Goal: Information Seeking & Learning: Learn about a topic

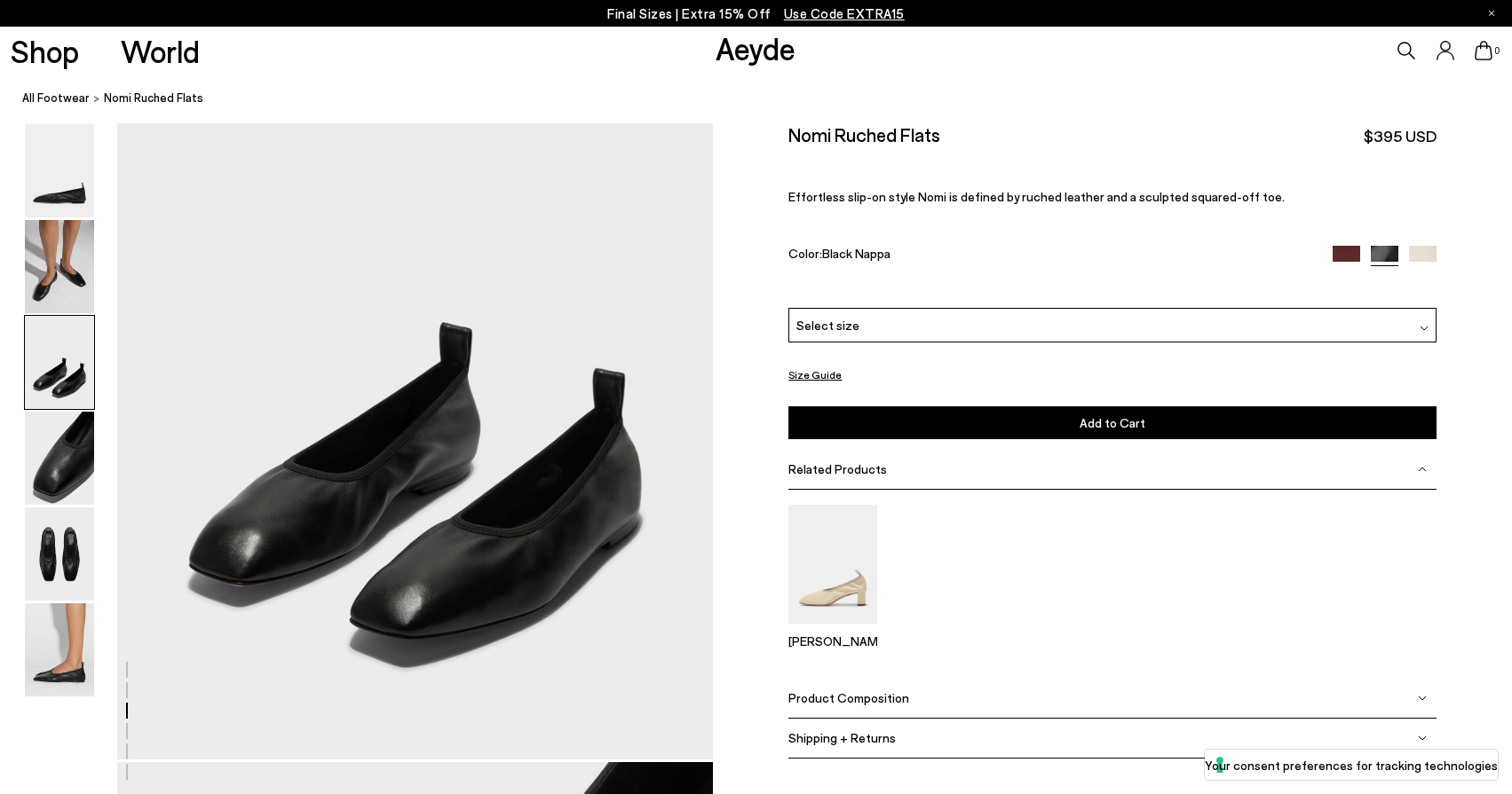
scroll to position [1609, 0]
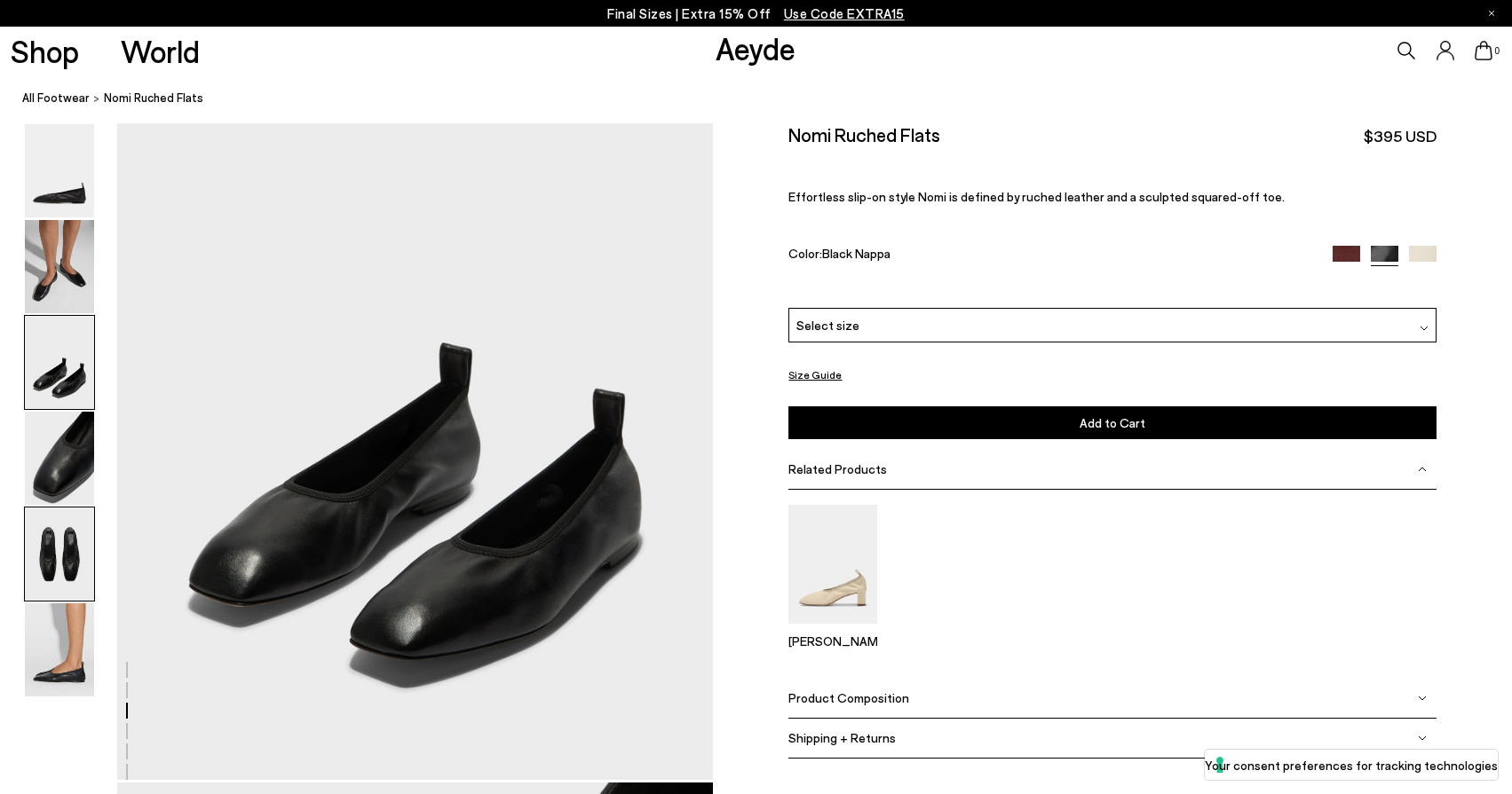
click at [47, 585] on img at bounding box center [59, 554] width 69 height 93
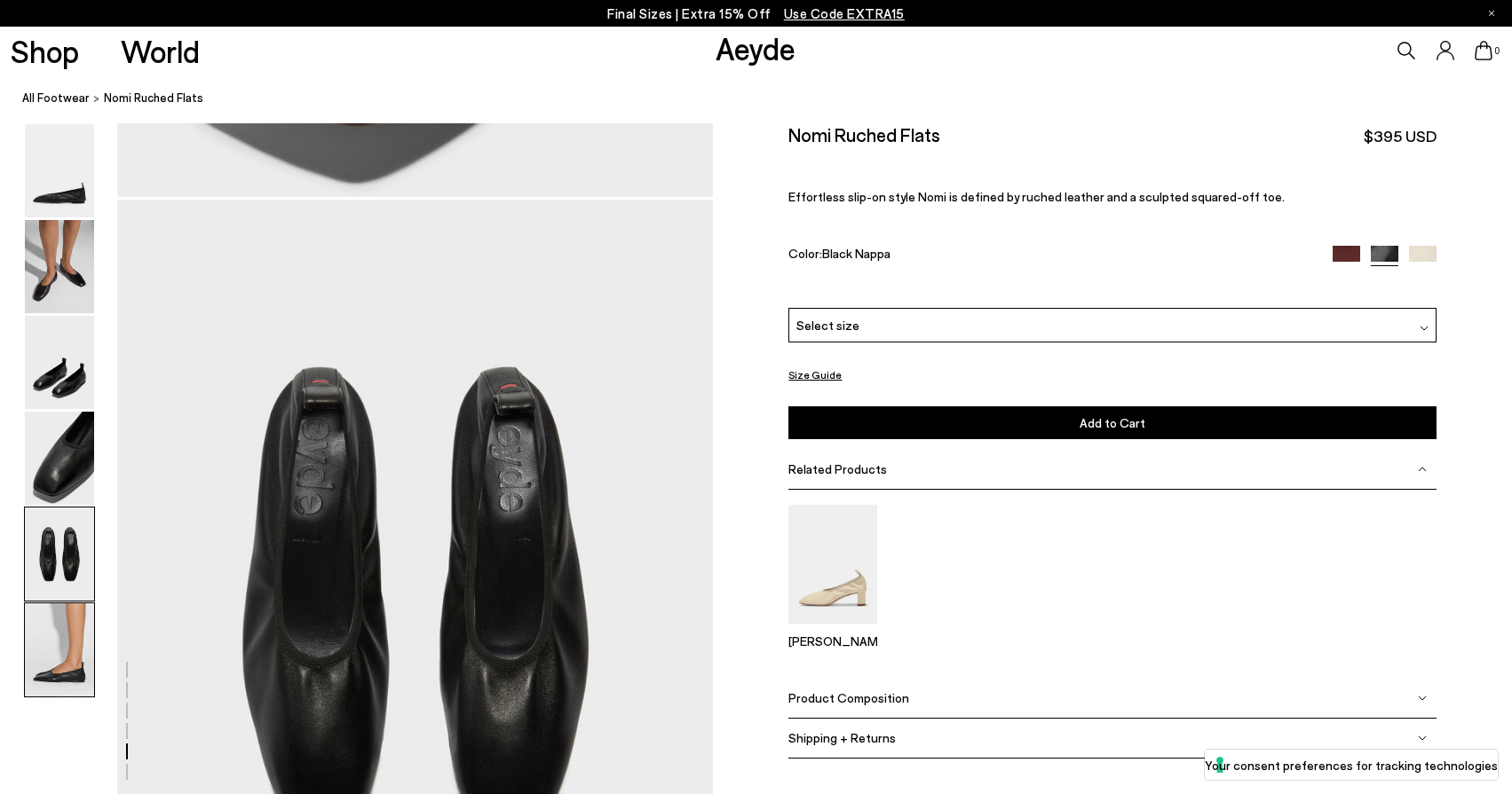
click at [58, 663] on img at bounding box center [59, 650] width 69 height 93
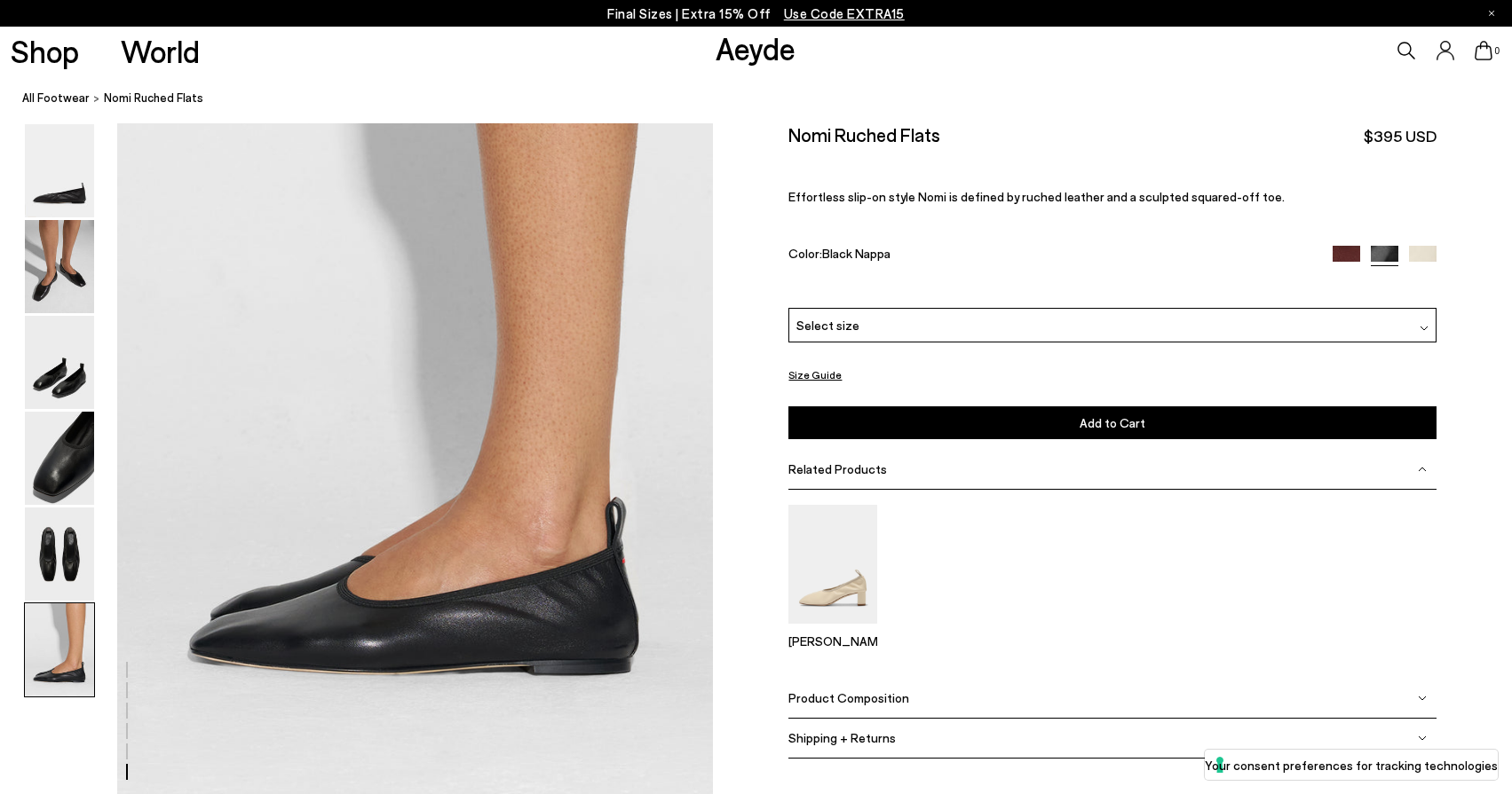
scroll to position [3985, 0]
click at [67, 245] on img at bounding box center [59, 267] width 69 height 93
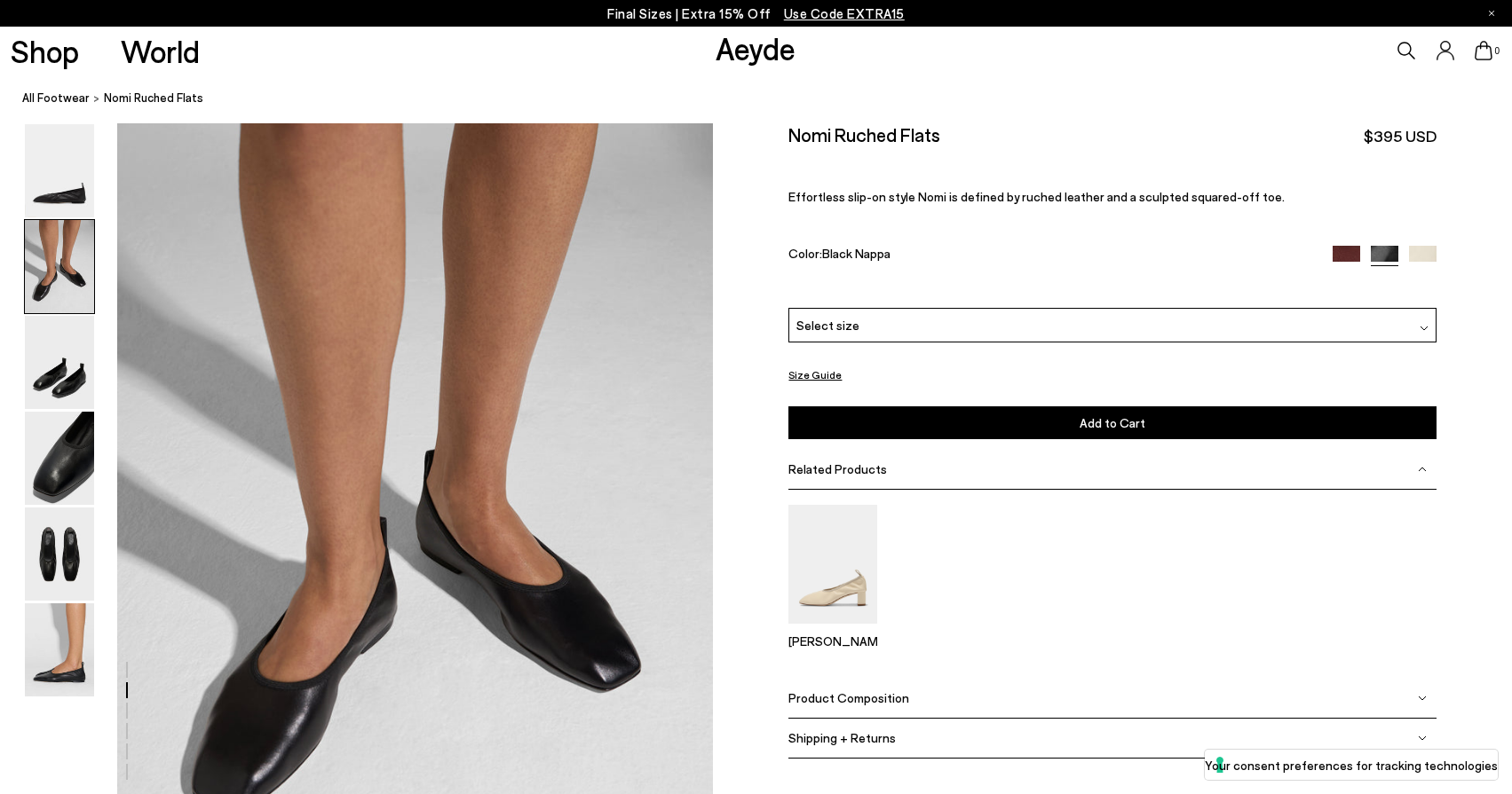
scroll to position [675, 0]
click at [833, 8] on span "Use Code EXTRA15" at bounding box center [845, 13] width 121 height 16
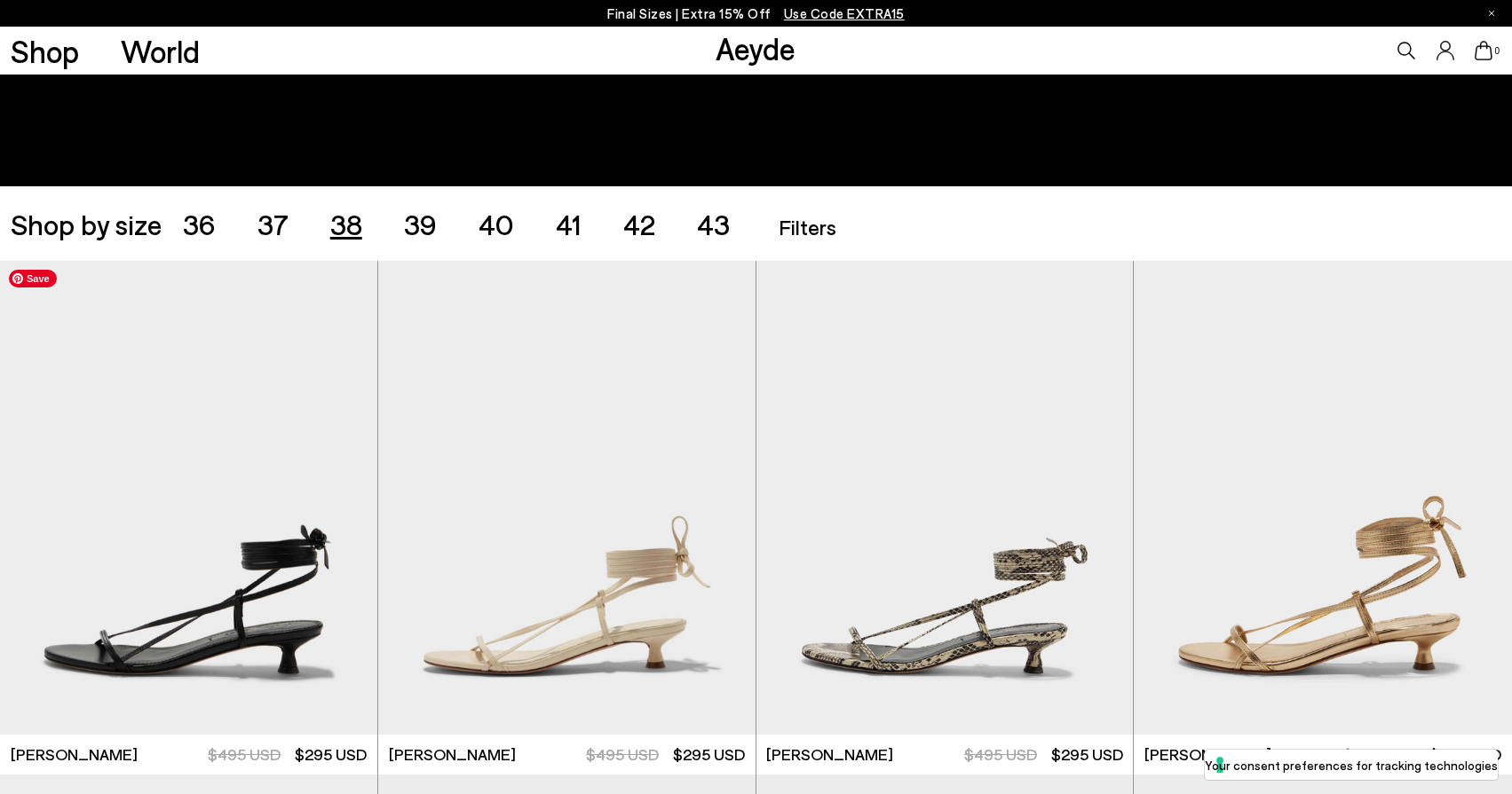
click at [350, 228] on span "38" at bounding box center [346, 223] width 32 height 34
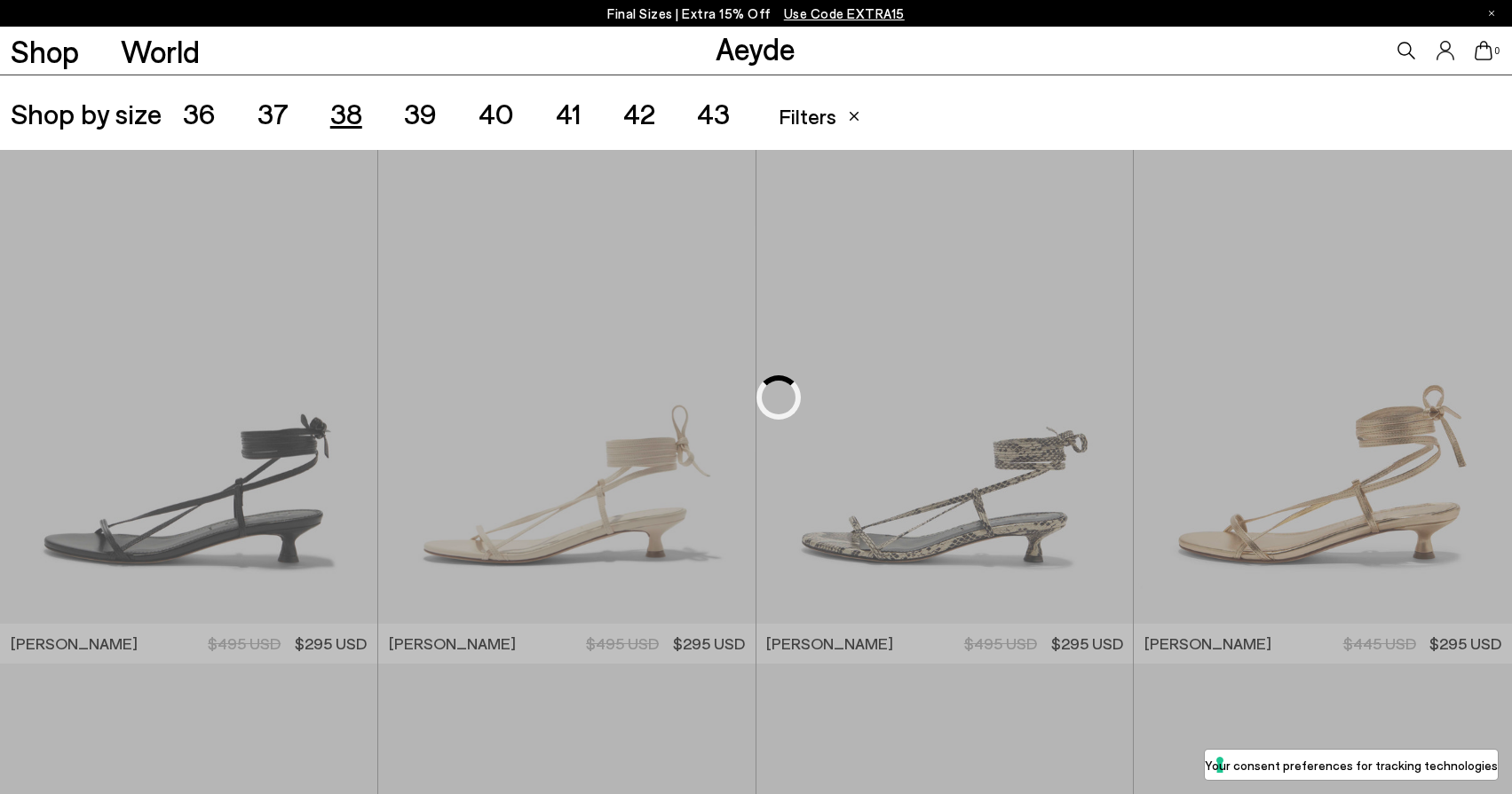
scroll to position [420, 0]
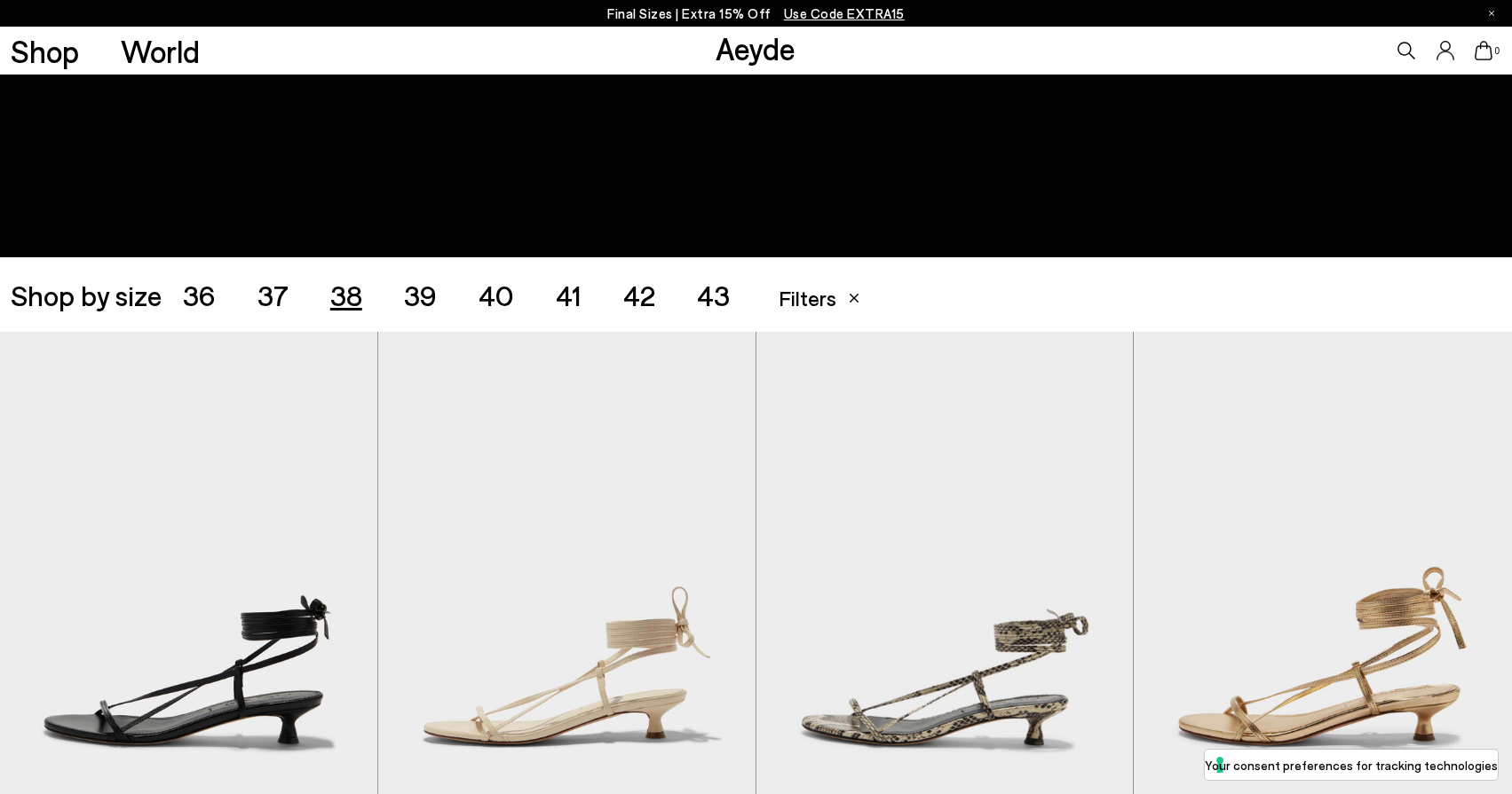
scroll to position [9, 0]
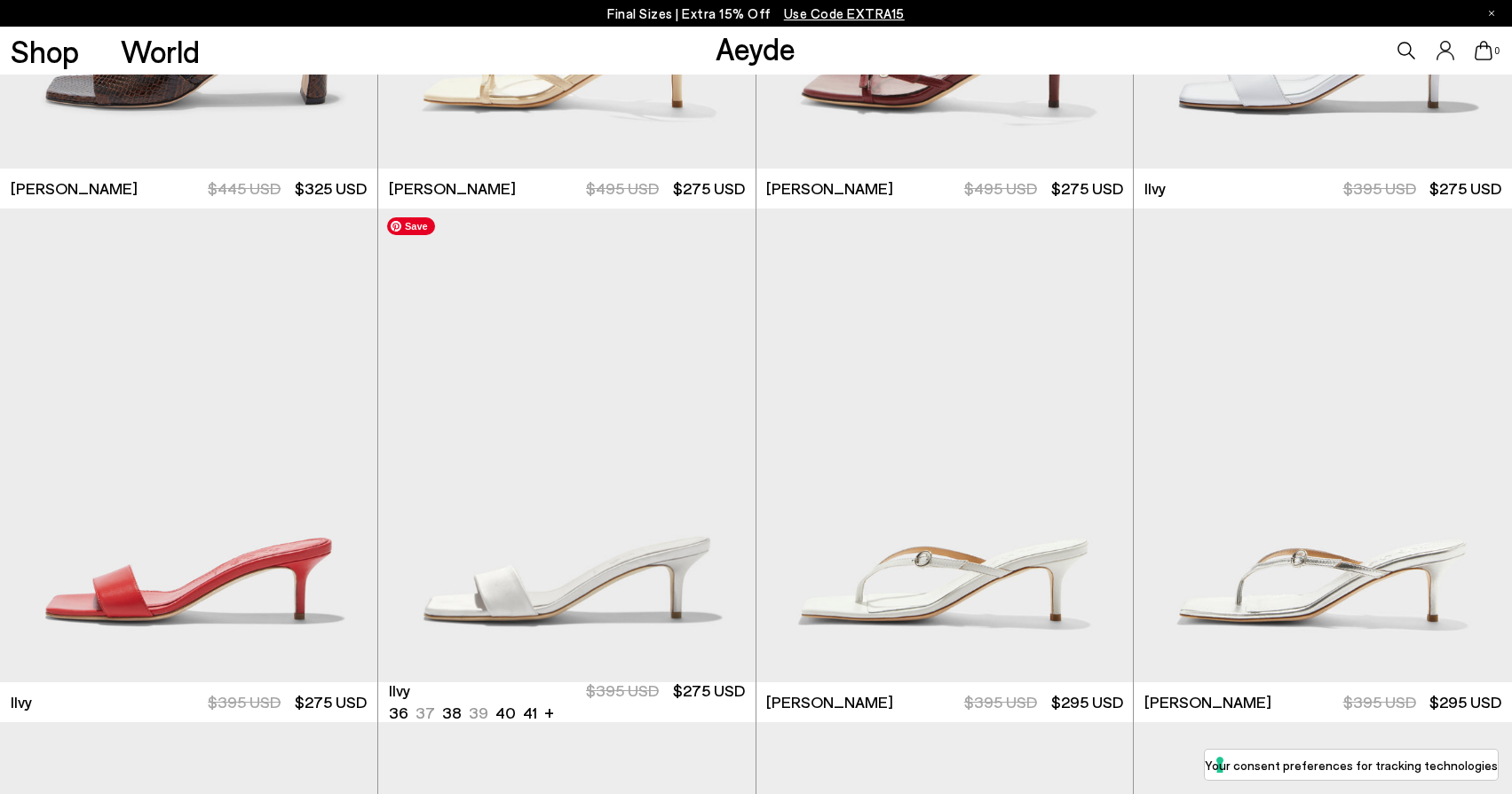
scroll to position [2221, 0]
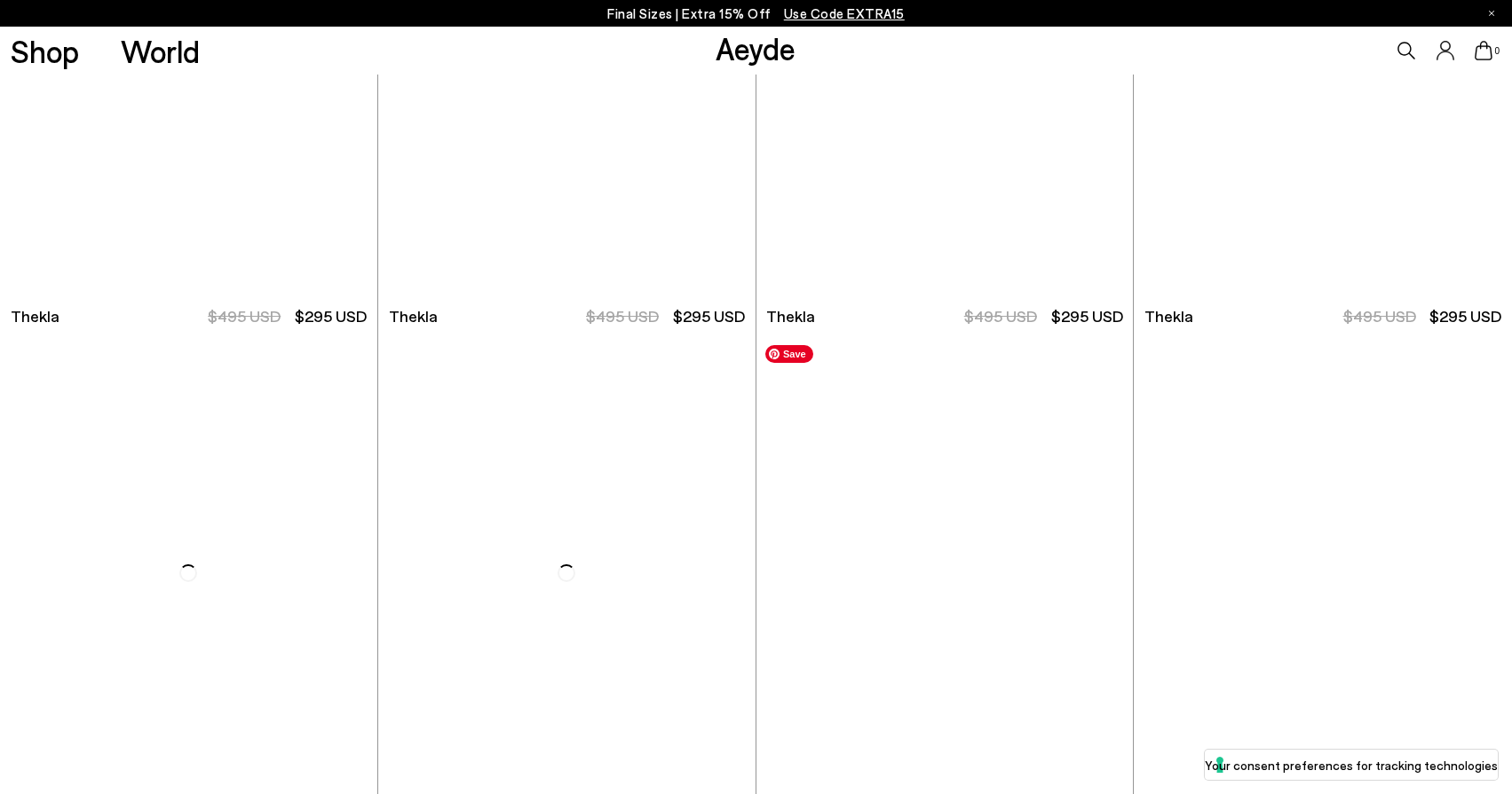
scroll to position [7660, 0]
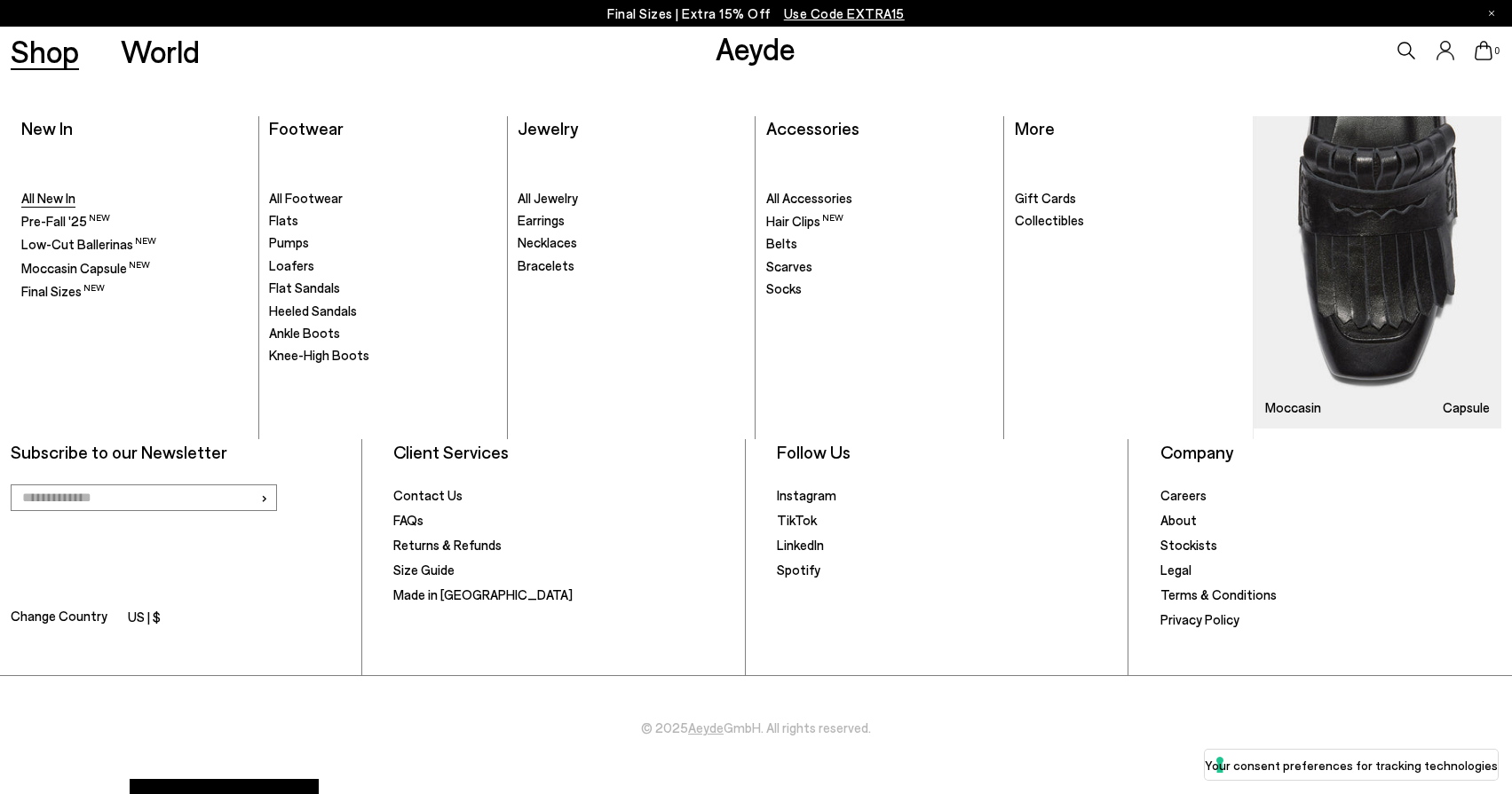
click at [65, 202] on span "All New In" at bounding box center [48, 198] width 54 height 16
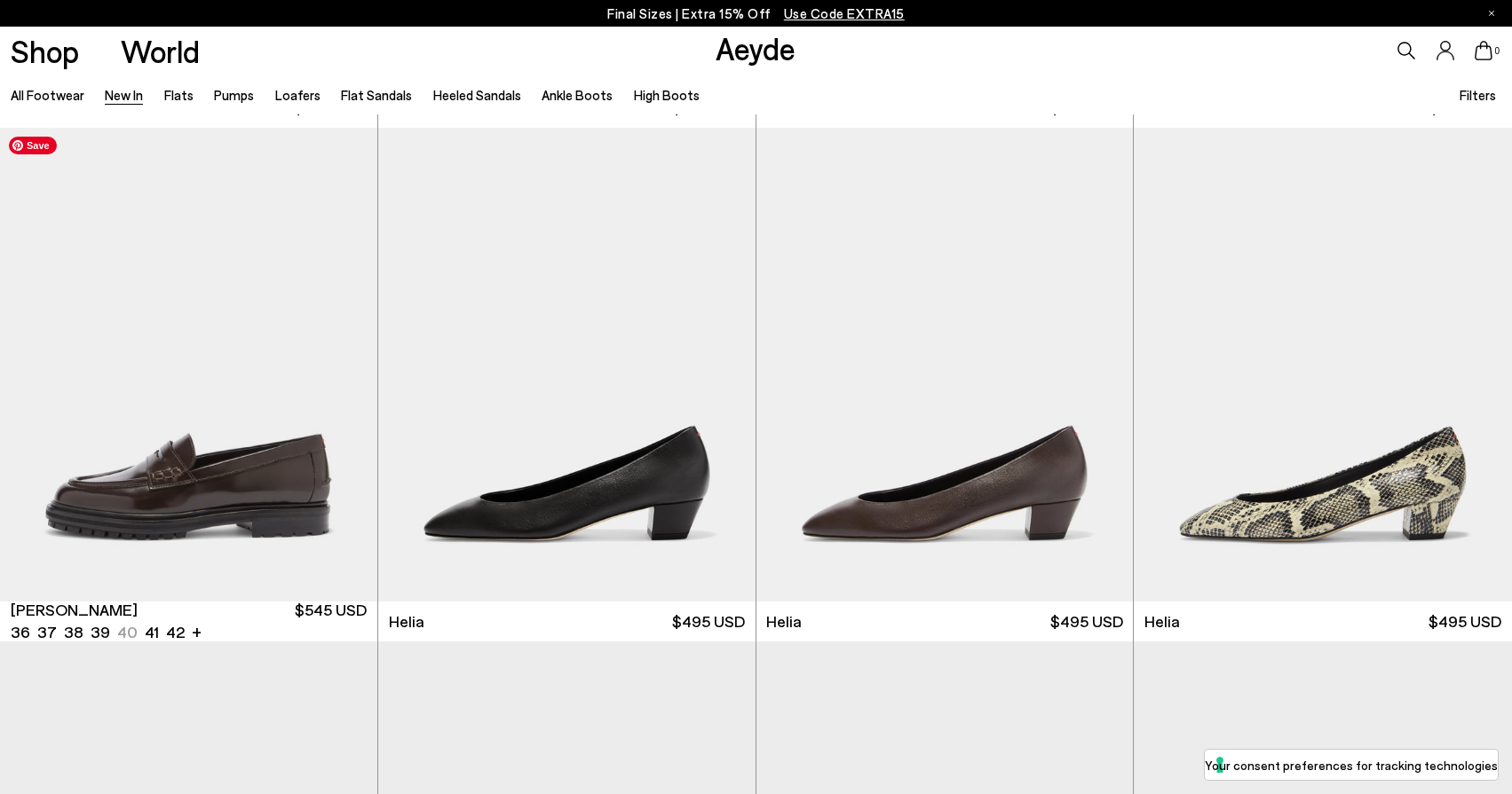
scroll to position [1542, 0]
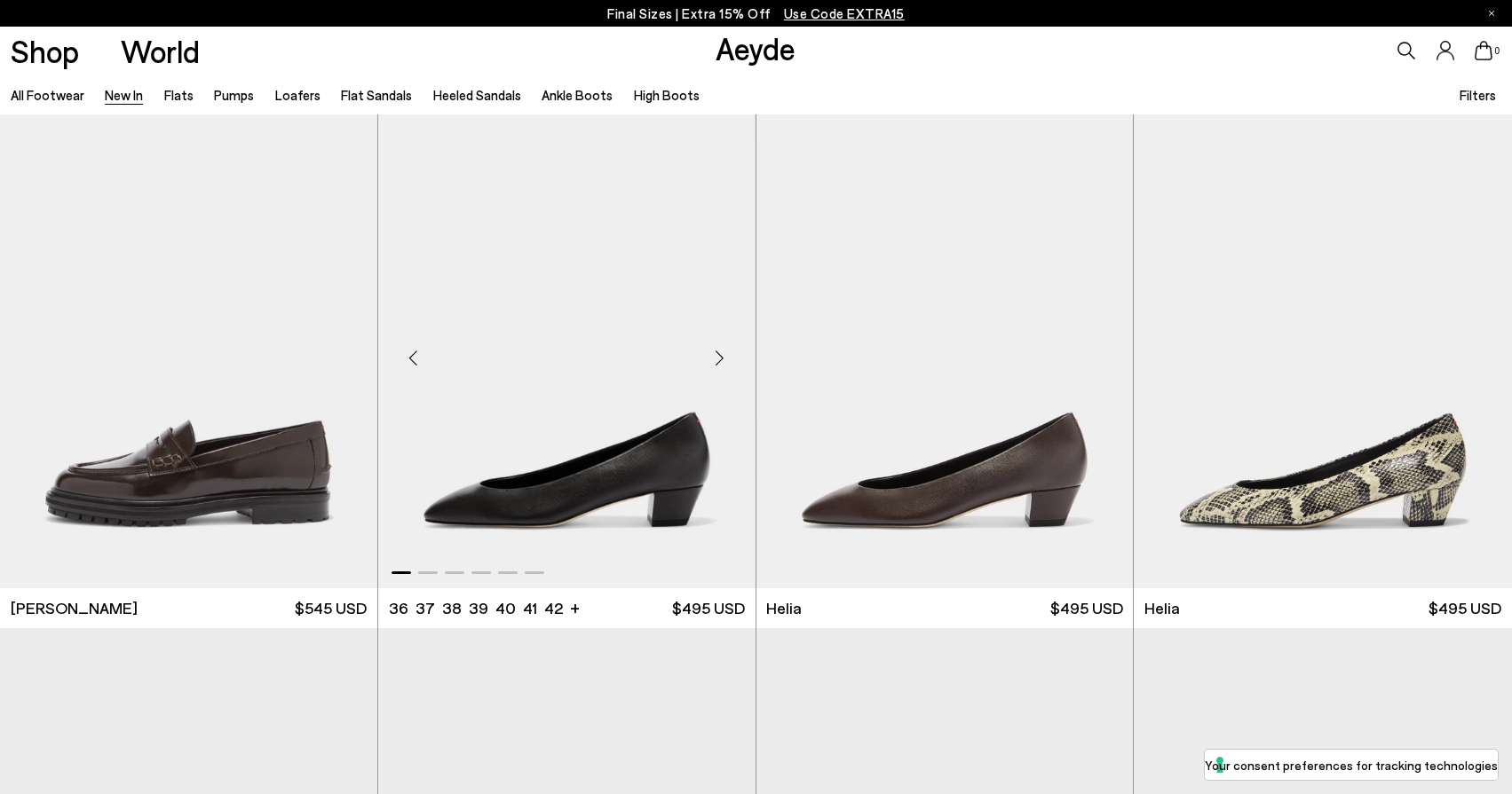
click at [719, 363] on div "Next slide" at bounding box center [720, 359] width 53 height 53
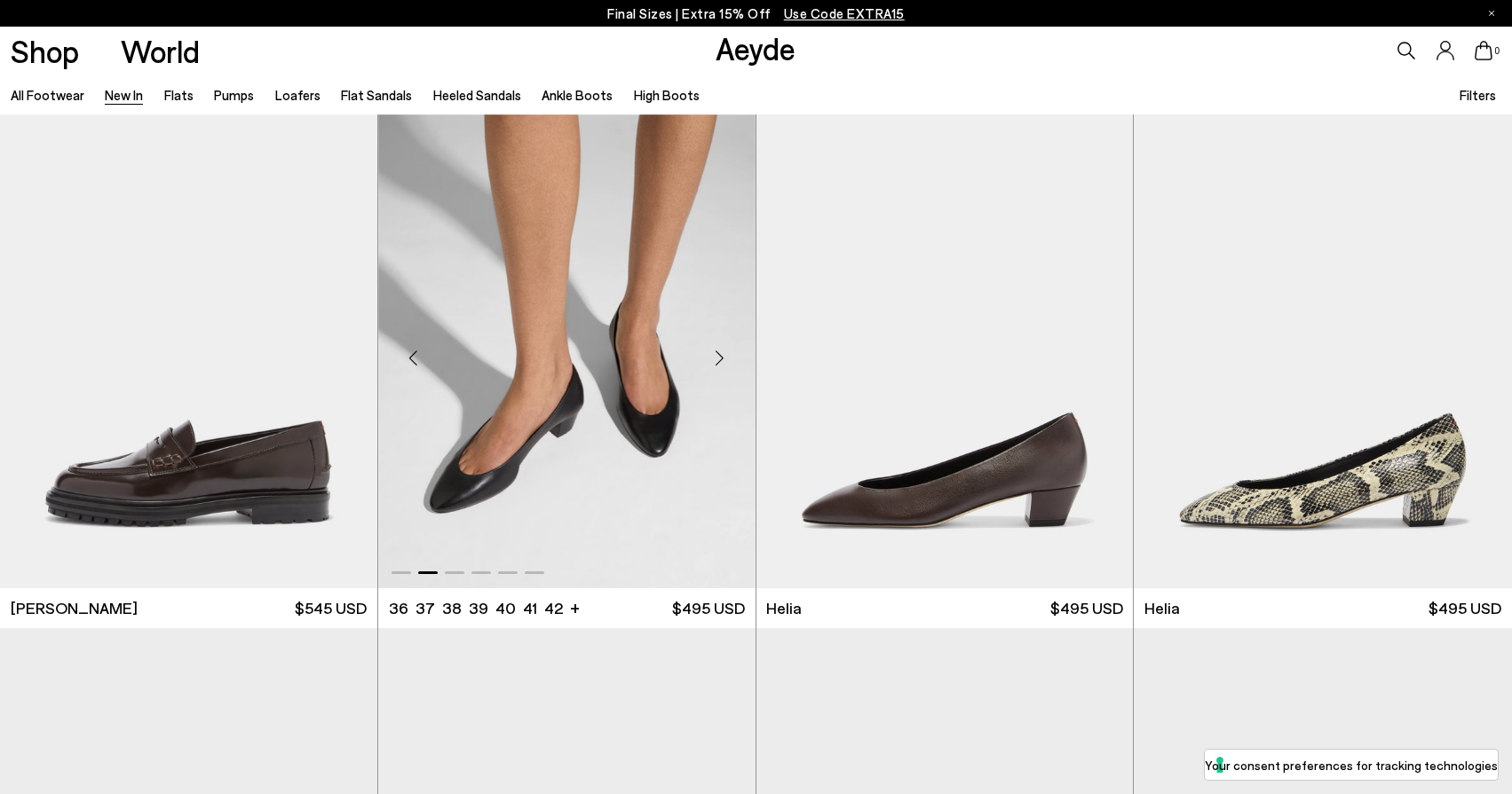
click at [719, 363] on div "Next slide" at bounding box center [720, 359] width 53 height 53
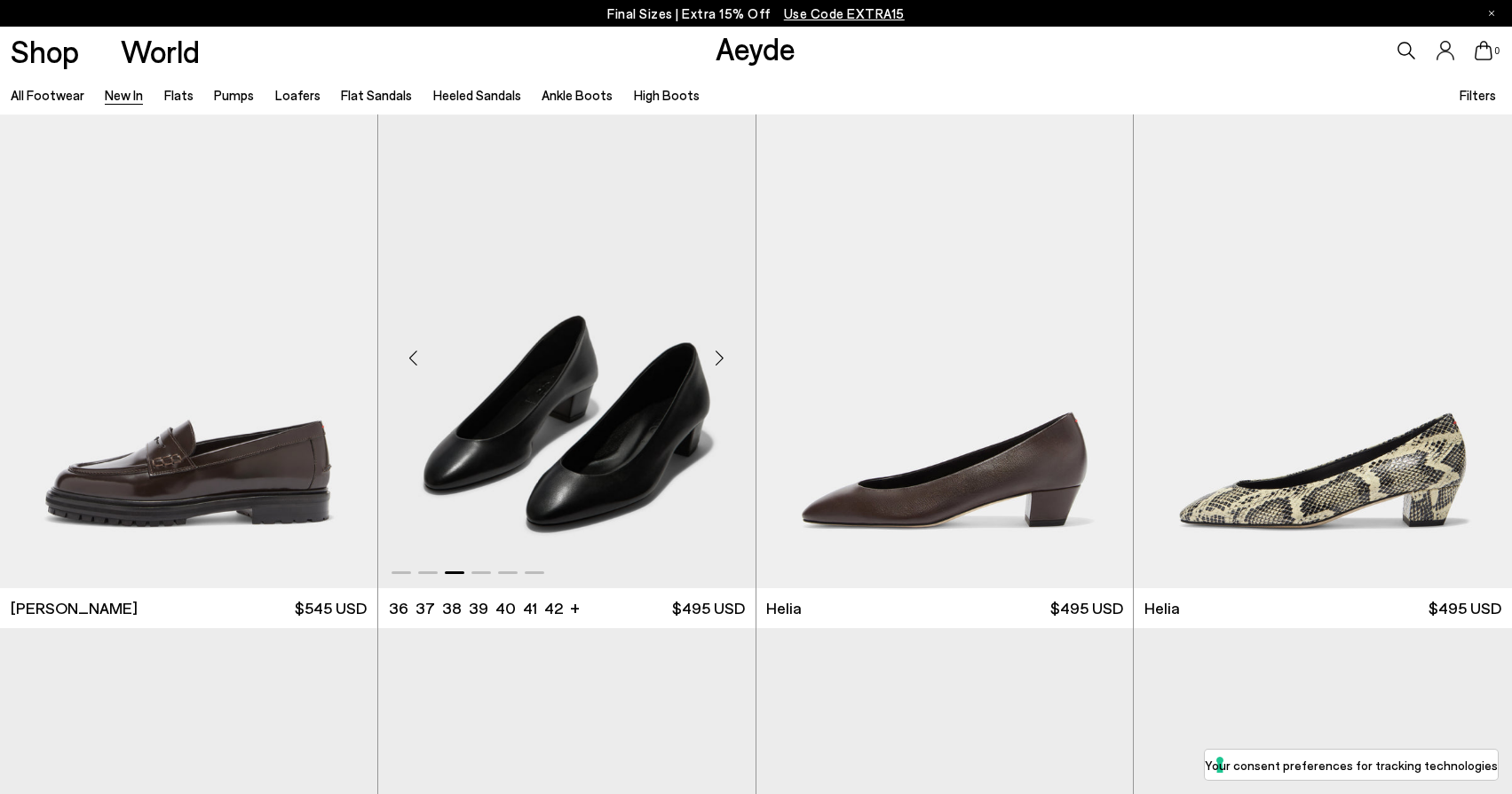
click at [719, 363] on div "Next slide" at bounding box center [720, 359] width 53 height 53
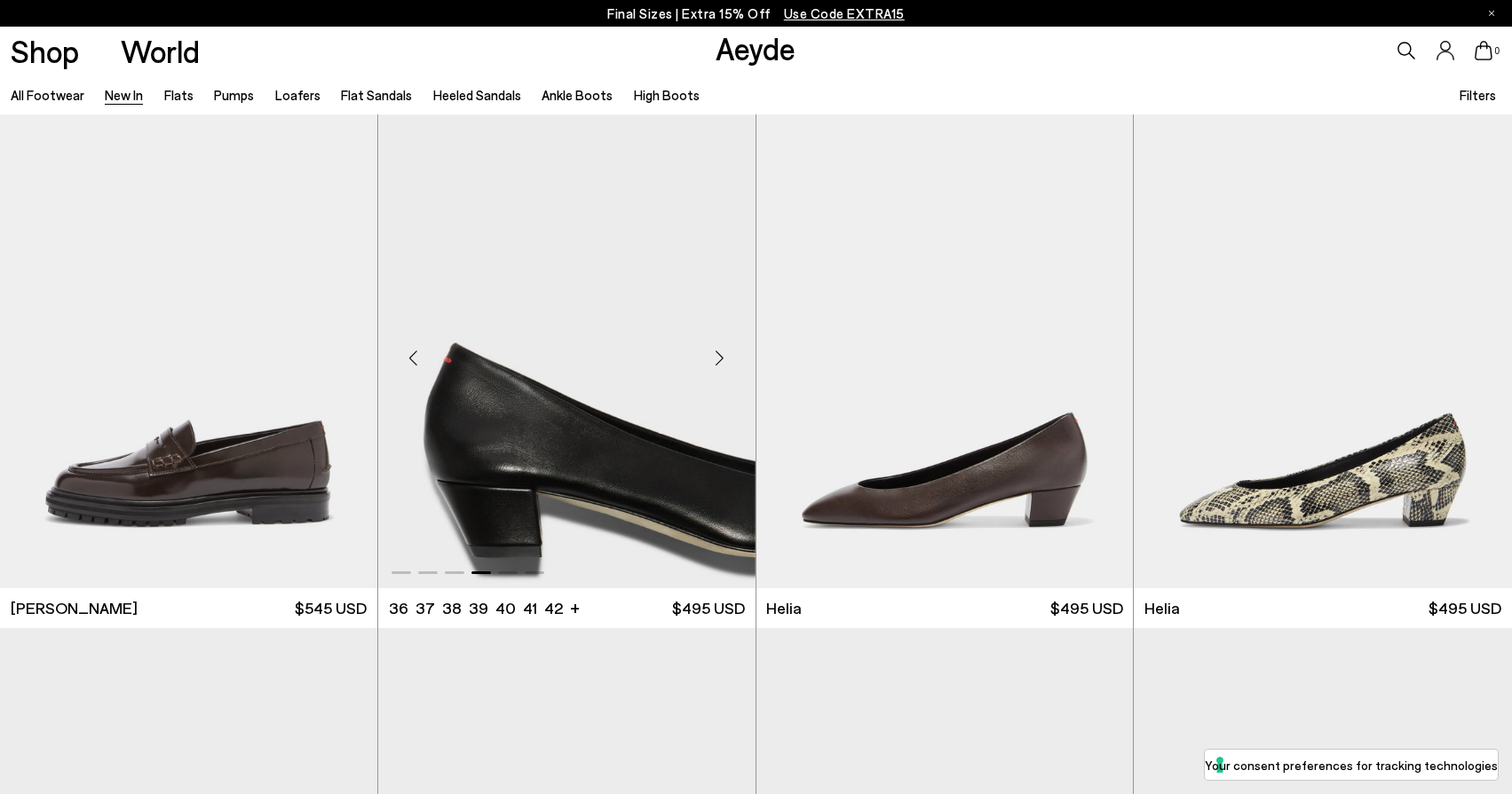
click at [719, 363] on div "Next slide" at bounding box center [720, 359] width 53 height 53
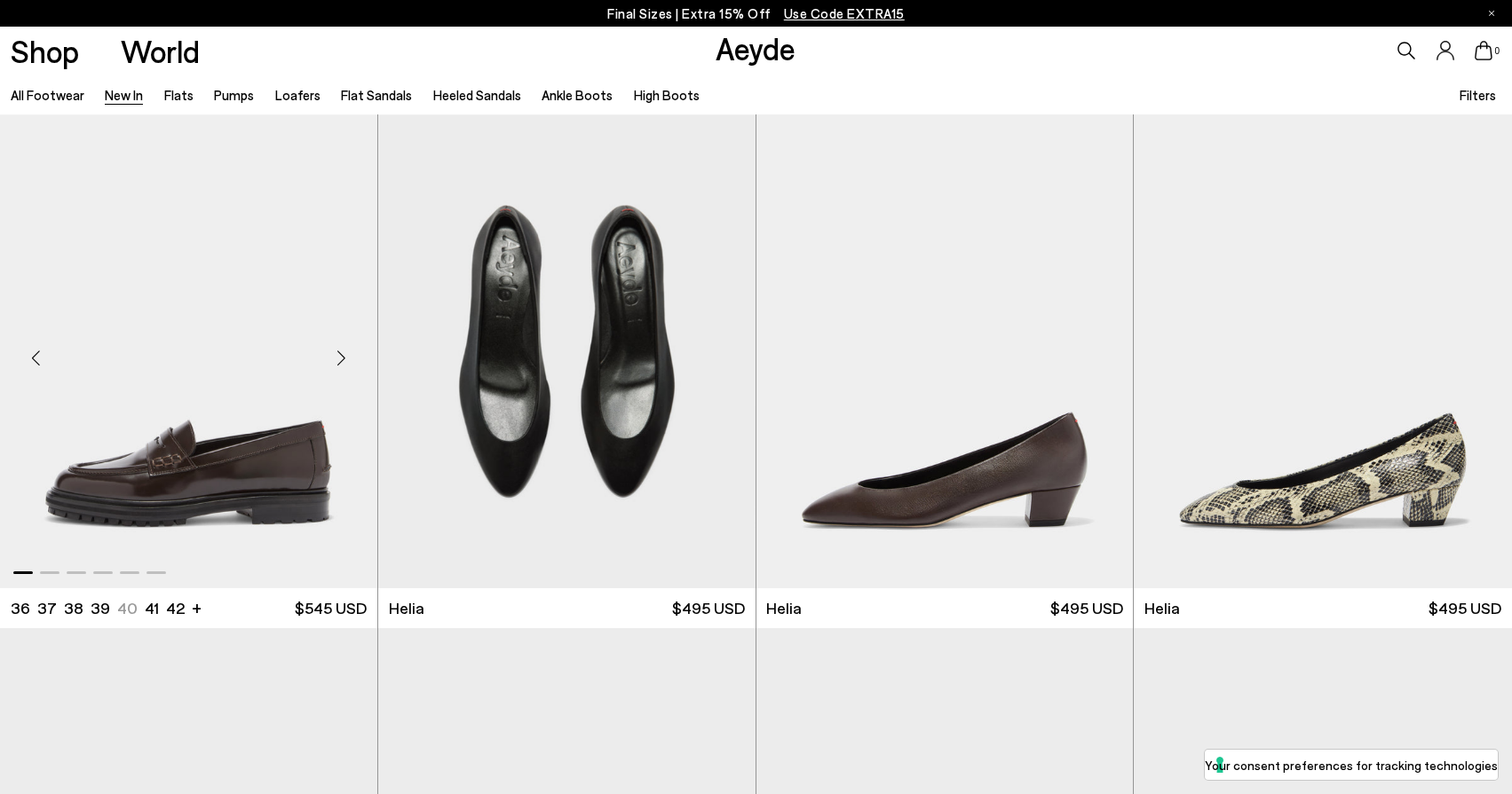
click at [341, 356] on div "Next slide" at bounding box center [342, 359] width 53 height 53
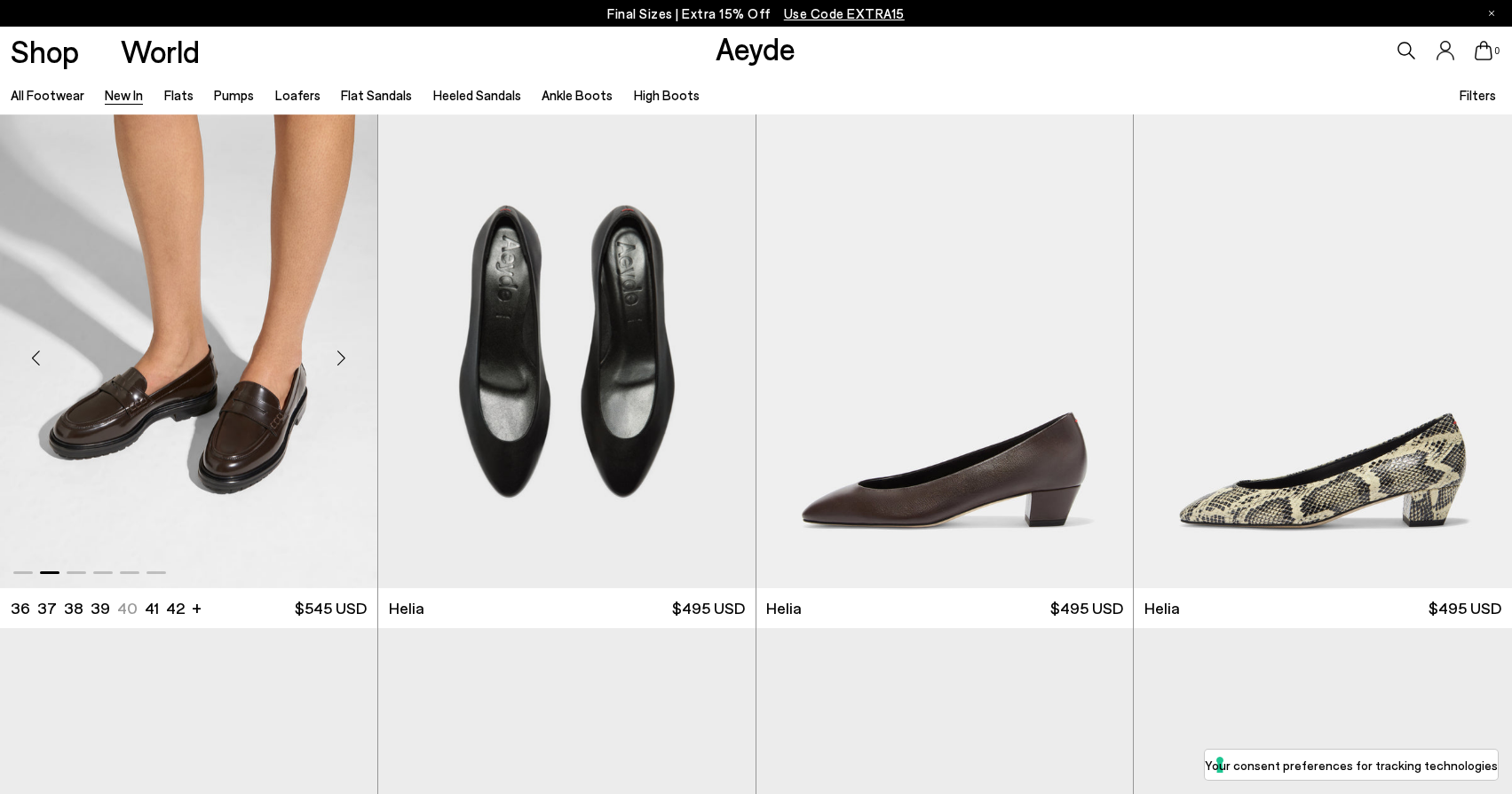
click at [341, 356] on div "Next slide" at bounding box center [342, 359] width 53 height 53
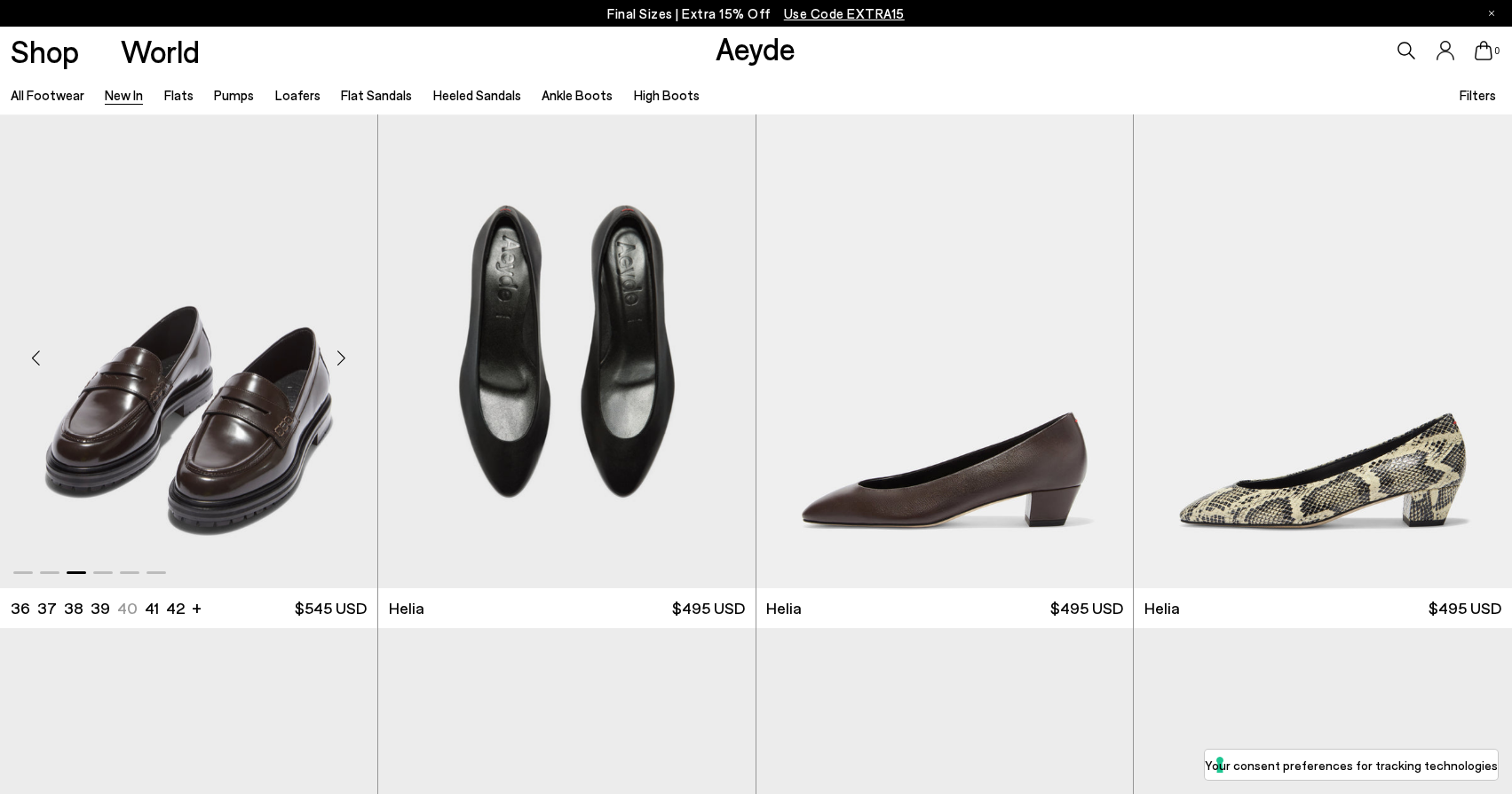
click at [341, 356] on div "Next slide" at bounding box center [342, 359] width 53 height 53
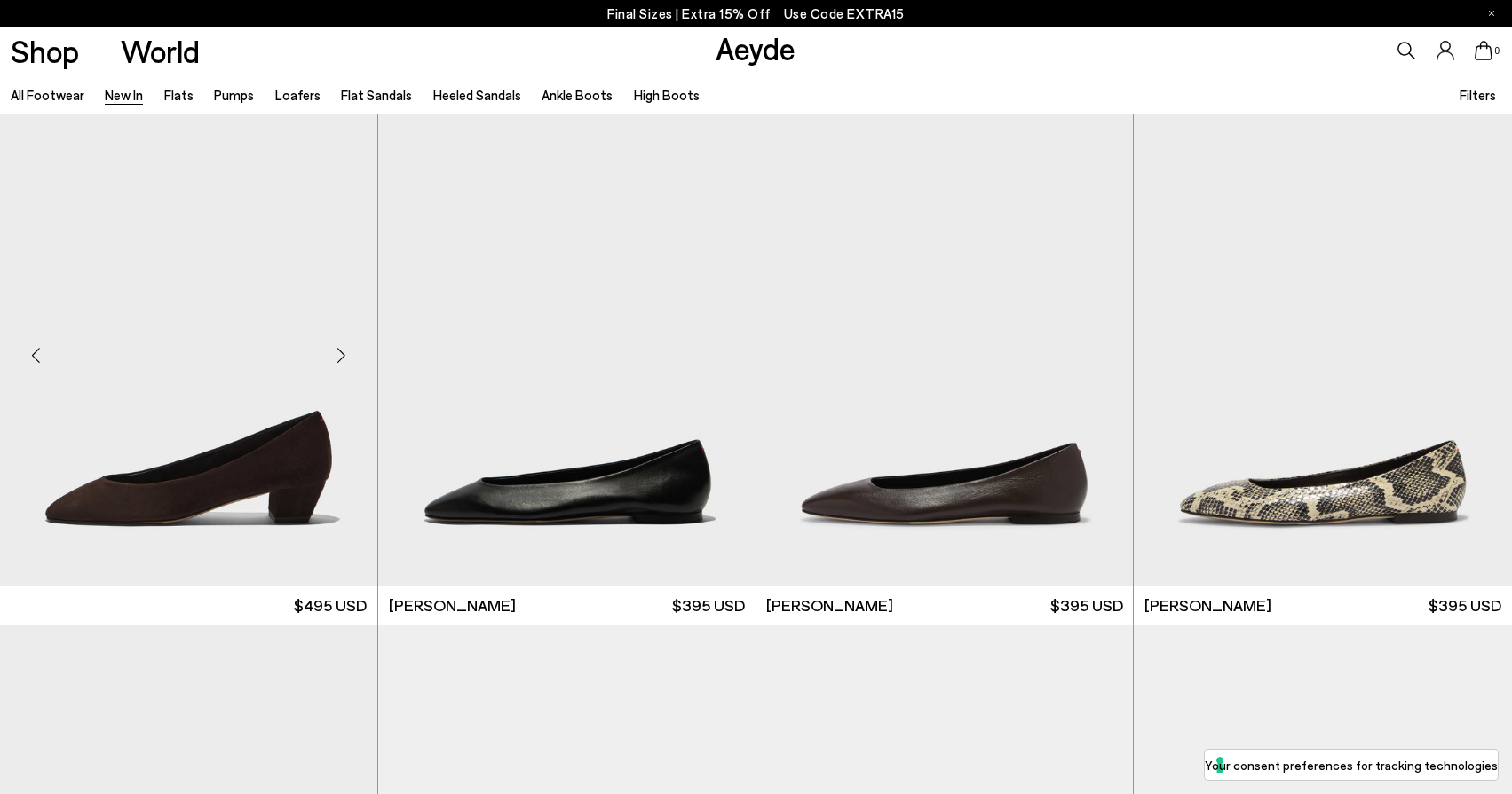
scroll to position [2060, 0]
click at [337, 355] on div "Next slide" at bounding box center [342, 355] width 53 height 53
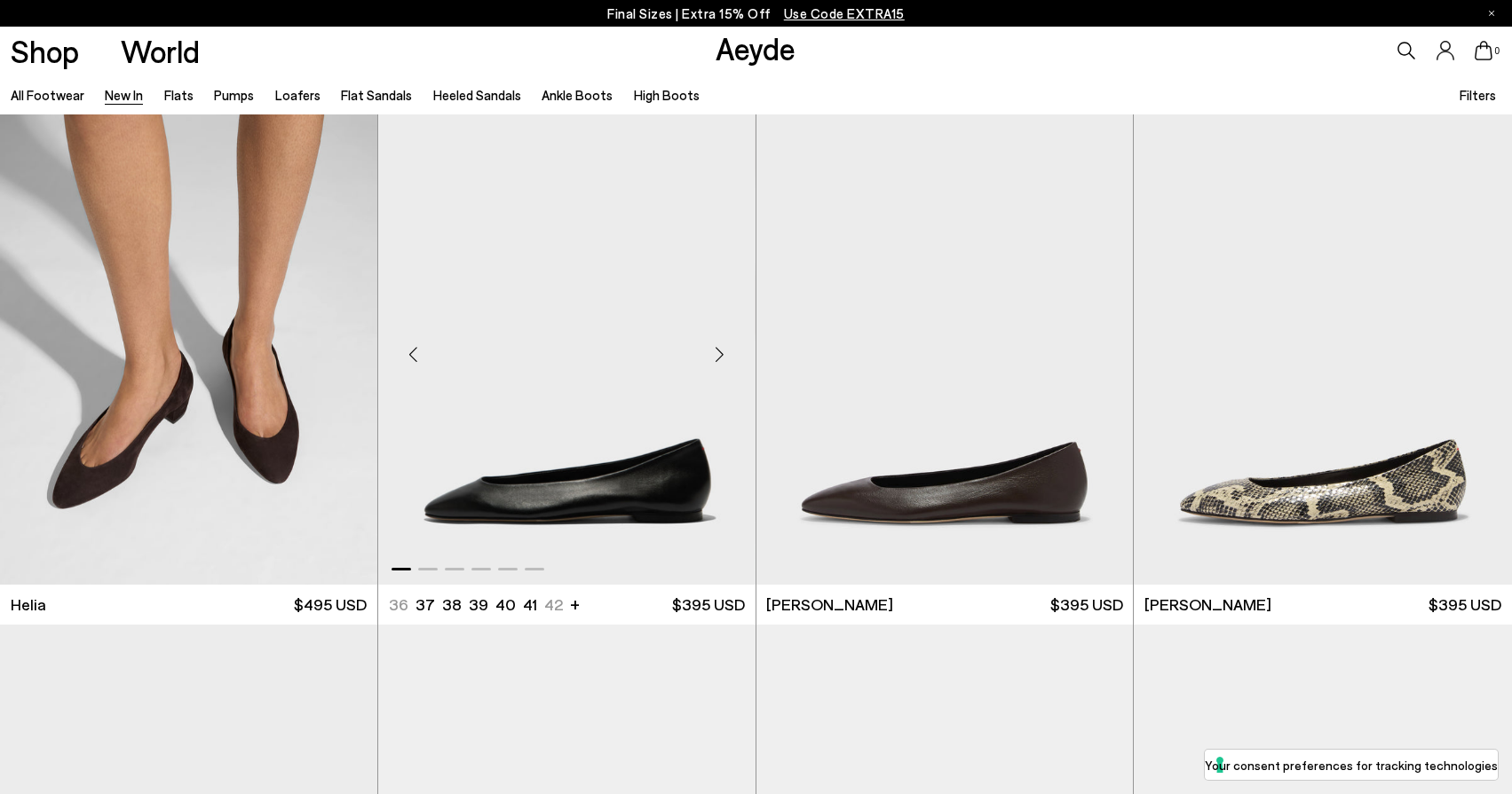
click at [722, 351] on div "Next slide" at bounding box center [720, 355] width 53 height 53
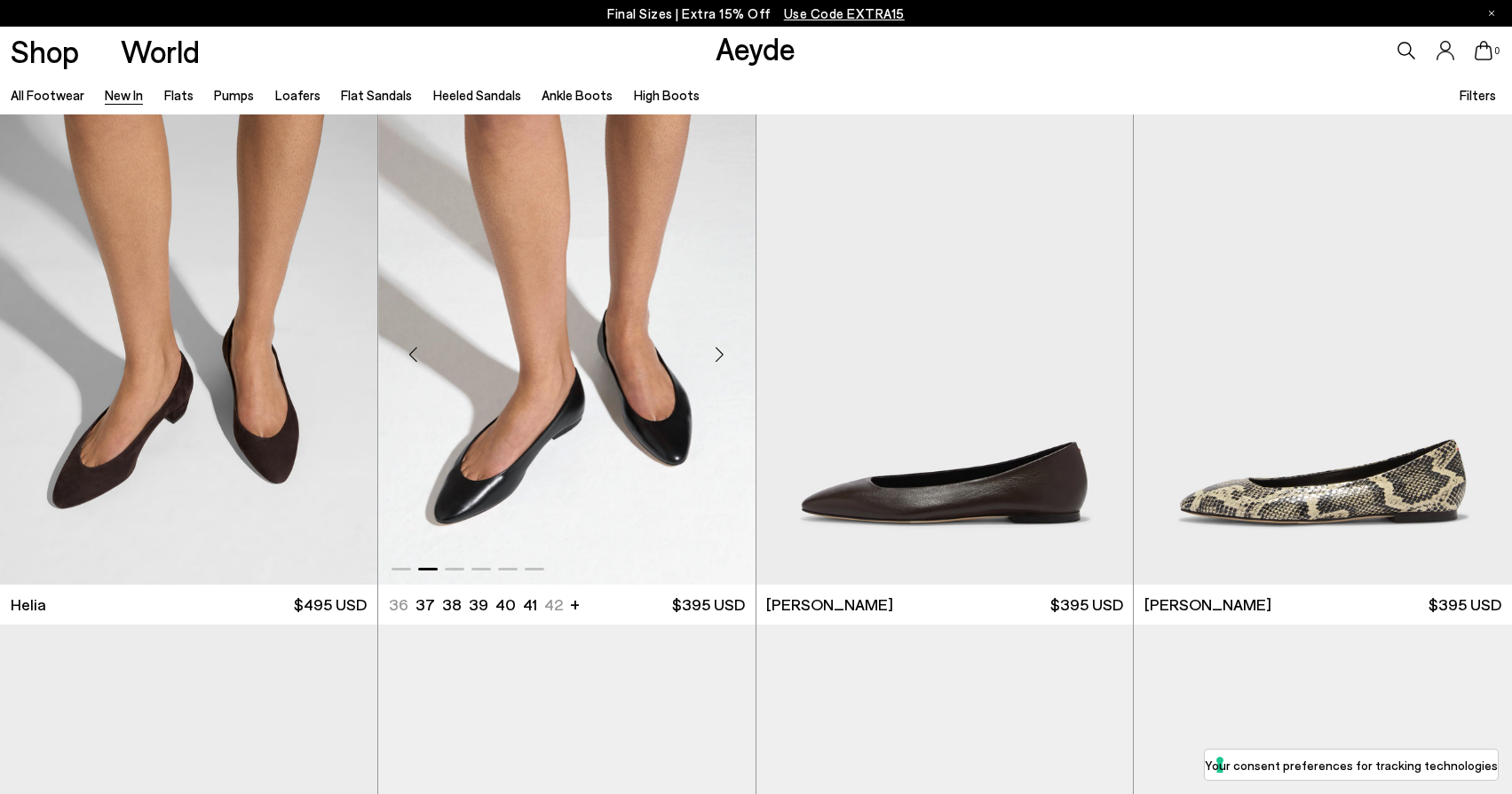
click at [722, 351] on div "Next slide" at bounding box center [720, 355] width 53 height 53
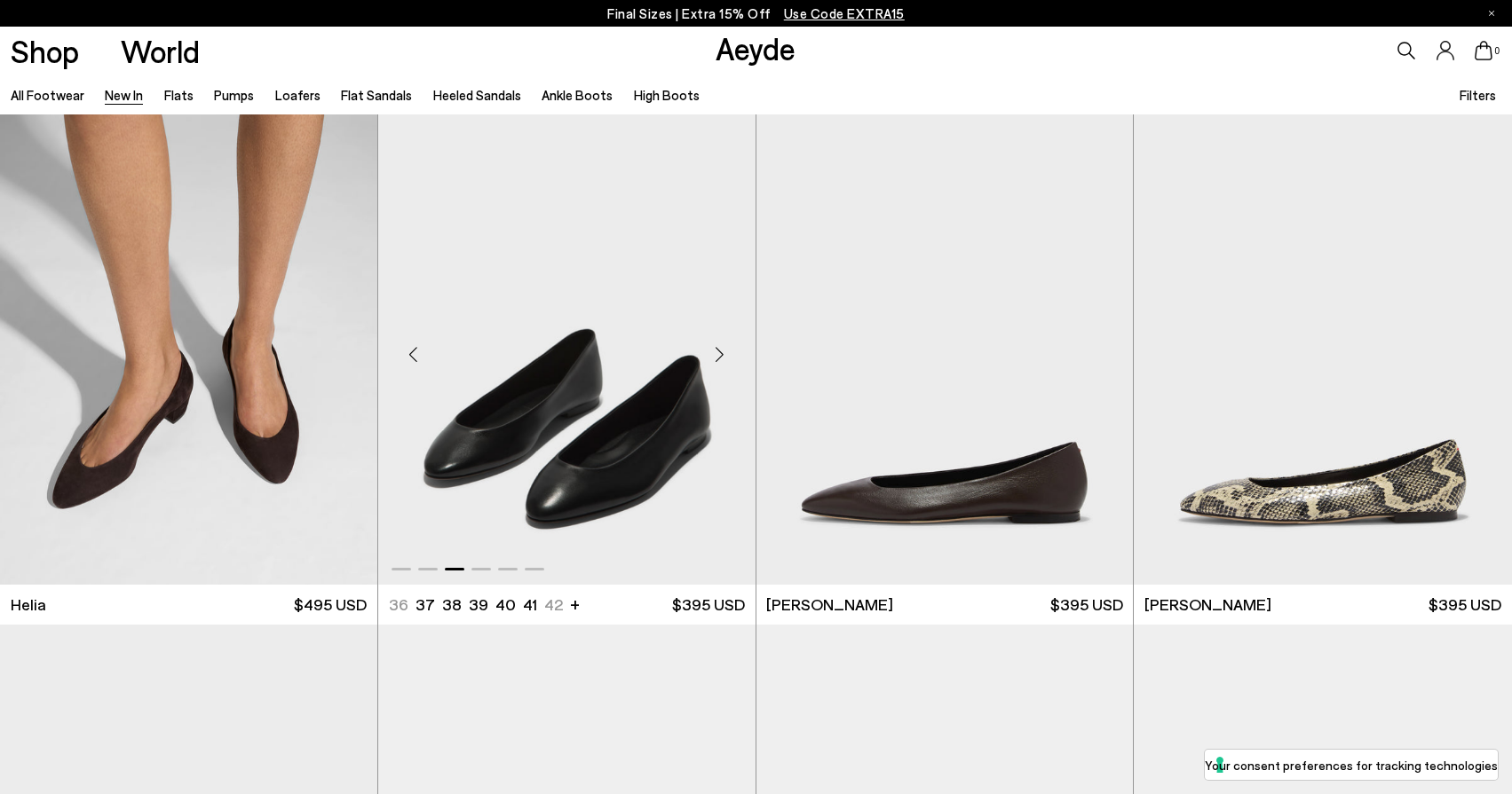
click at [722, 351] on div "Next slide" at bounding box center [720, 355] width 53 height 53
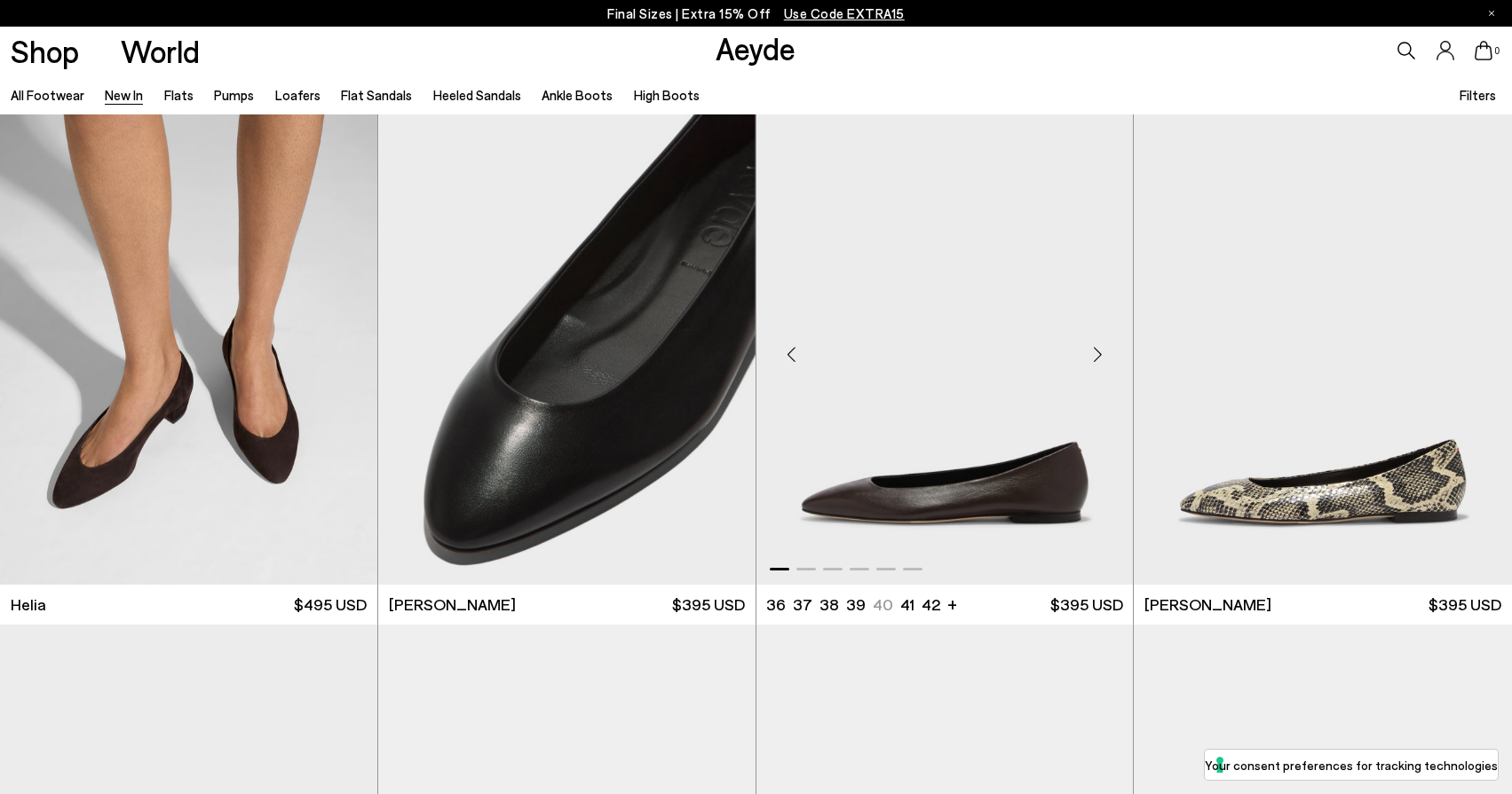
click at [1104, 358] on div "Next slide" at bounding box center [1098, 355] width 53 height 53
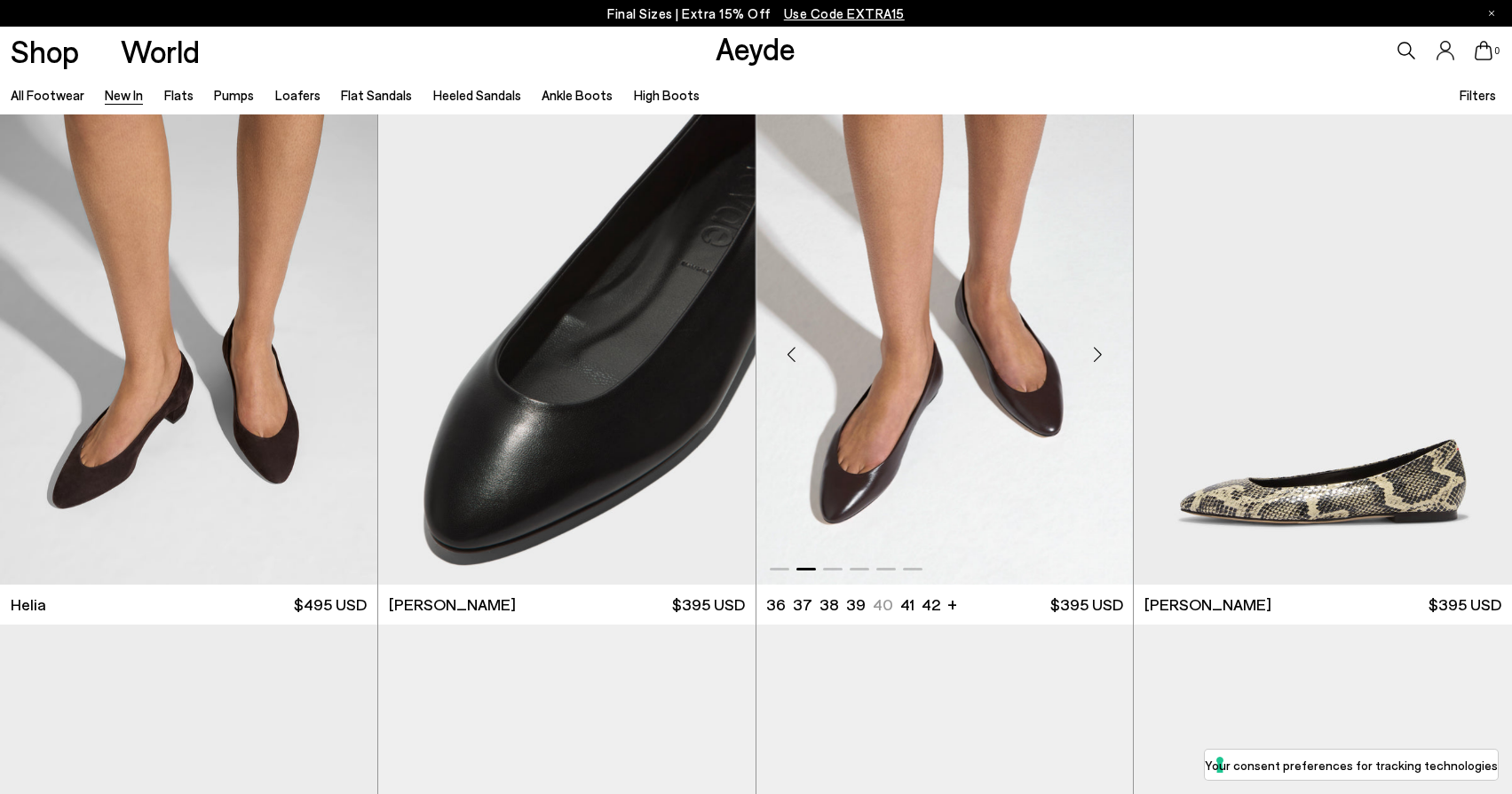
click at [1104, 358] on div "Next slide" at bounding box center [1098, 355] width 53 height 53
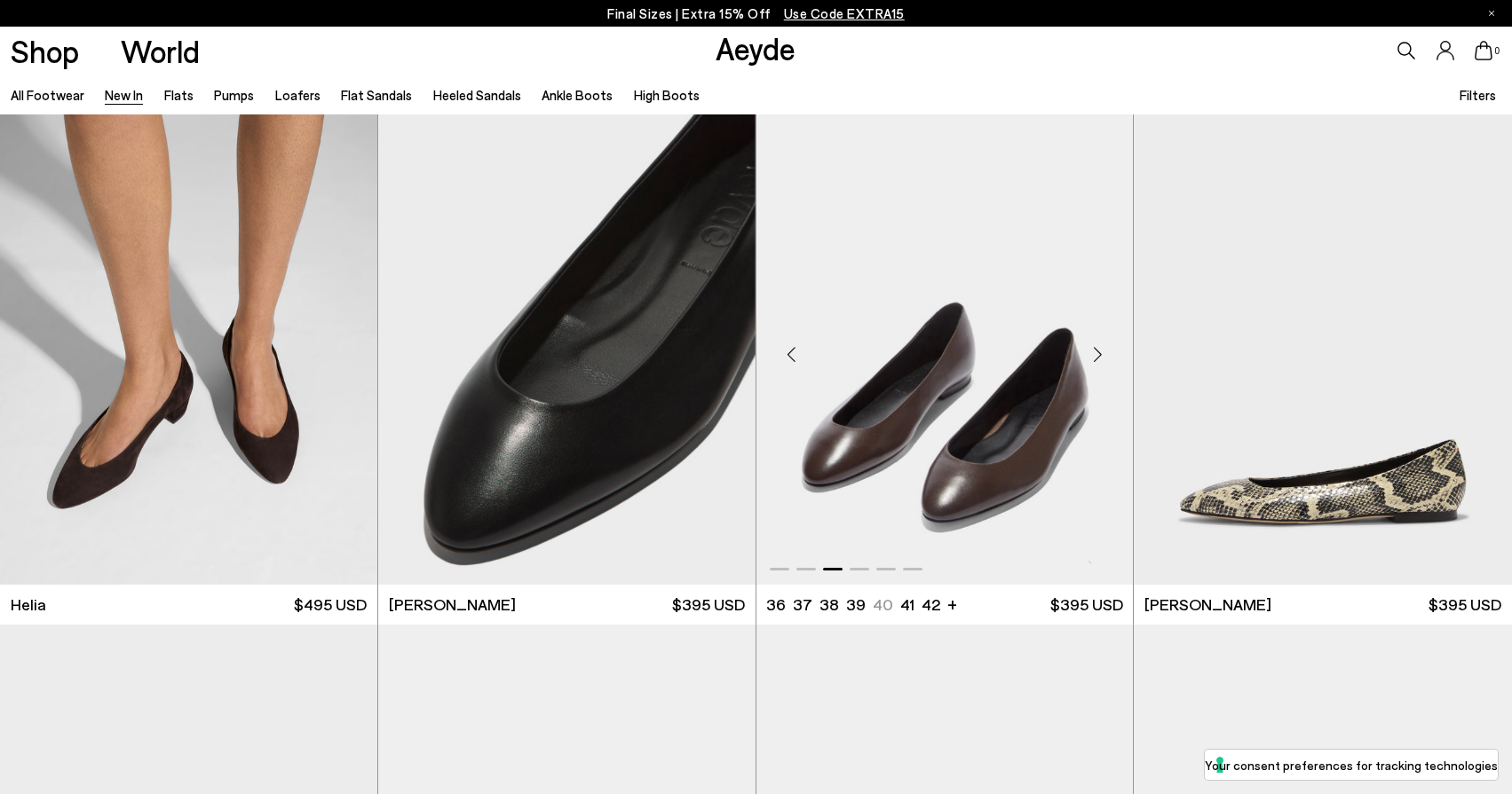
click at [1104, 358] on div "Next slide" at bounding box center [1098, 355] width 53 height 53
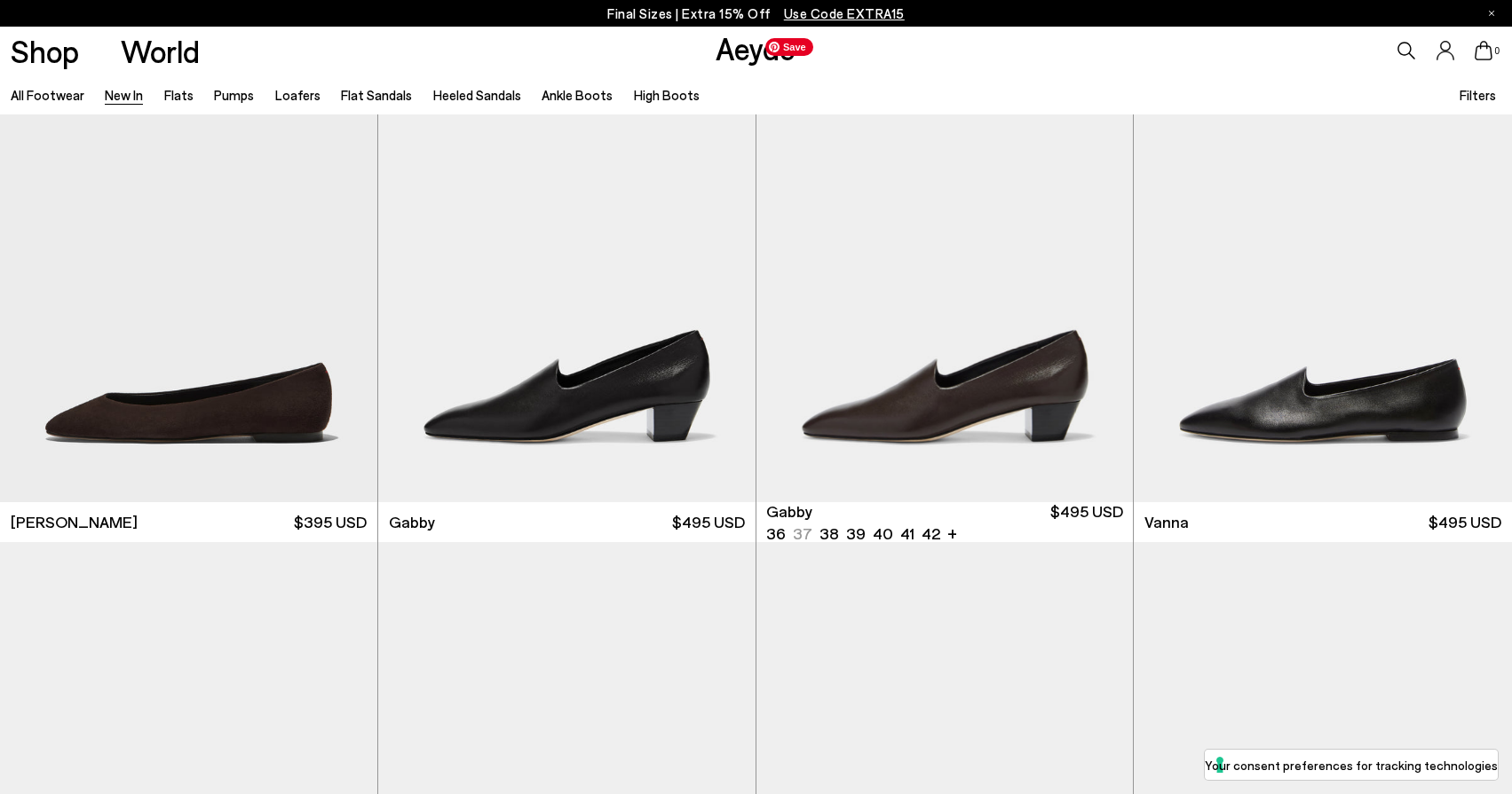
scroll to position [2675, 0]
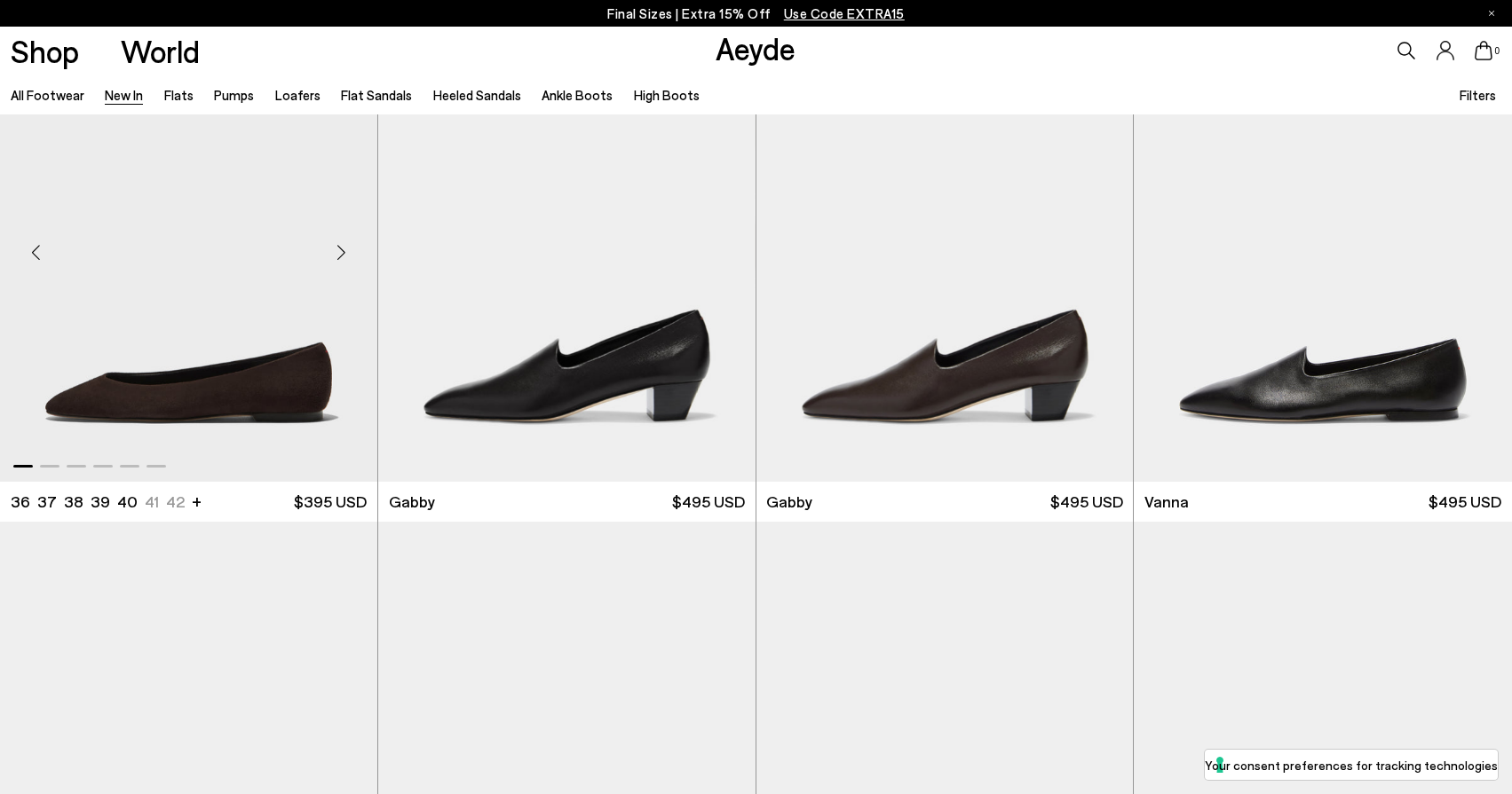
click at [343, 264] on div "Next slide" at bounding box center [342, 252] width 53 height 53
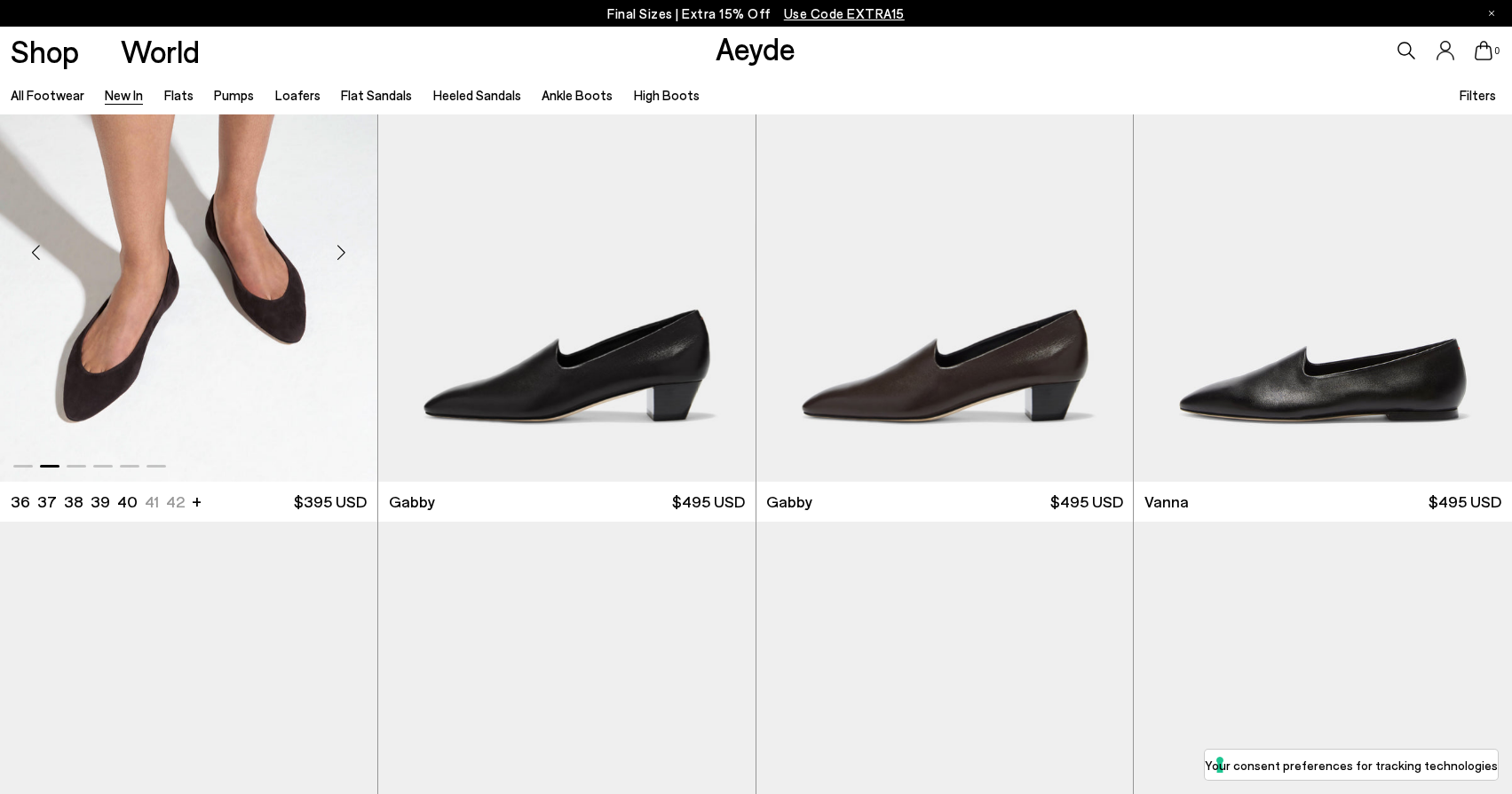
click at [343, 264] on div "Next slide" at bounding box center [342, 252] width 53 height 53
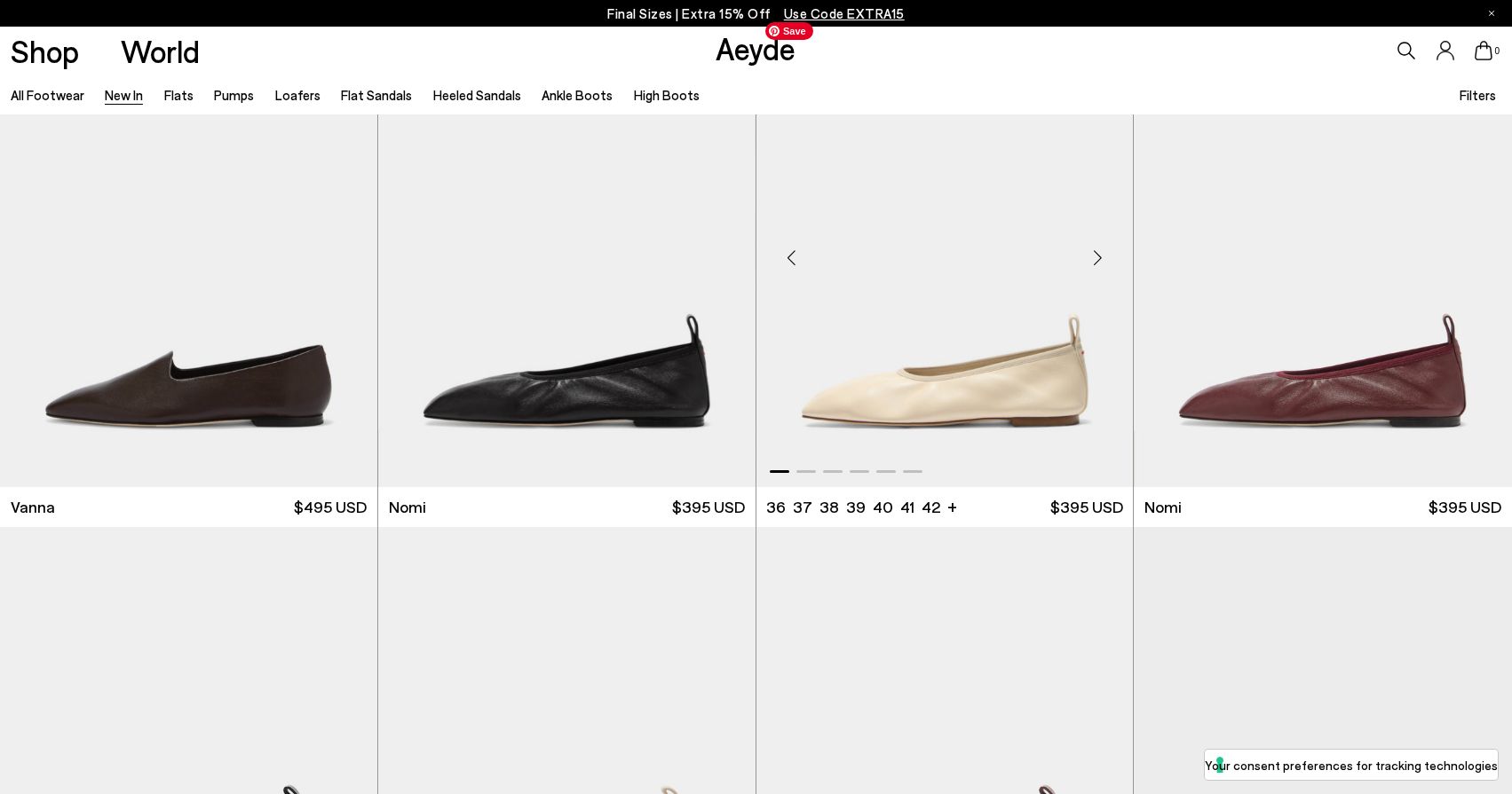
scroll to position [3177, 0]
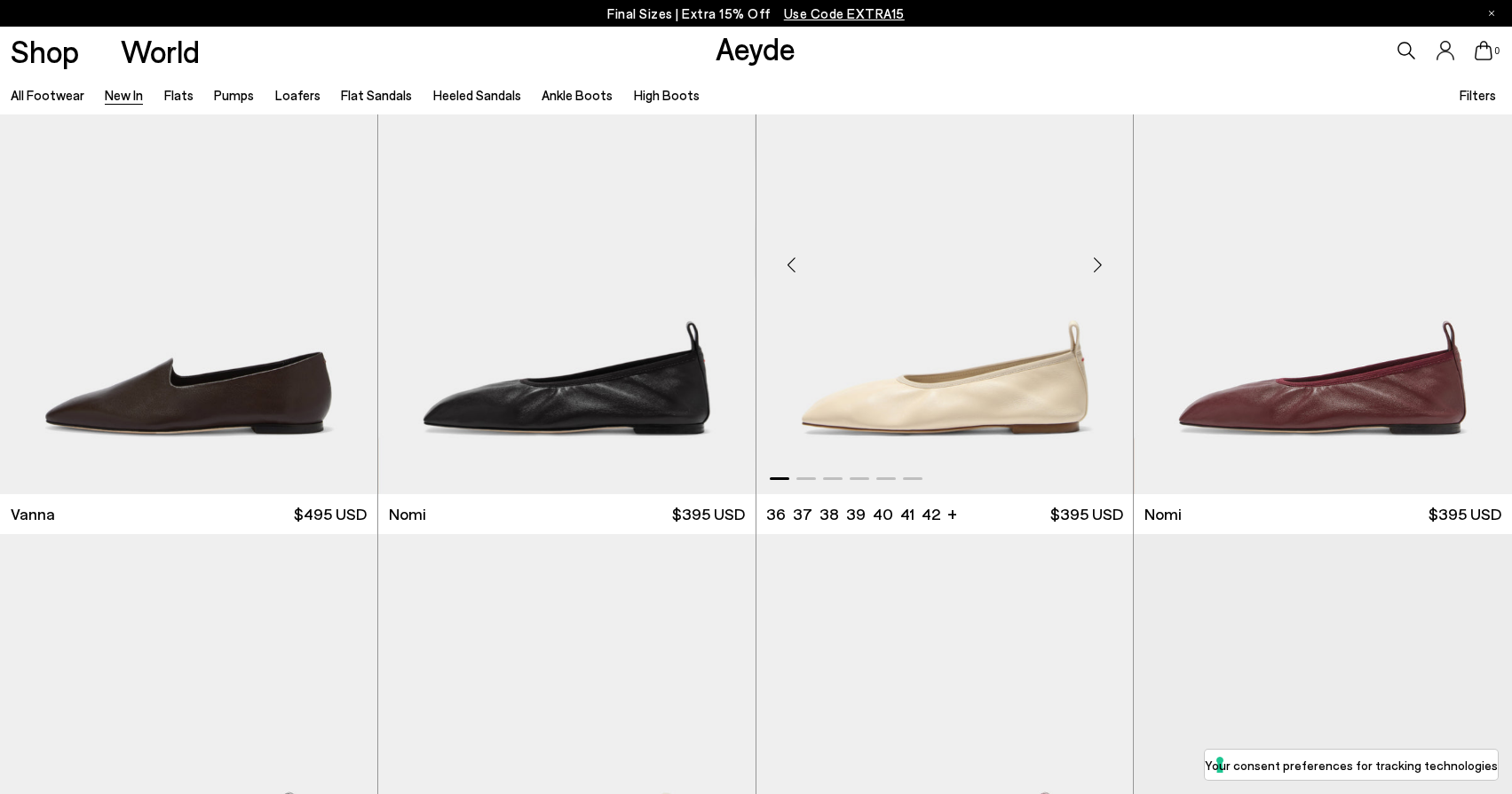
click at [1092, 259] on div "Next slide" at bounding box center [1098, 265] width 53 height 53
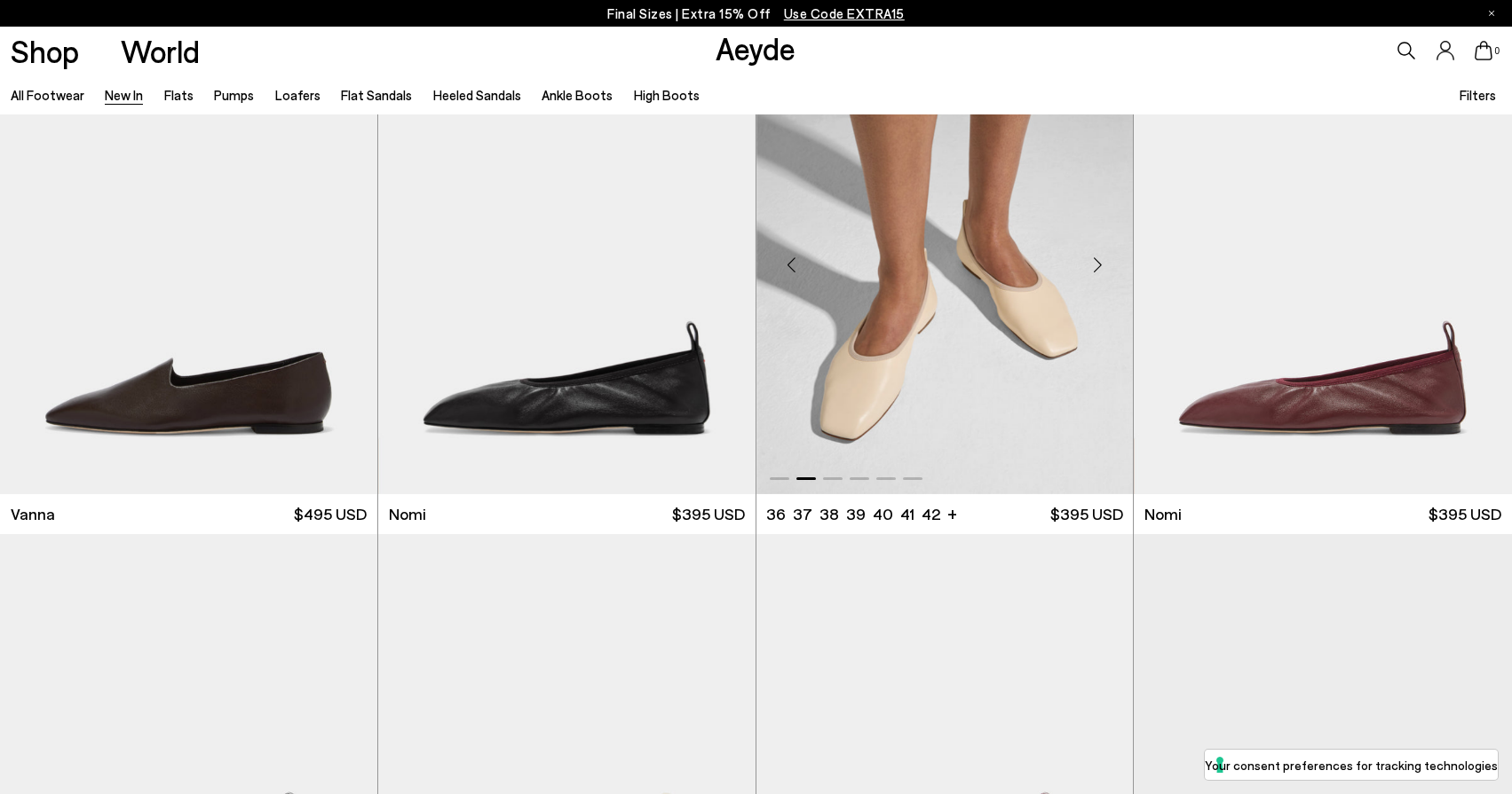
click at [1092, 259] on div "Next slide" at bounding box center [1098, 265] width 53 height 53
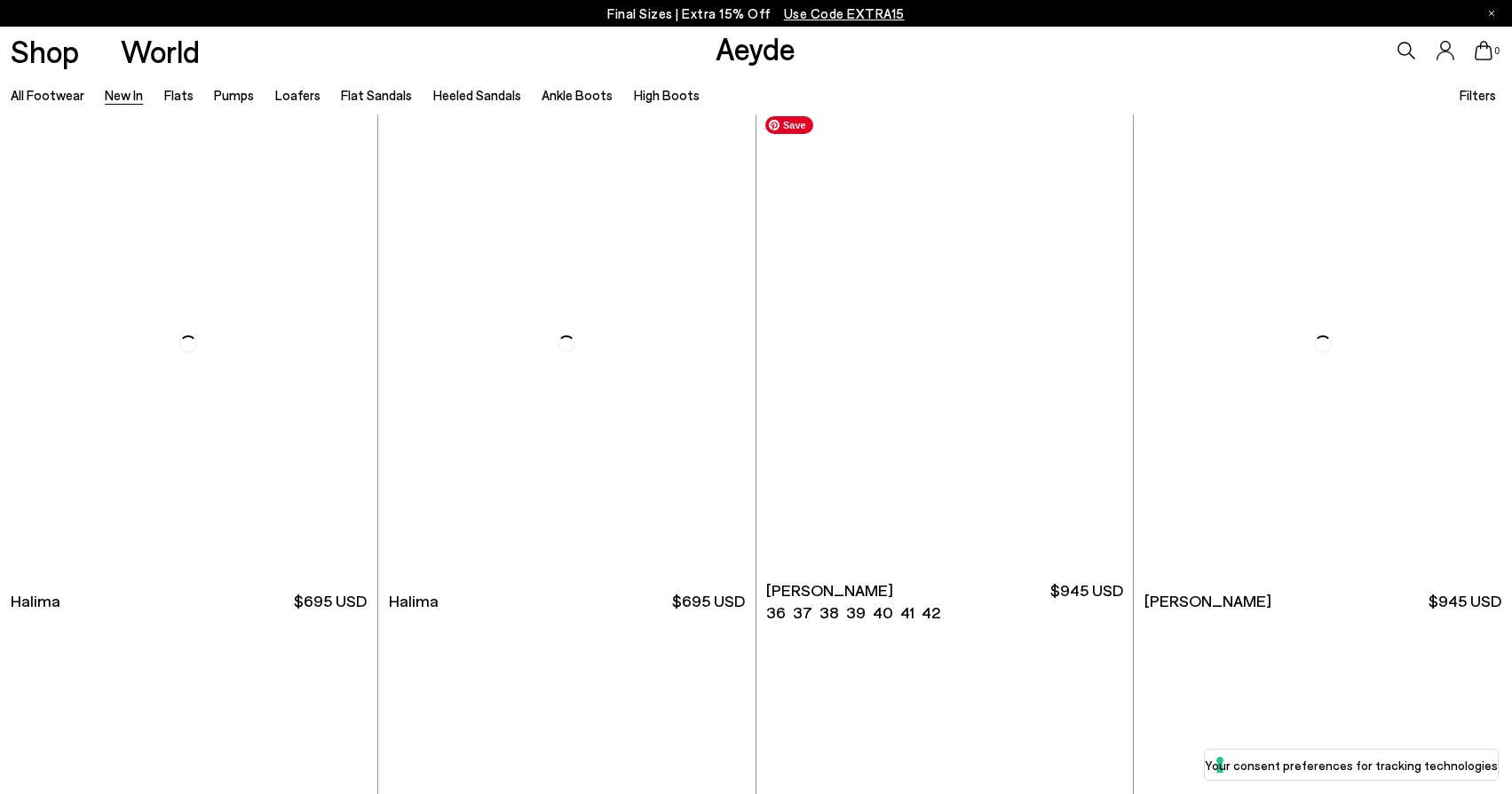
scroll to position [6687, 0]
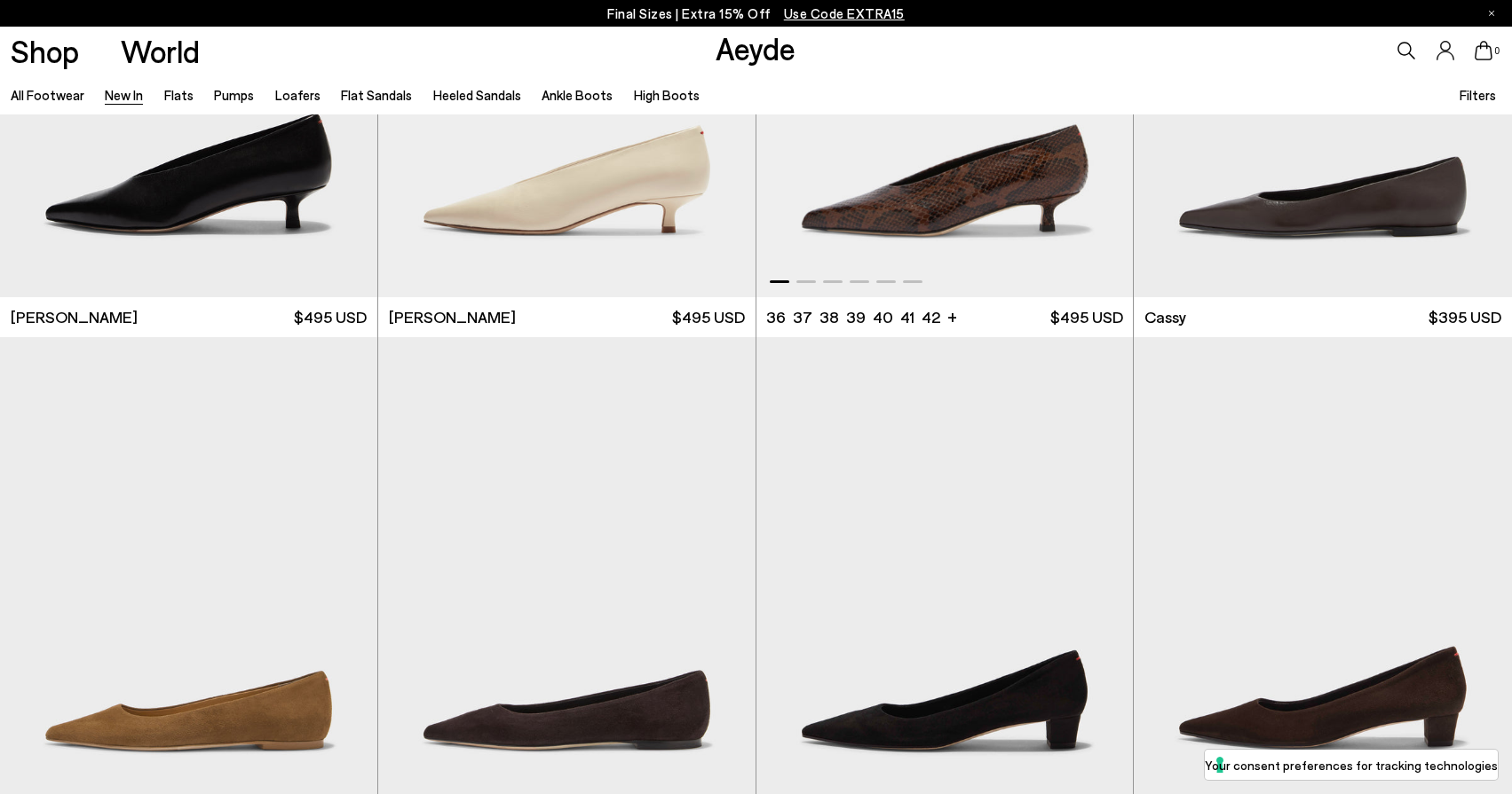
scroll to position [8291, 0]
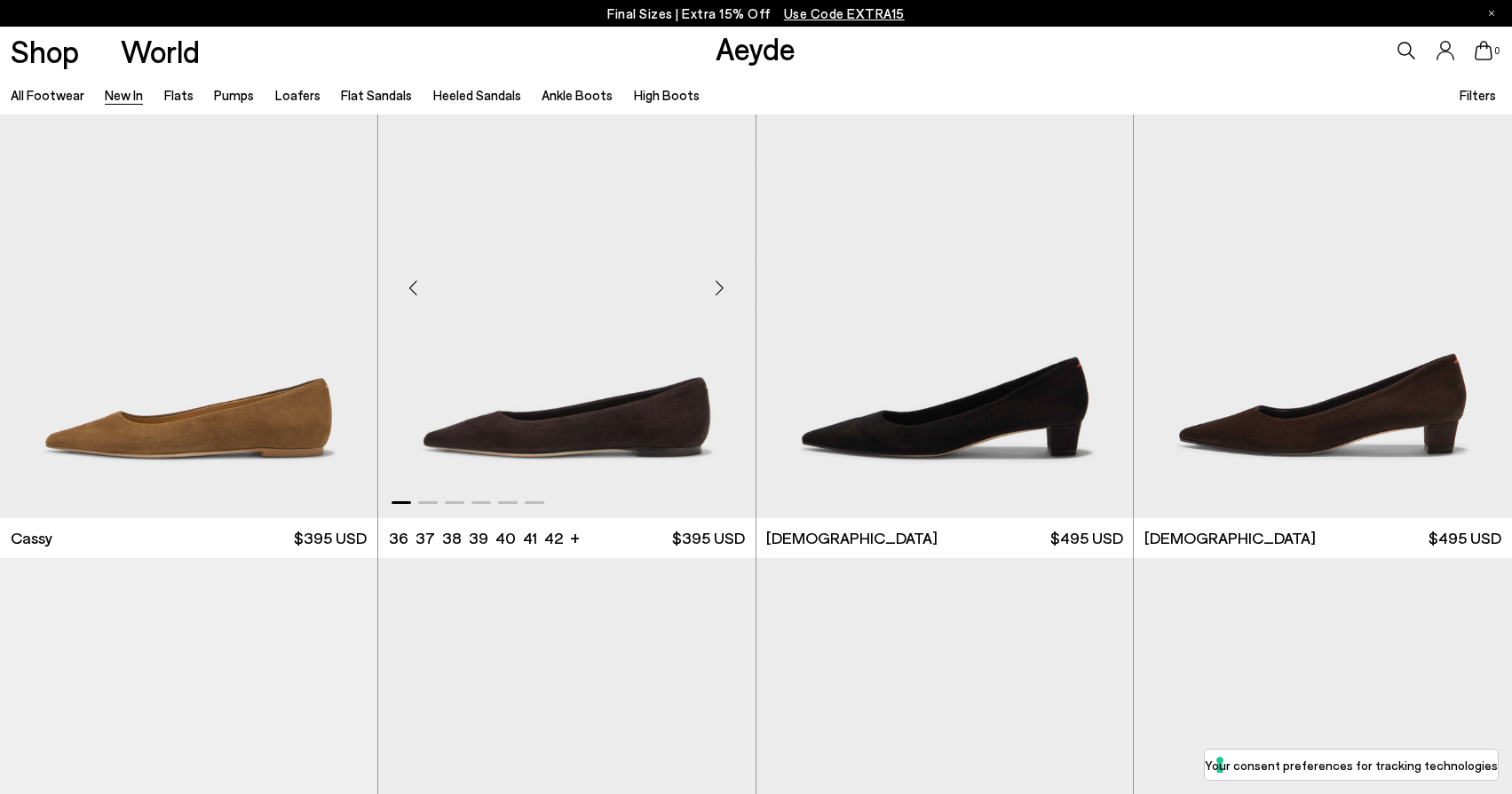
click at [720, 298] on div "Next slide" at bounding box center [720, 289] width 53 height 53
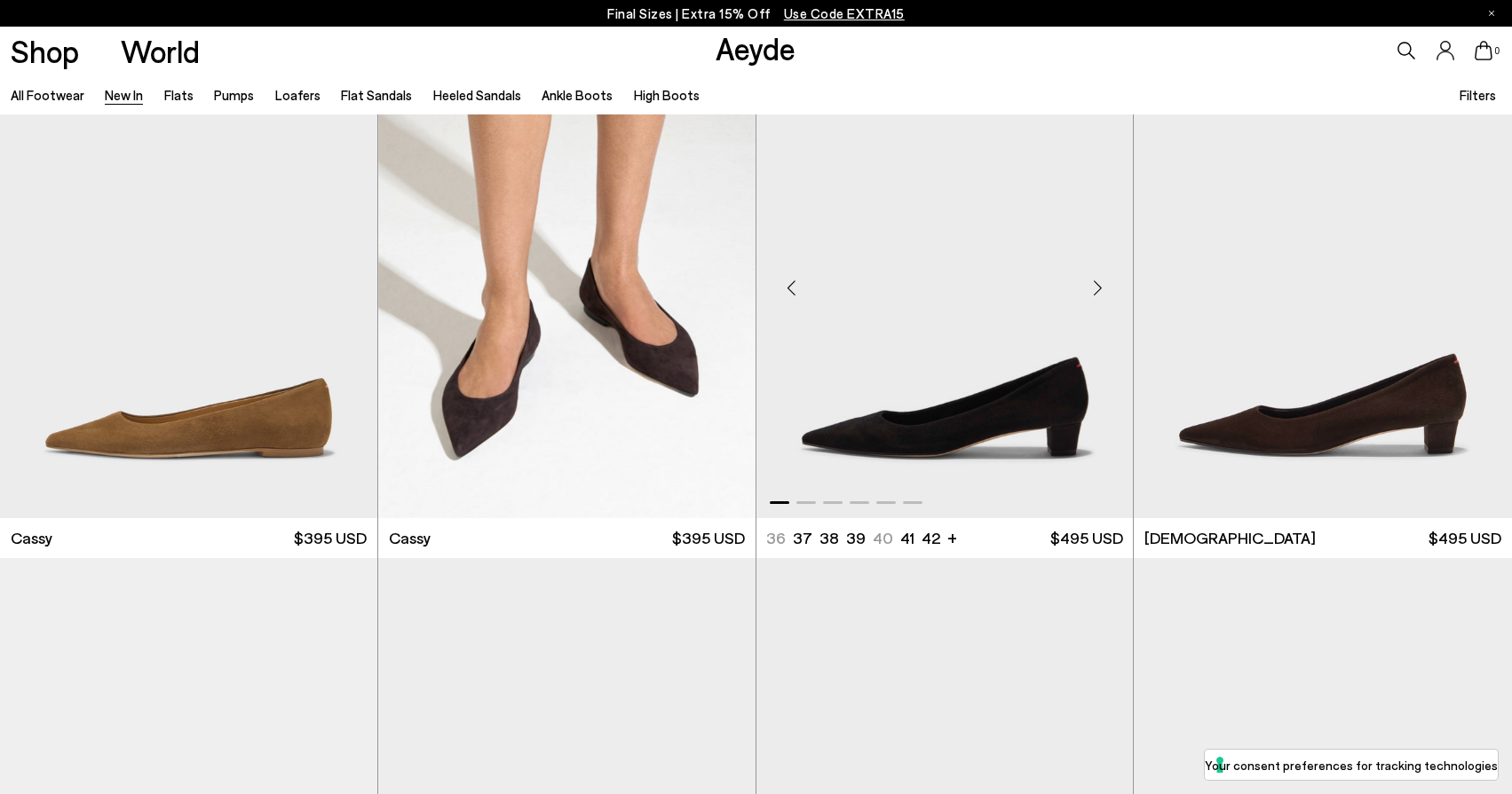
click at [1096, 305] on div "Next slide" at bounding box center [1098, 289] width 53 height 53
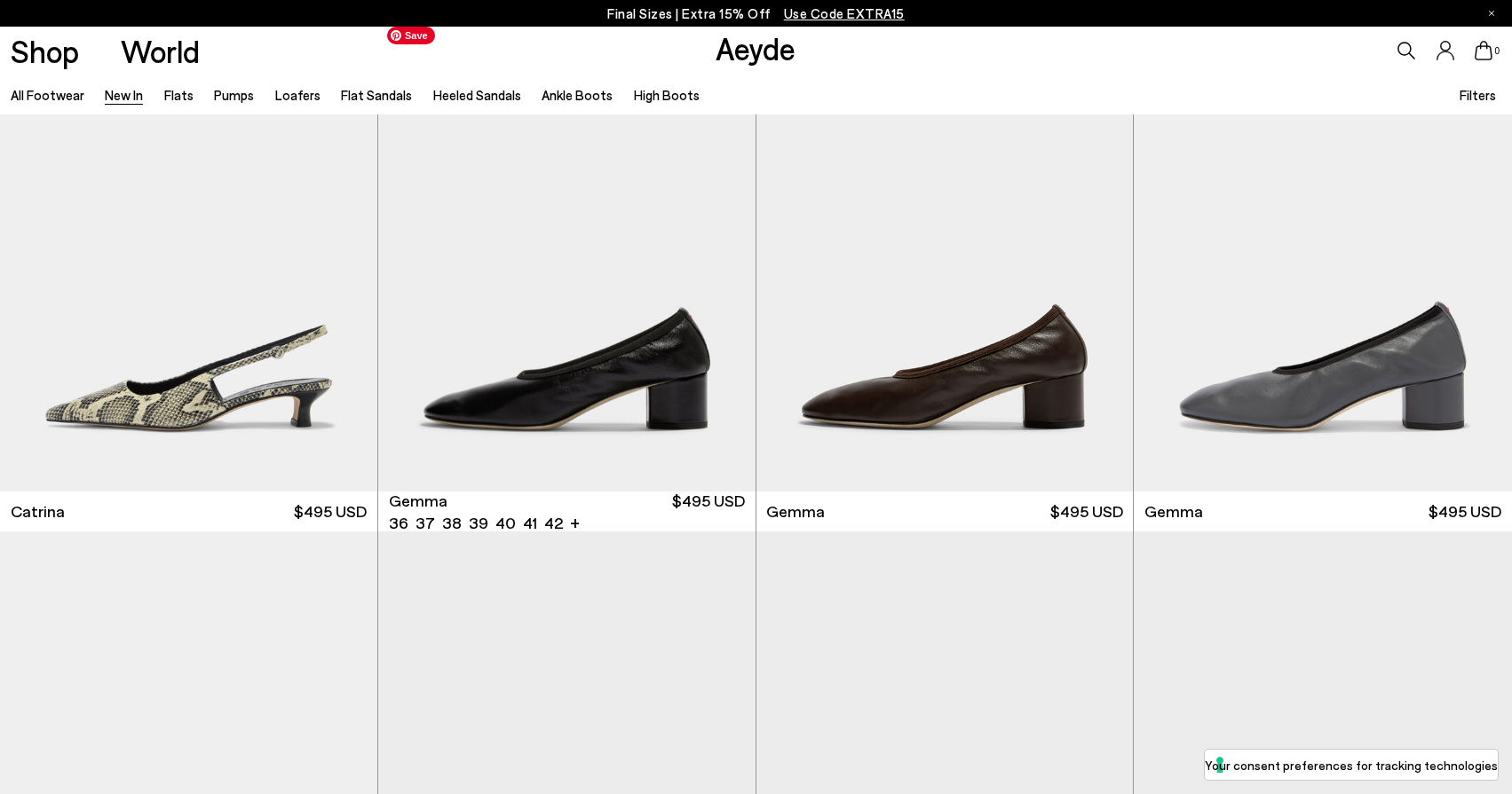
scroll to position [10388, 0]
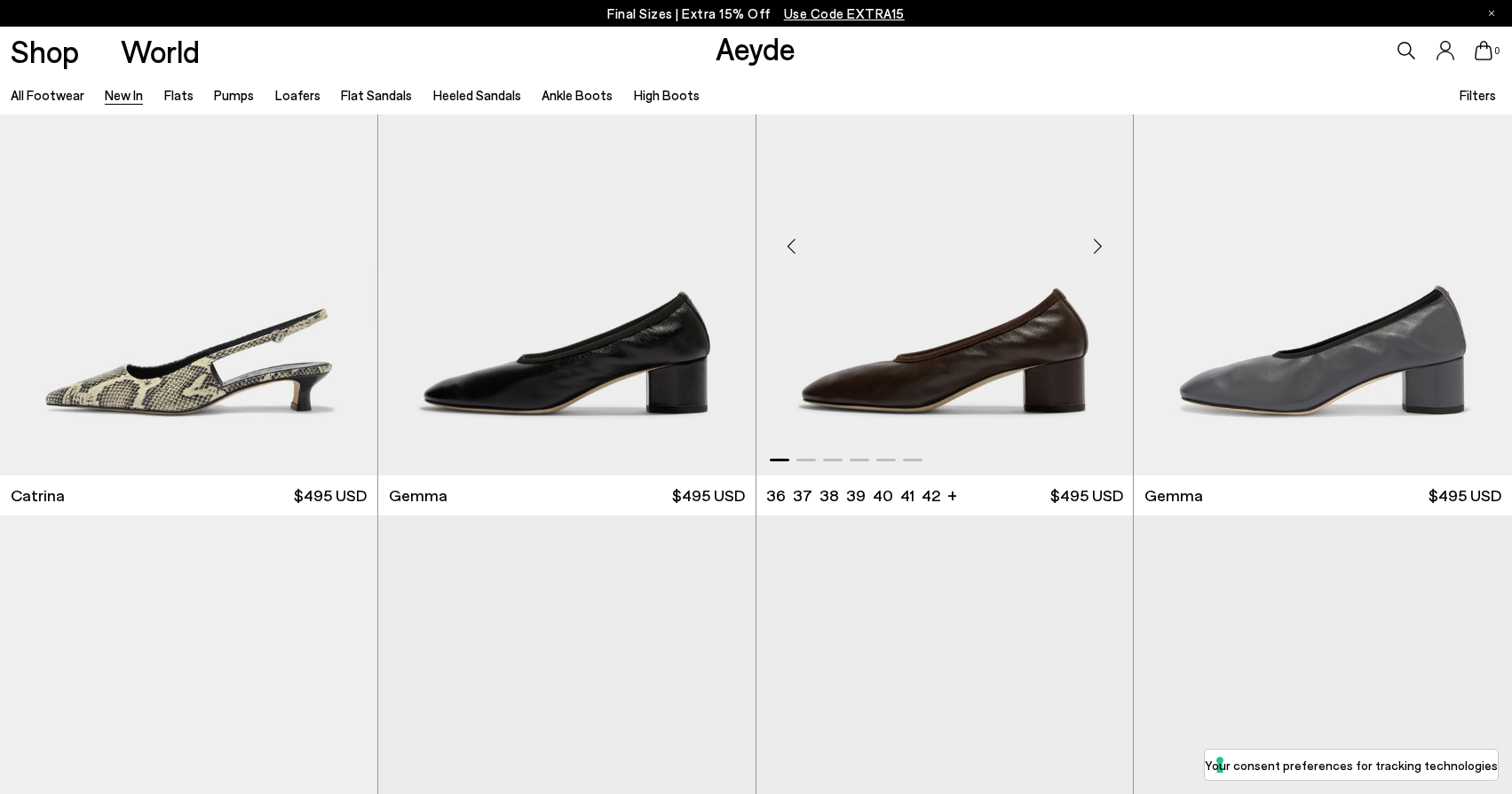
click at [1101, 256] on div "Next slide" at bounding box center [1098, 246] width 53 height 53
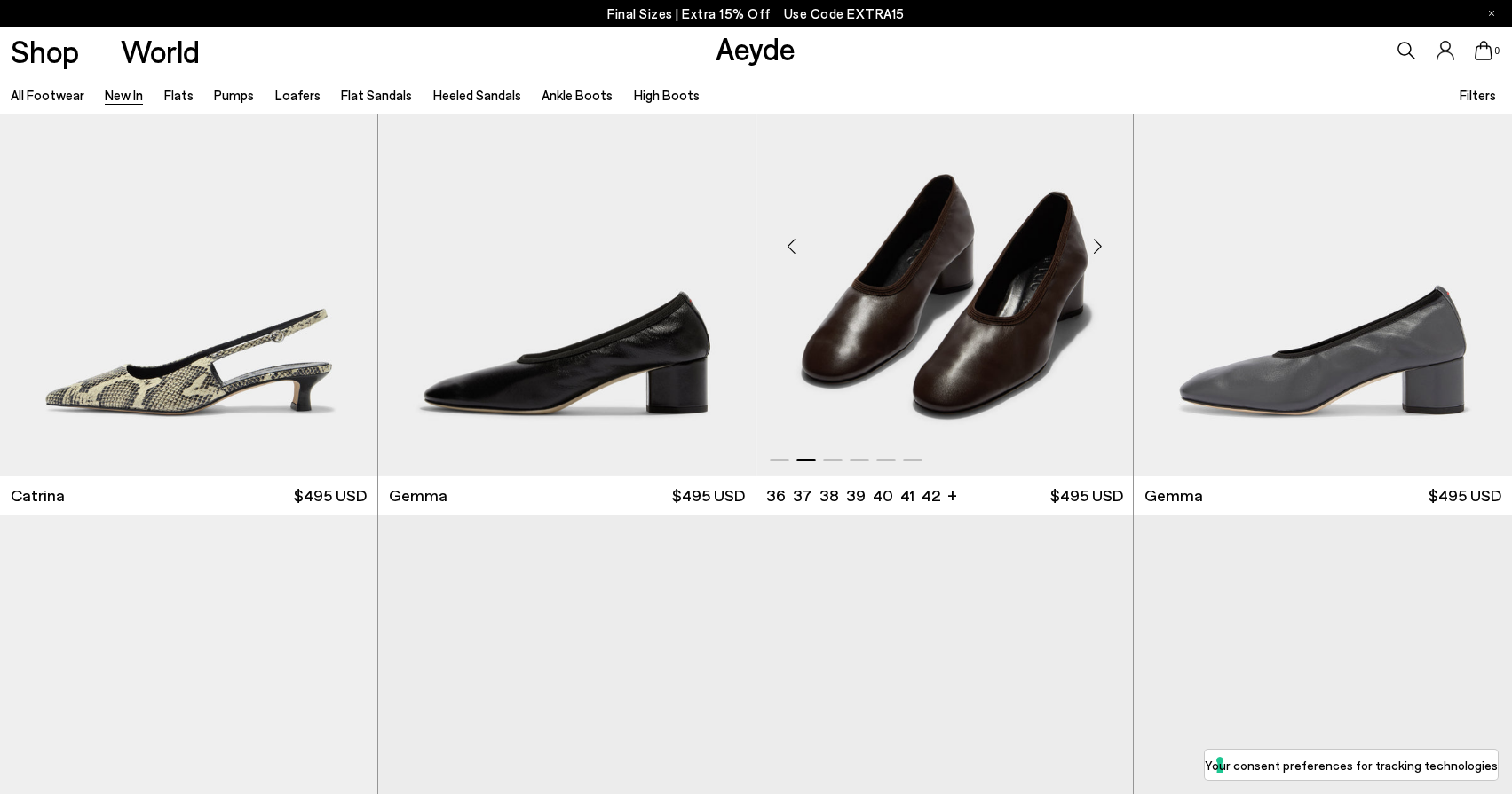
click at [1088, 265] on div "Next slide" at bounding box center [1098, 246] width 53 height 53
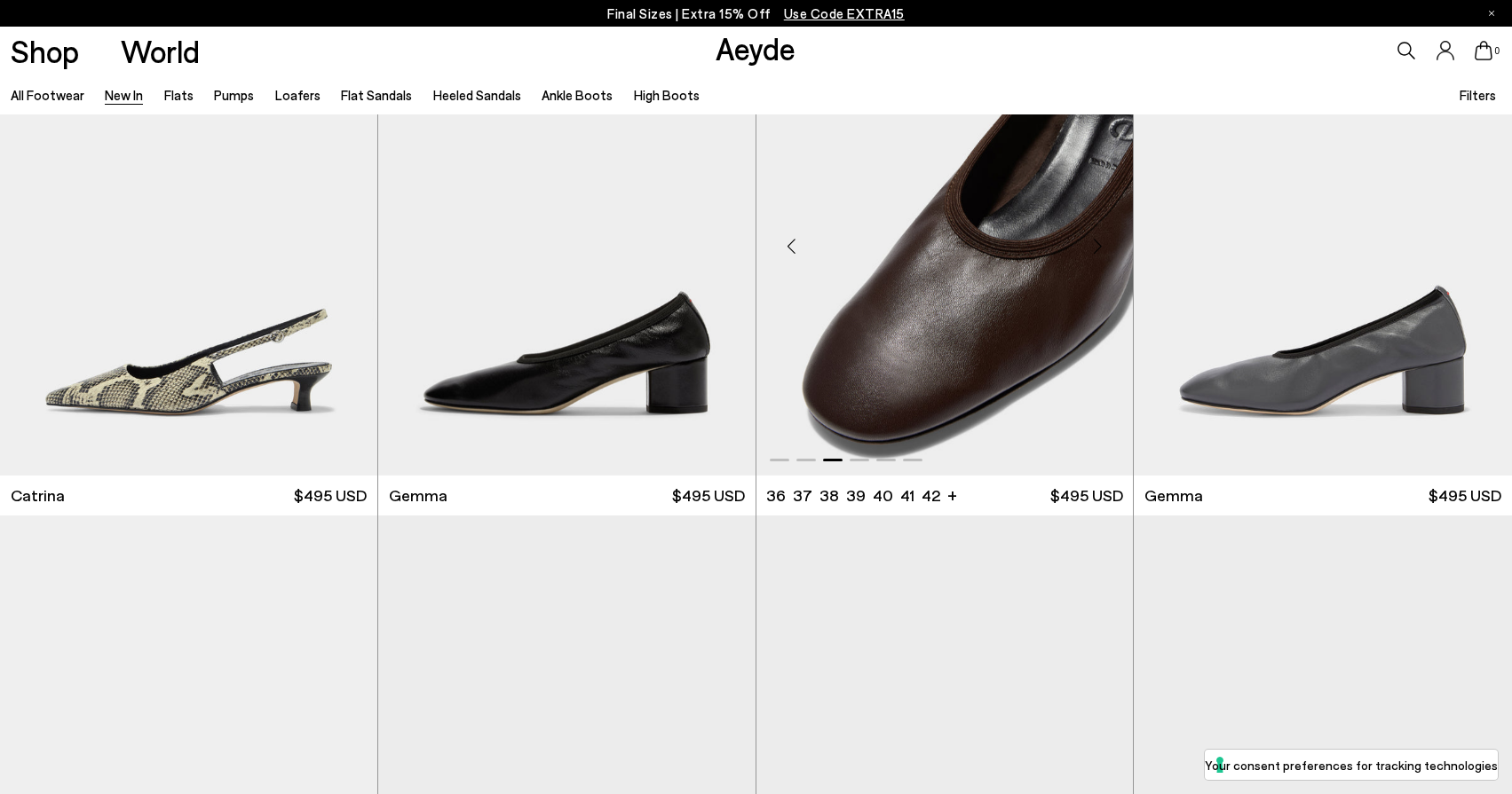
click at [1105, 244] on div "Next slide" at bounding box center [1098, 246] width 53 height 53
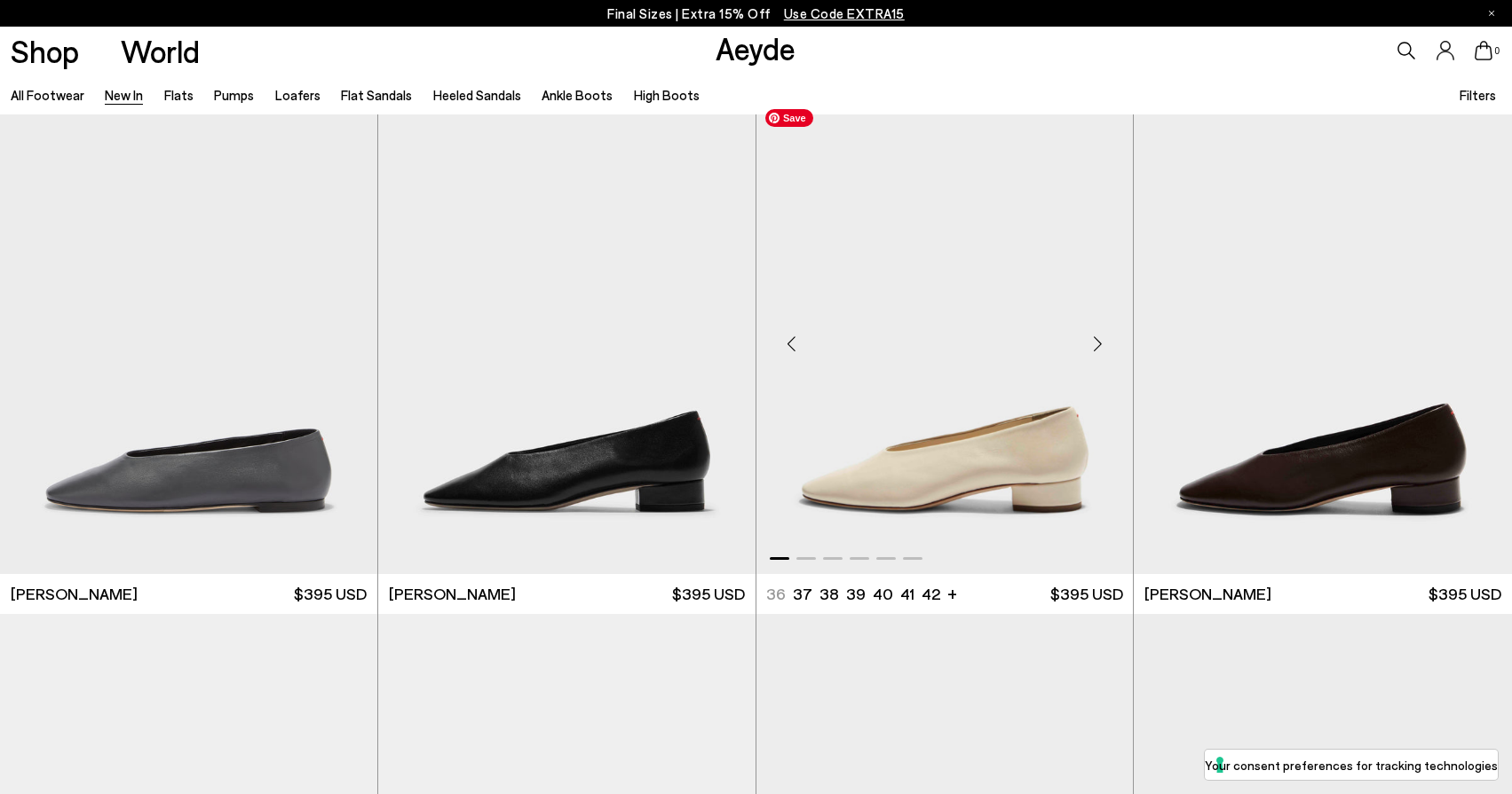
scroll to position [11320, 0]
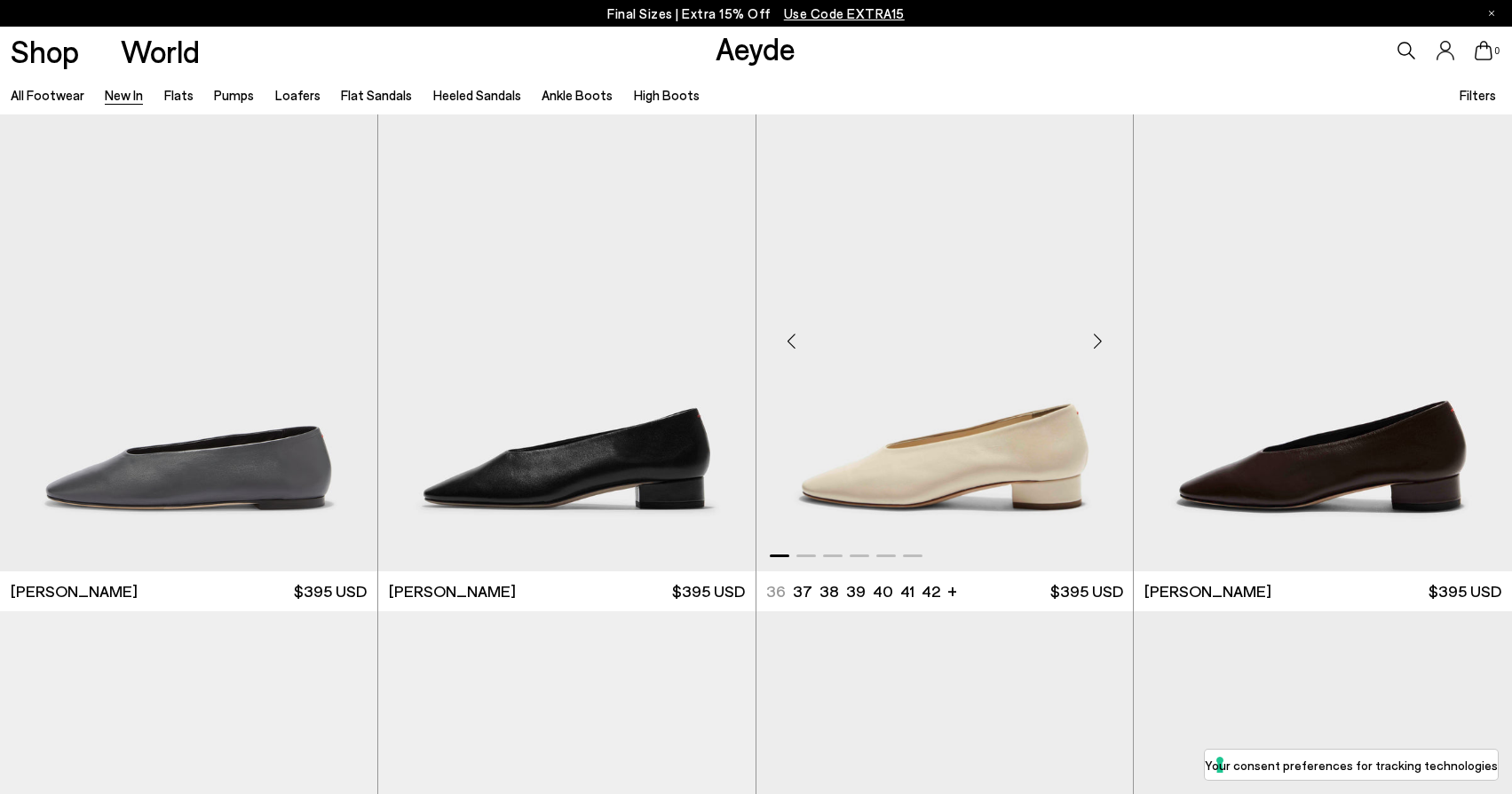
click at [1101, 342] on div "Next slide" at bounding box center [1098, 342] width 53 height 53
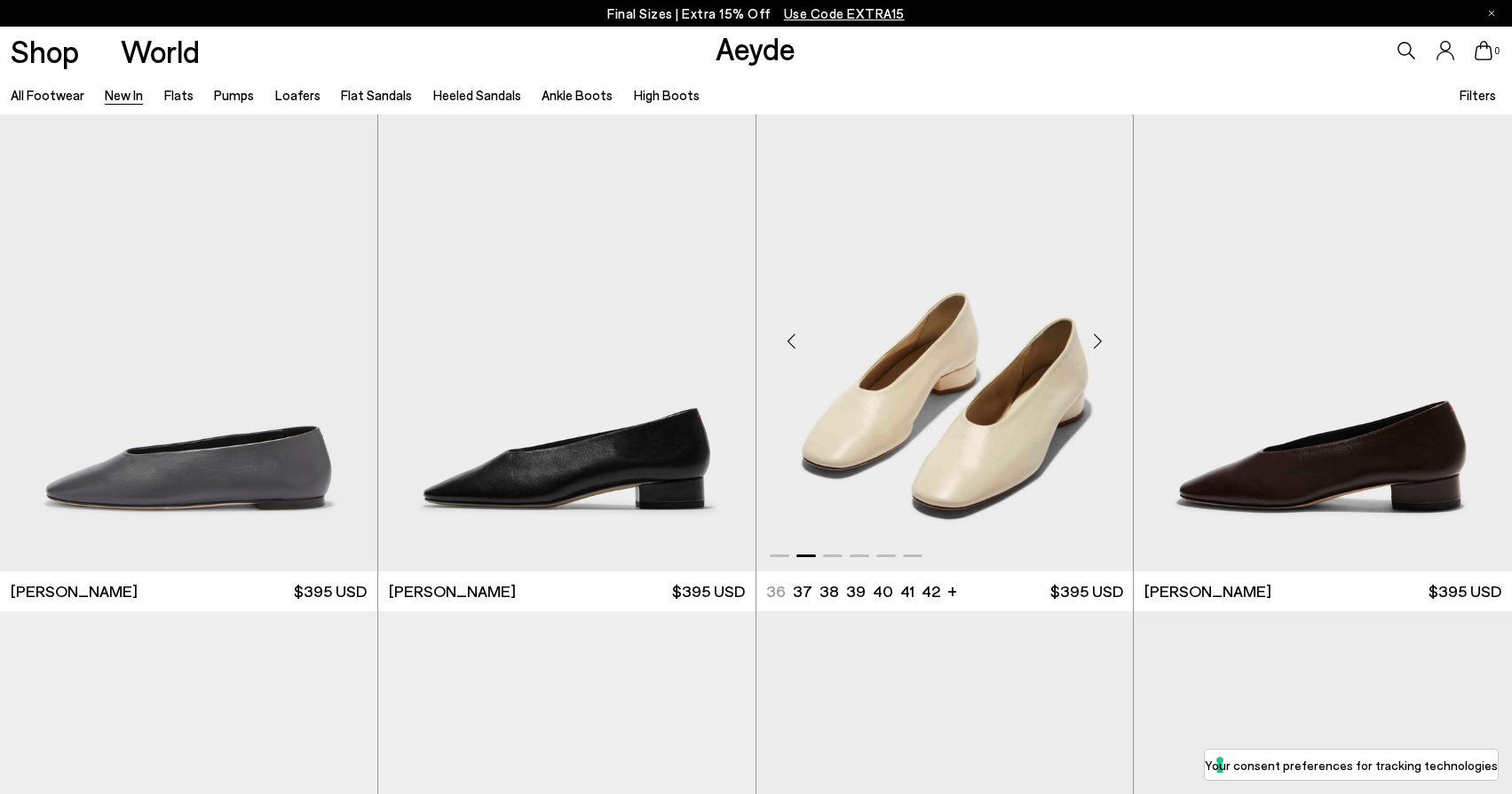
click at [1101, 342] on div "Next slide" at bounding box center [1098, 342] width 53 height 53
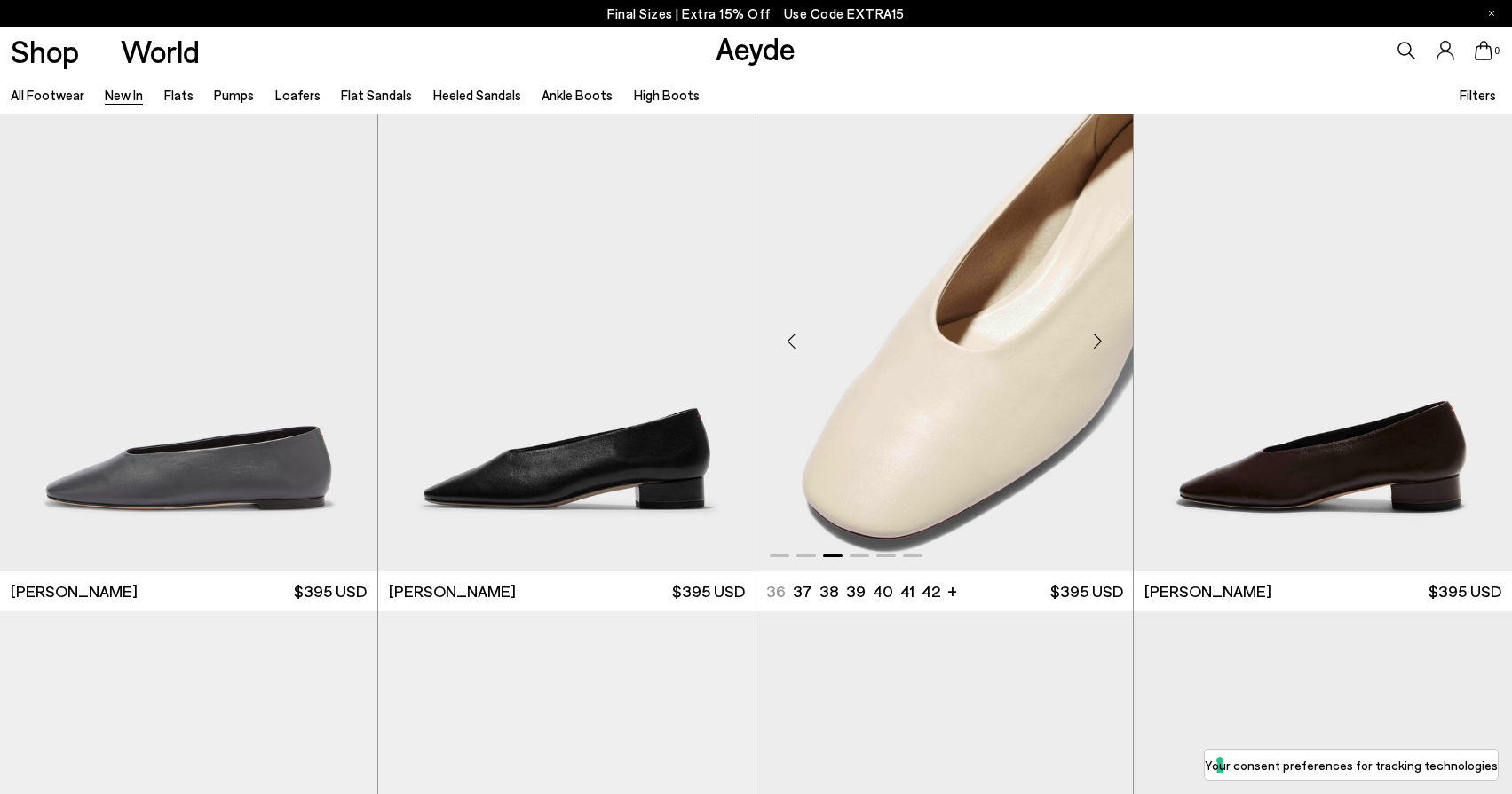
click at [1101, 342] on div "Next slide" at bounding box center [1098, 342] width 53 height 53
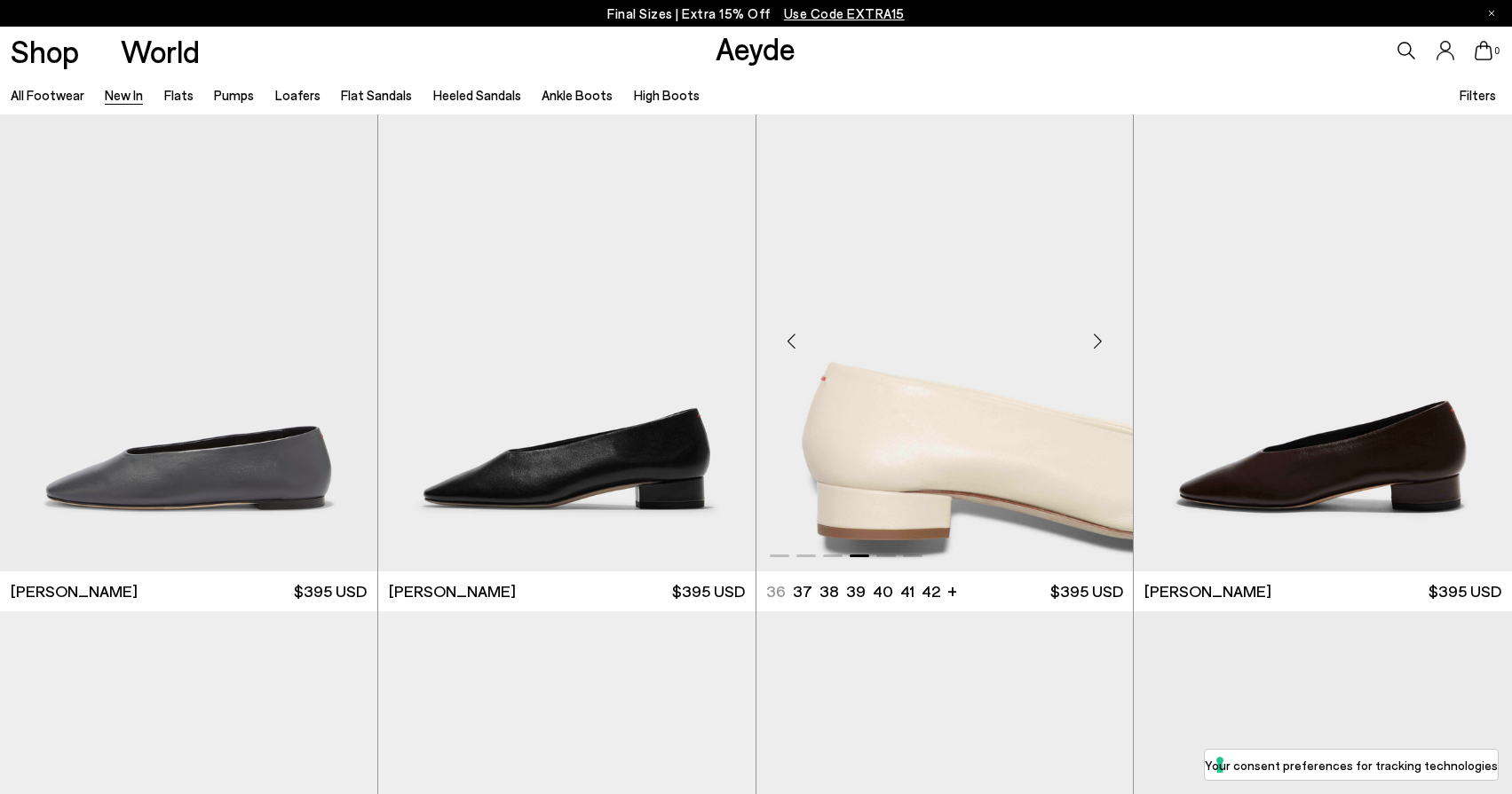
click at [1101, 342] on div "Next slide" at bounding box center [1098, 342] width 53 height 53
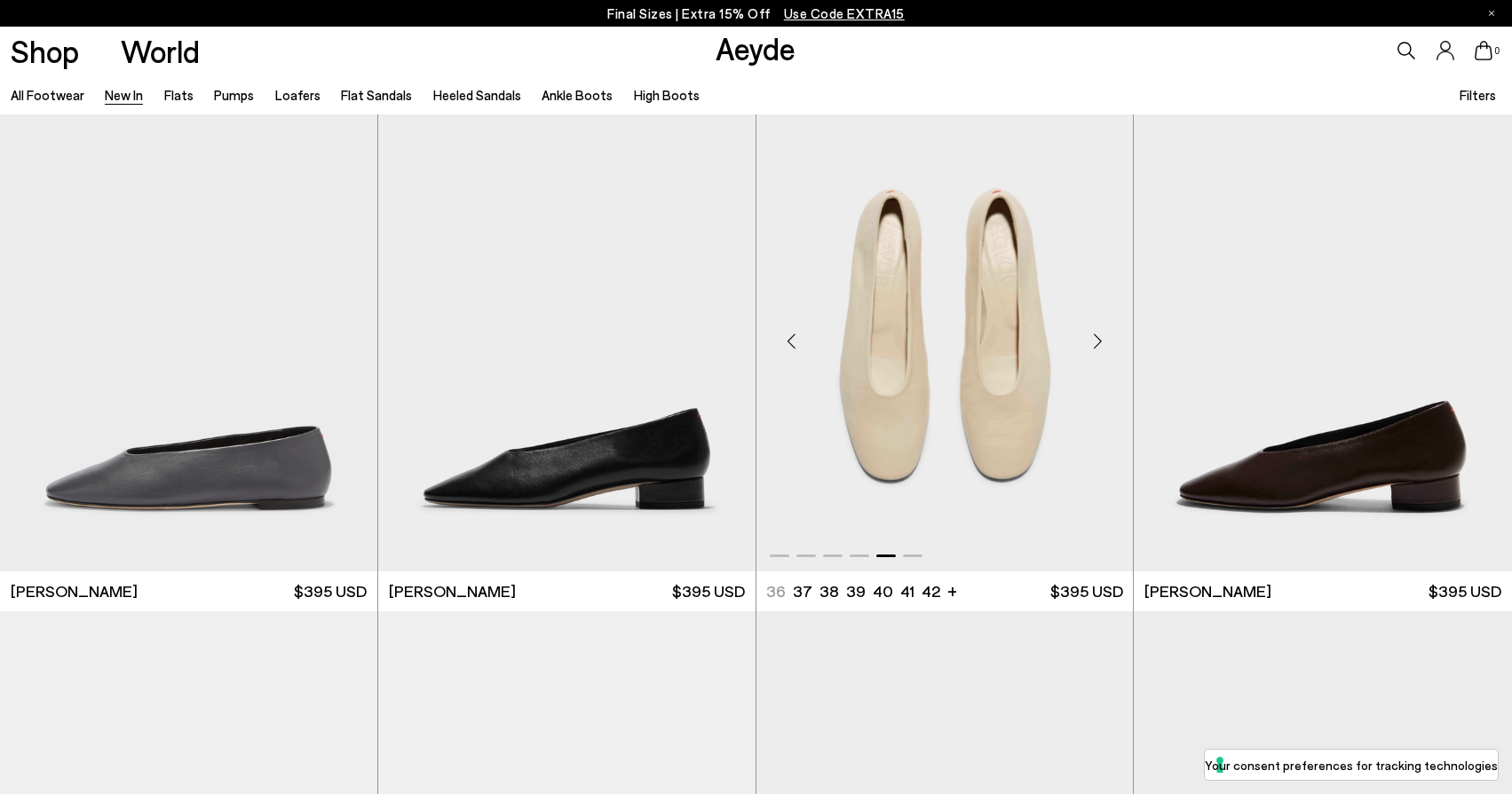
click at [1101, 342] on div "Next slide" at bounding box center [1098, 342] width 53 height 53
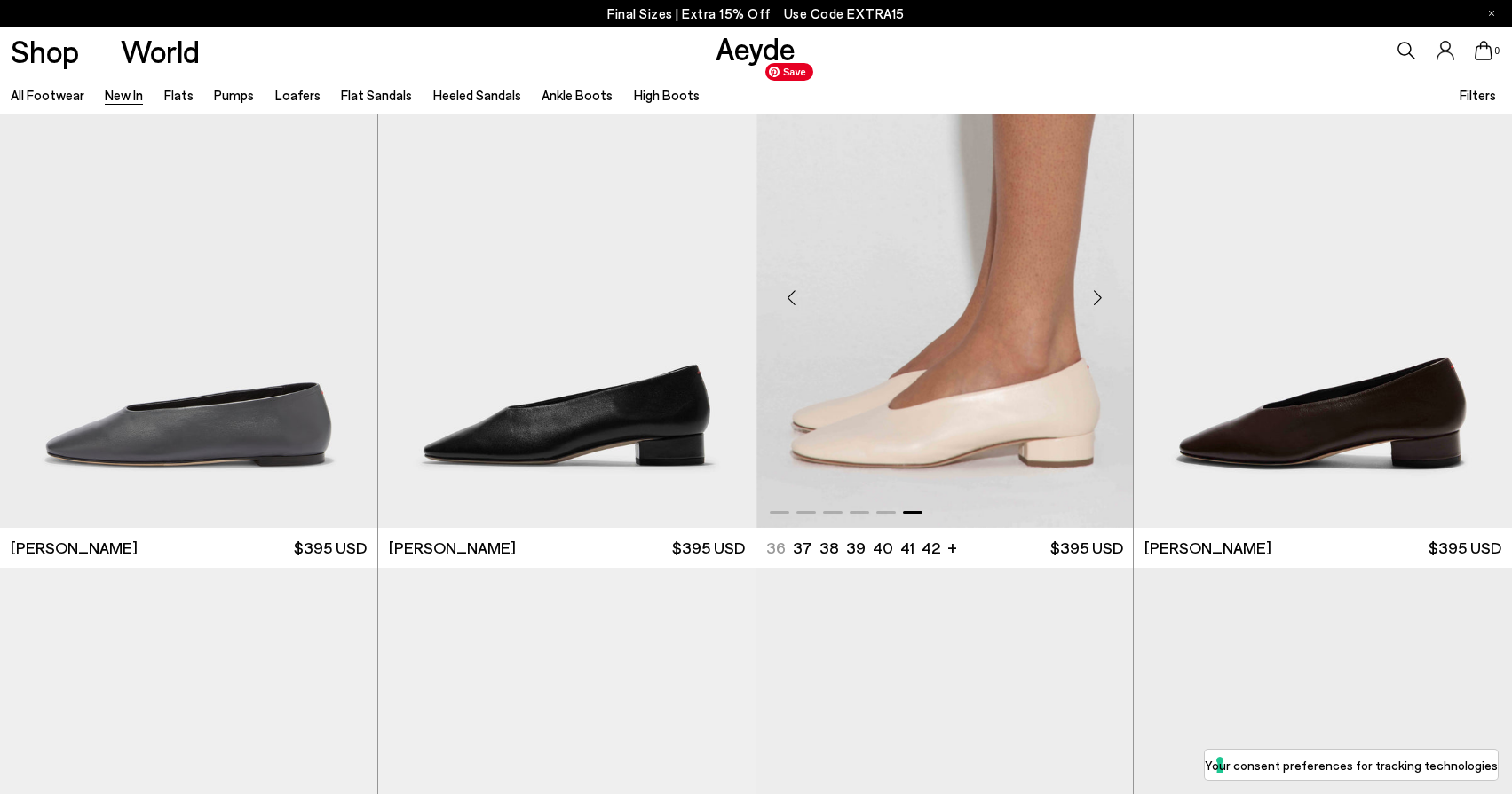
scroll to position [11394, 0]
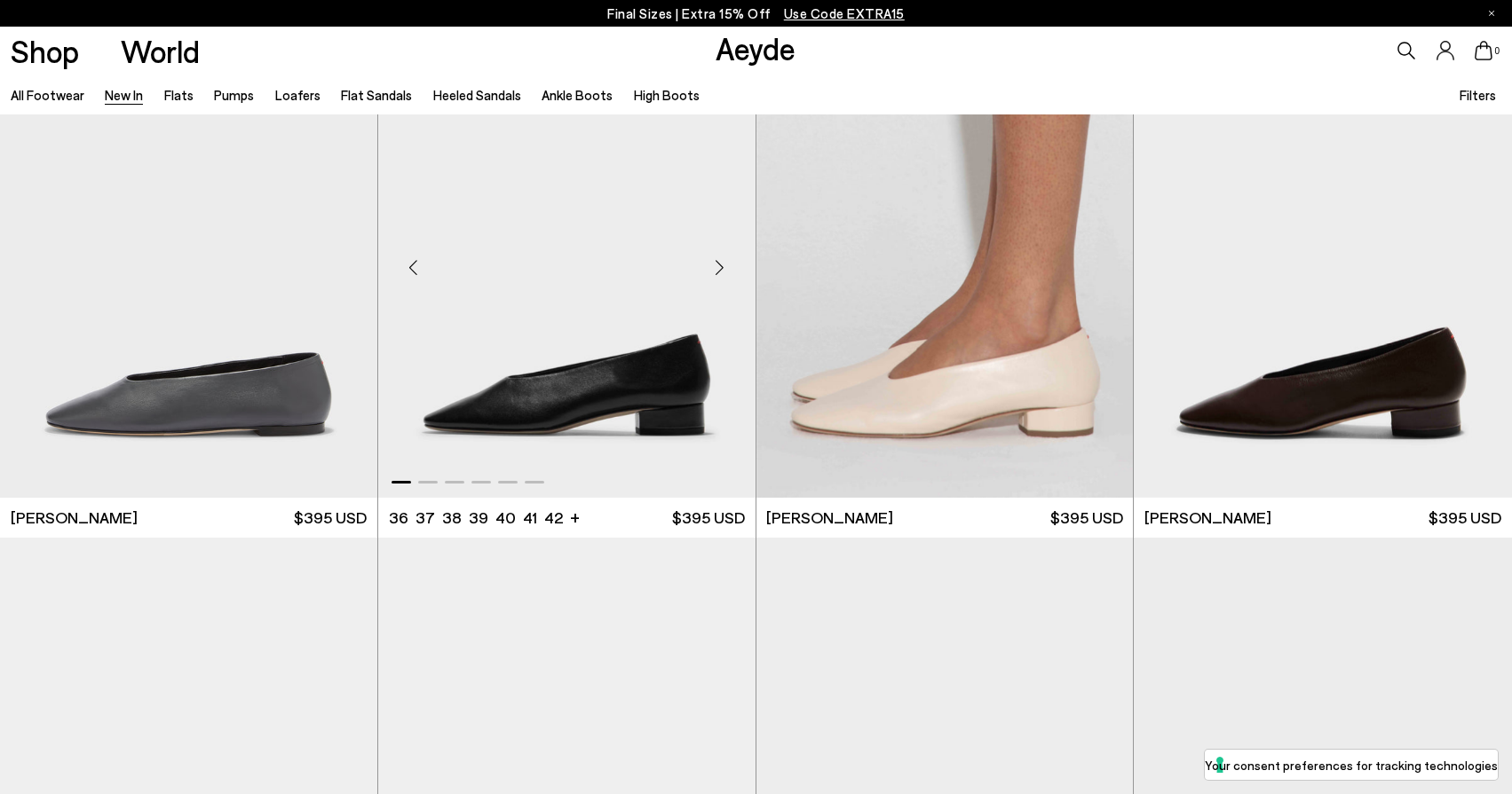
click at [726, 260] on div "Next slide" at bounding box center [720, 268] width 53 height 53
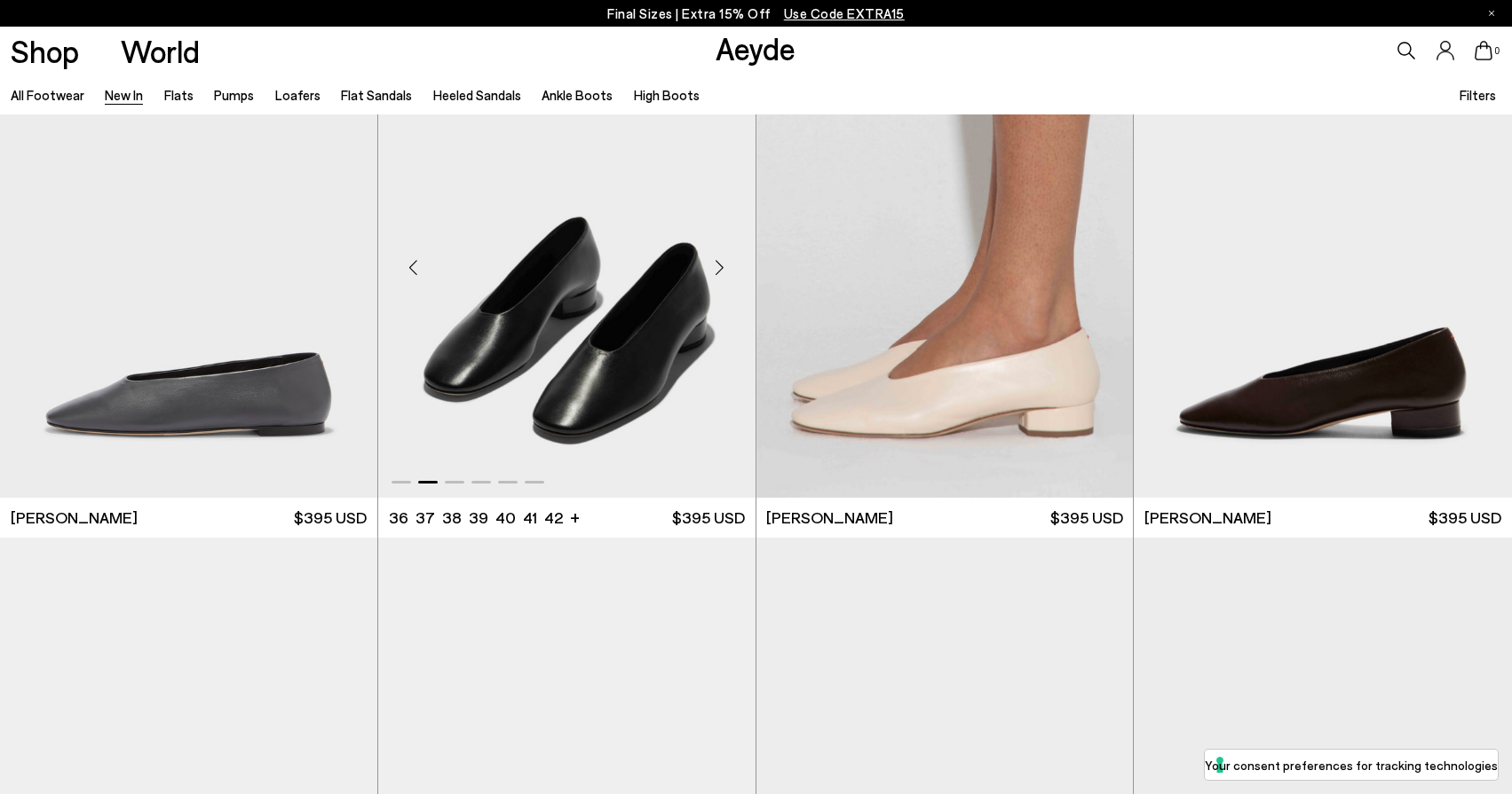
click at [726, 260] on div "Next slide" at bounding box center [720, 268] width 53 height 53
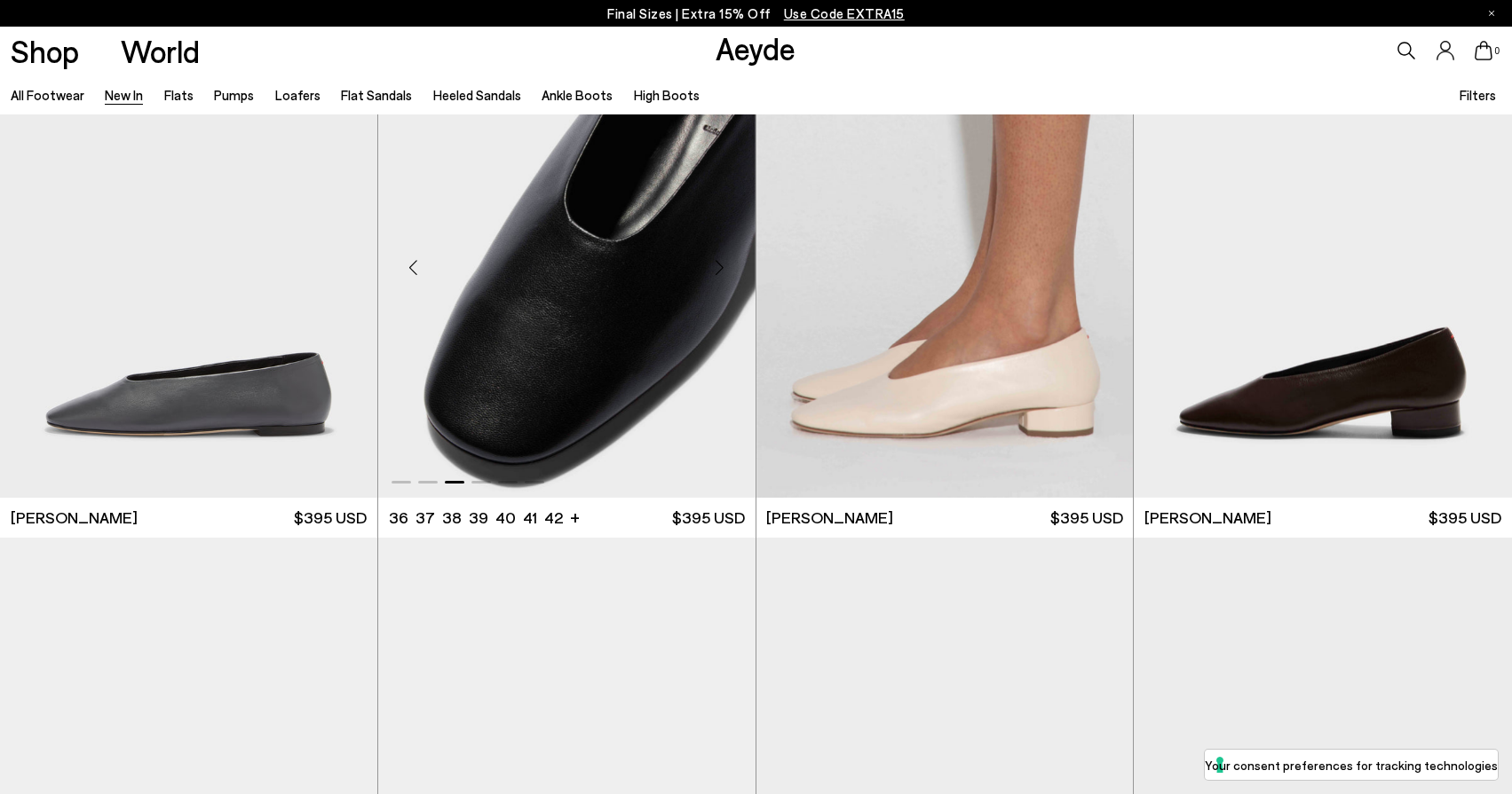
click at [726, 260] on div "Next slide" at bounding box center [720, 268] width 53 height 53
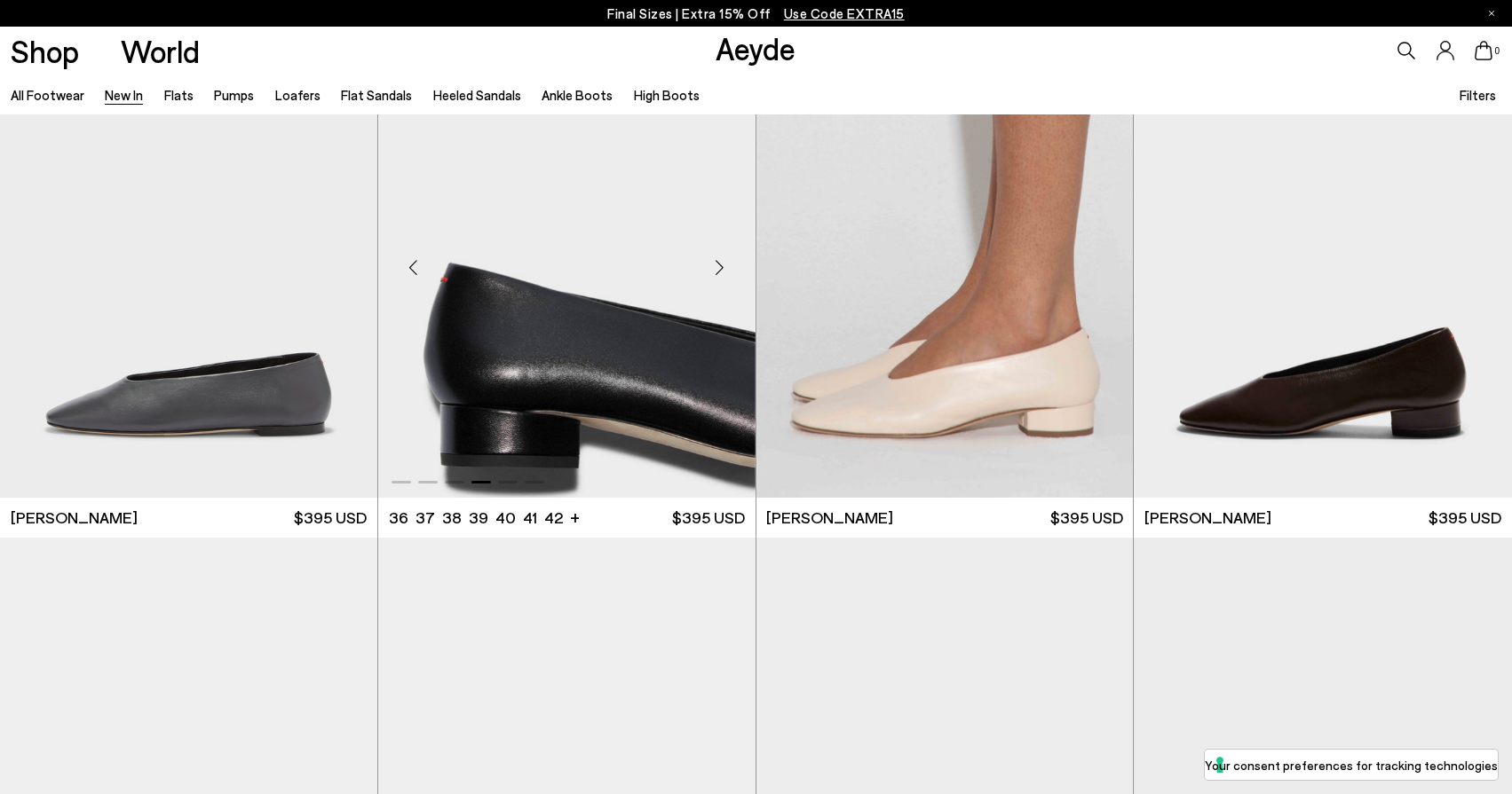
click at [726, 260] on div "Next slide" at bounding box center [720, 268] width 53 height 53
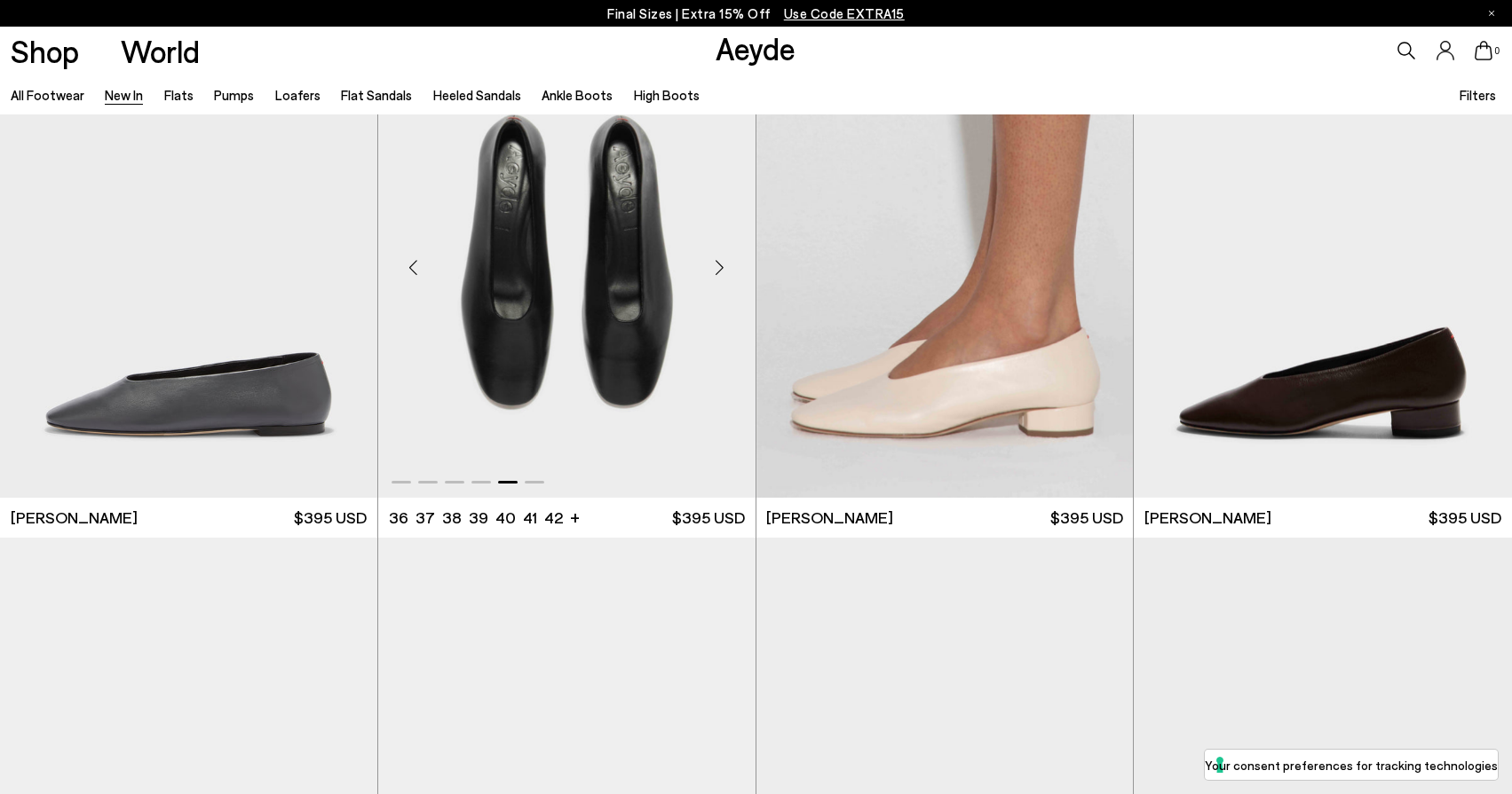
click at [726, 260] on div "Next slide" at bounding box center [720, 268] width 53 height 53
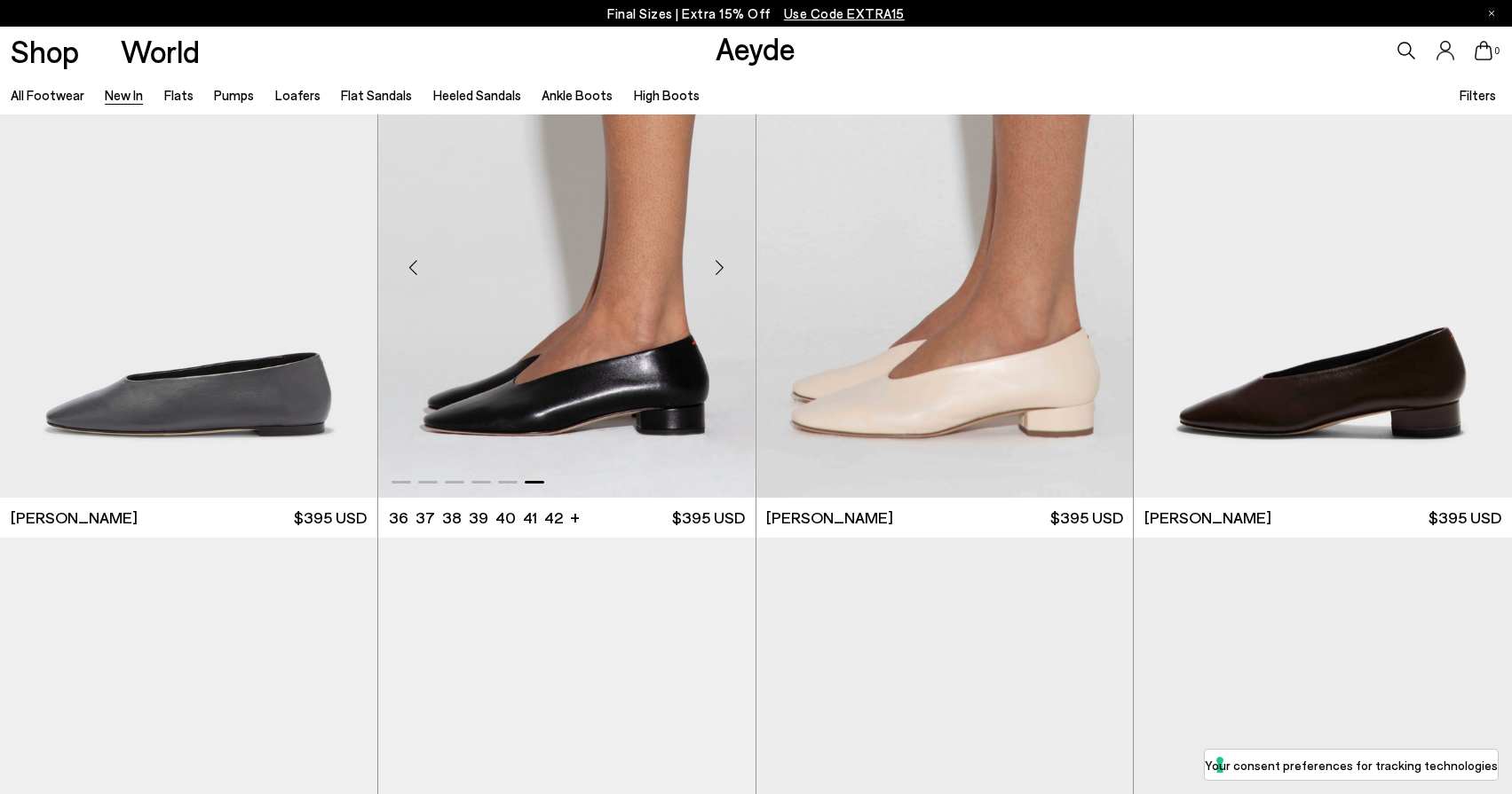
click at [725, 260] on div "Next slide" at bounding box center [720, 268] width 53 height 53
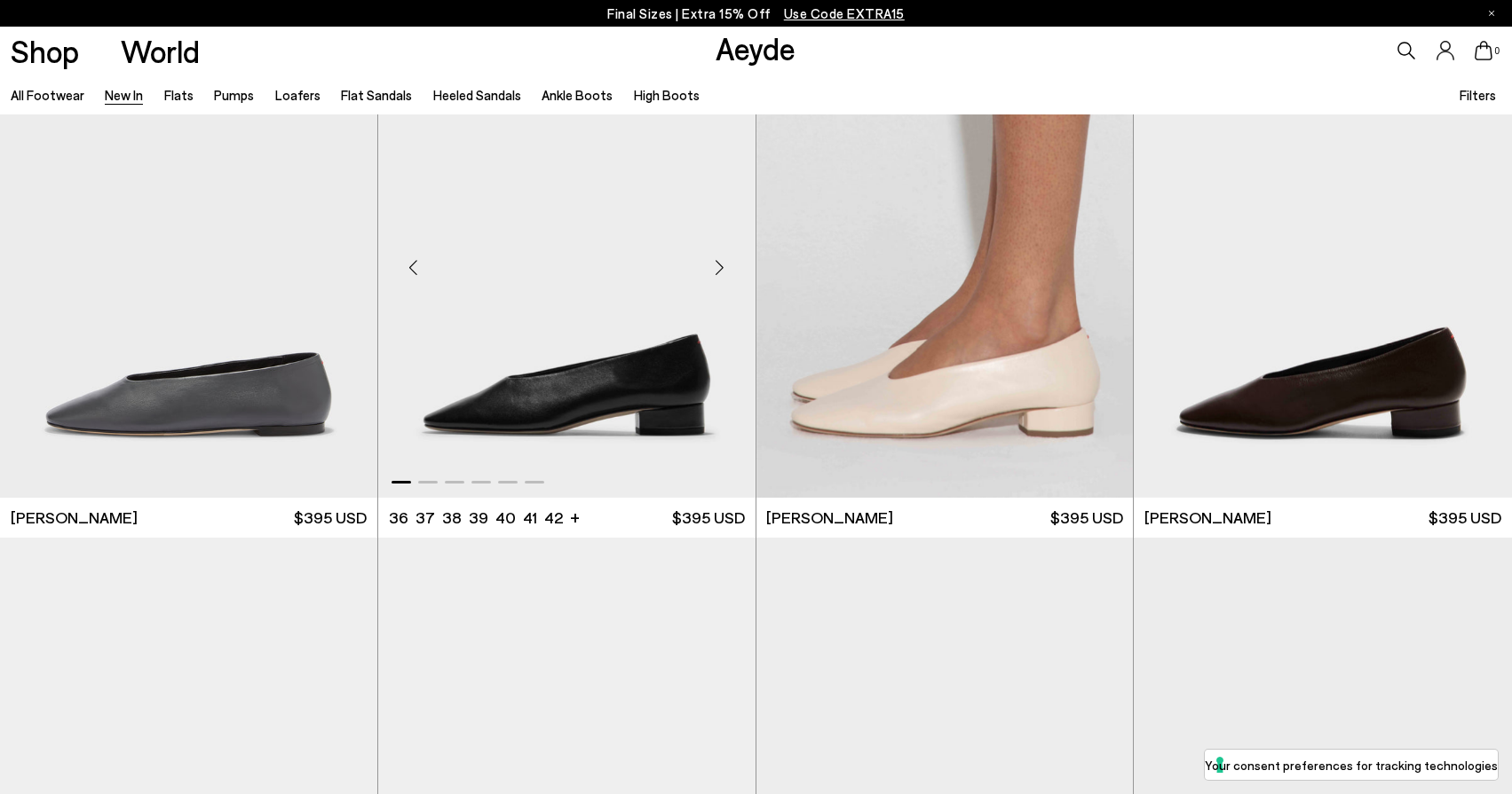
click at [725, 260] on div "Next slide" at bounding box center [720, 268] width 53 height 53
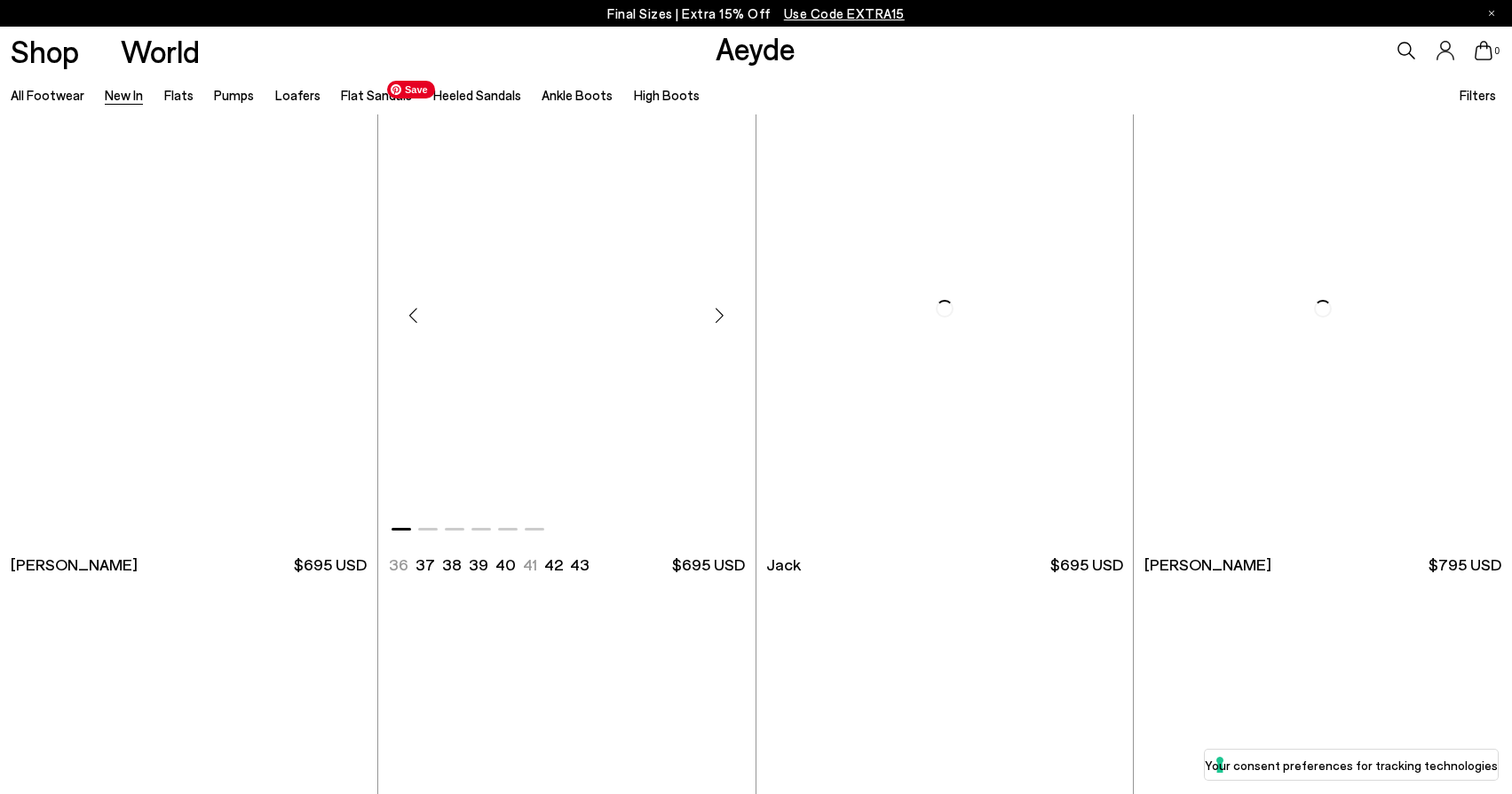
scroll to position [15446, 0]
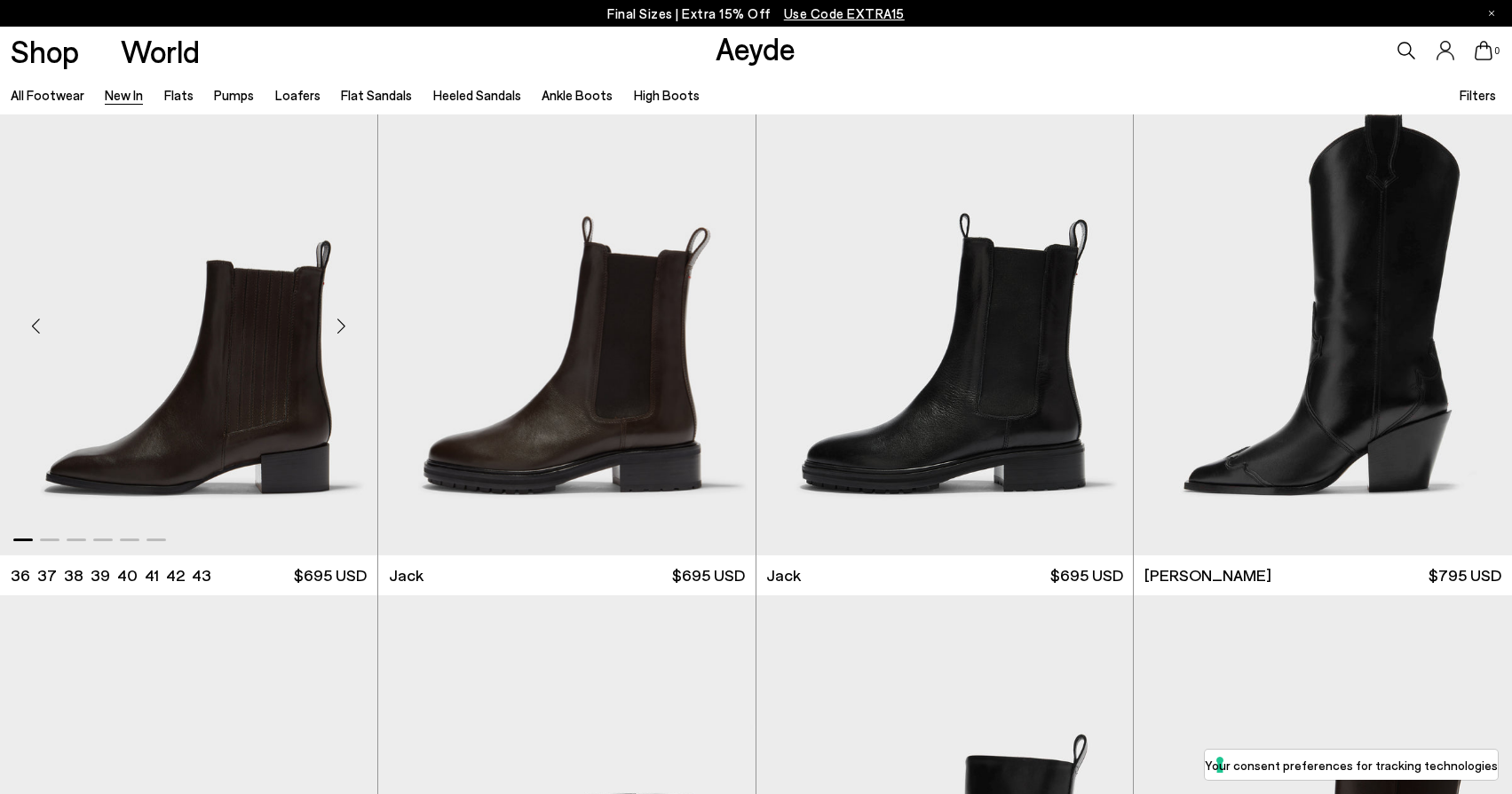
click at [352, 326] on div "Next slide" at bounding box center [342, 326] width 53 height 53
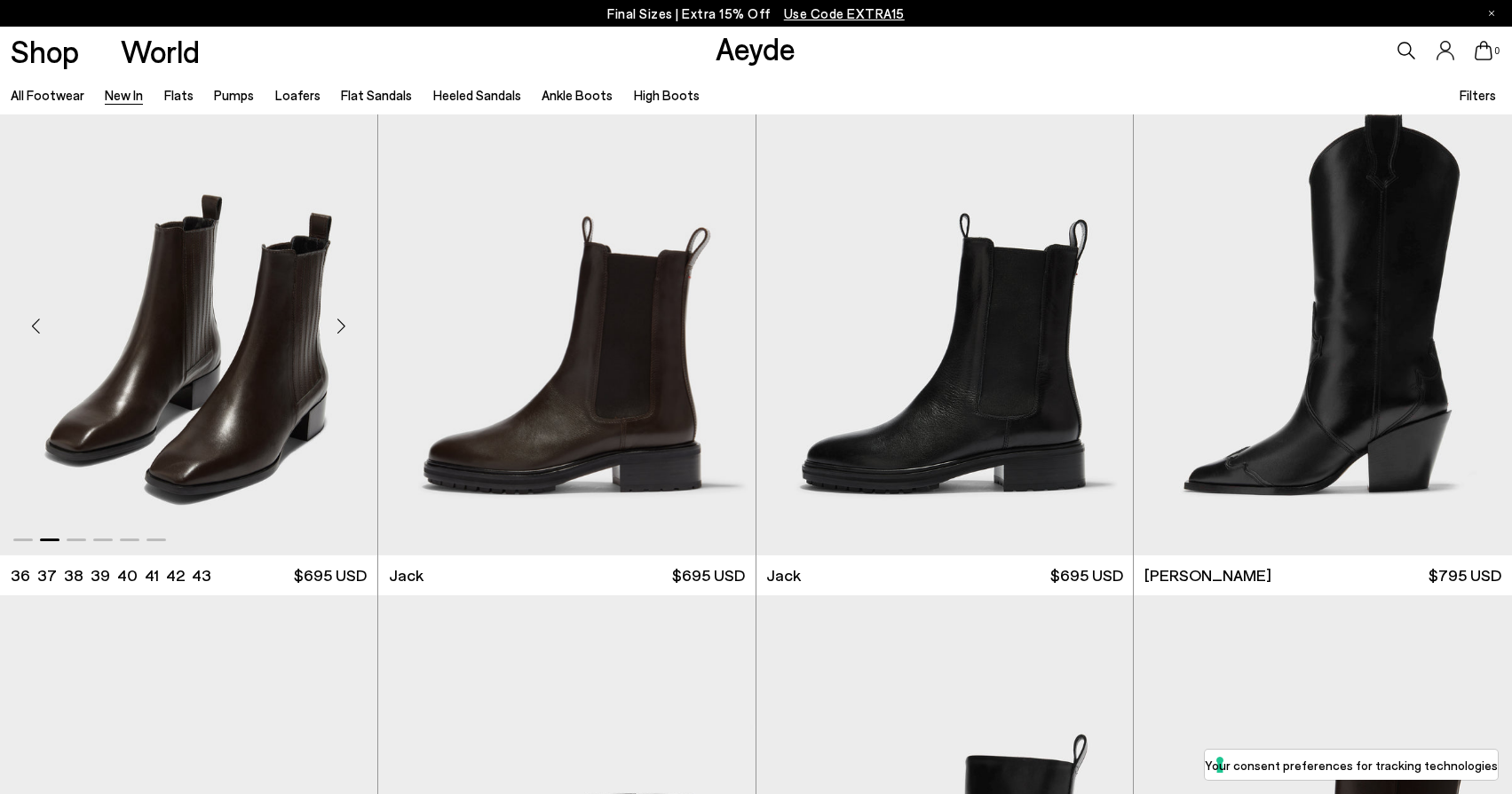
click at [351, 326] on div "Next slide" at bounding box center [342, 326] width 53 height 53
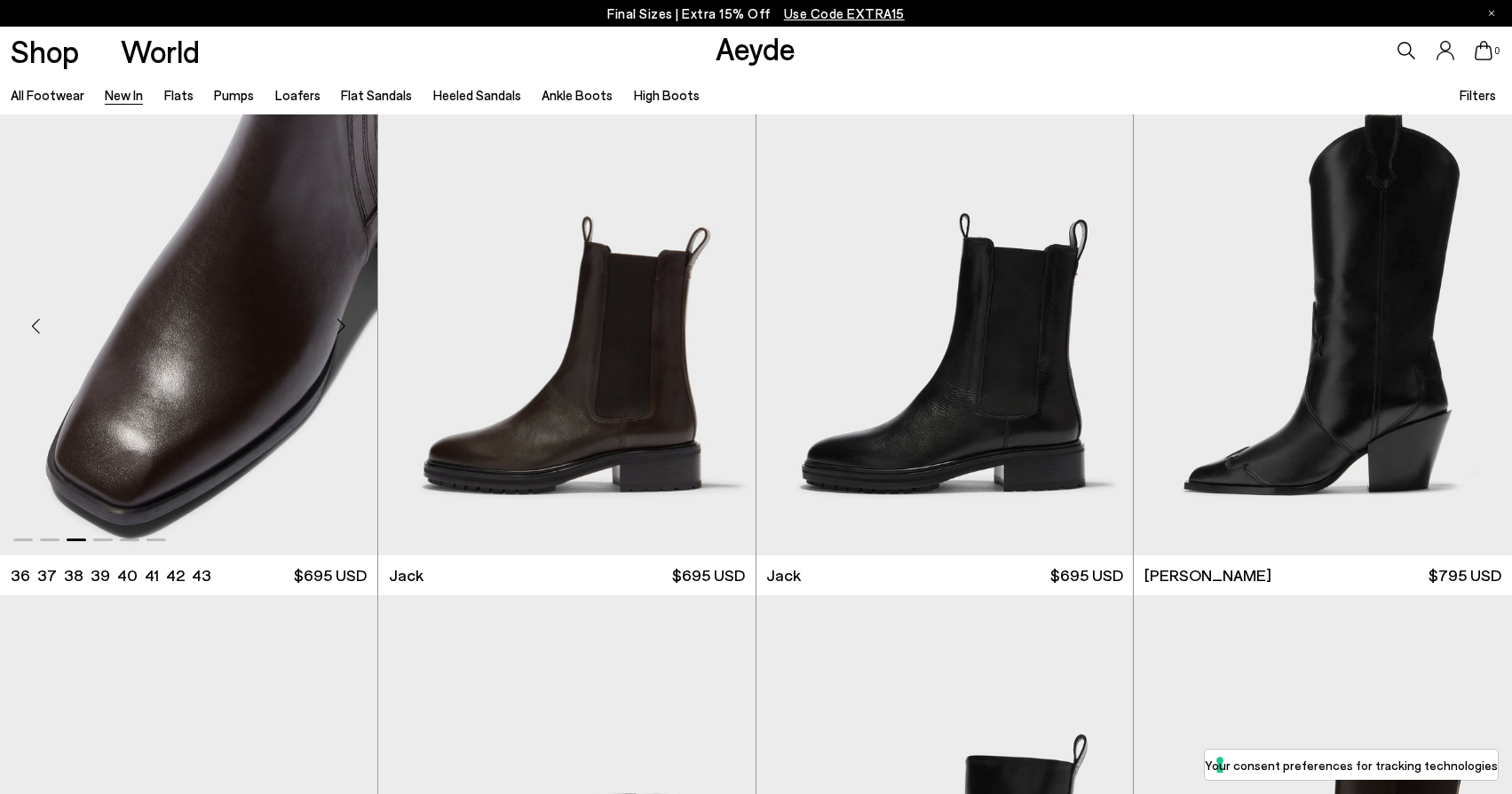
click at [351, 326] on div "Next slide" at bounding box center [342, 326] width 53 height 53
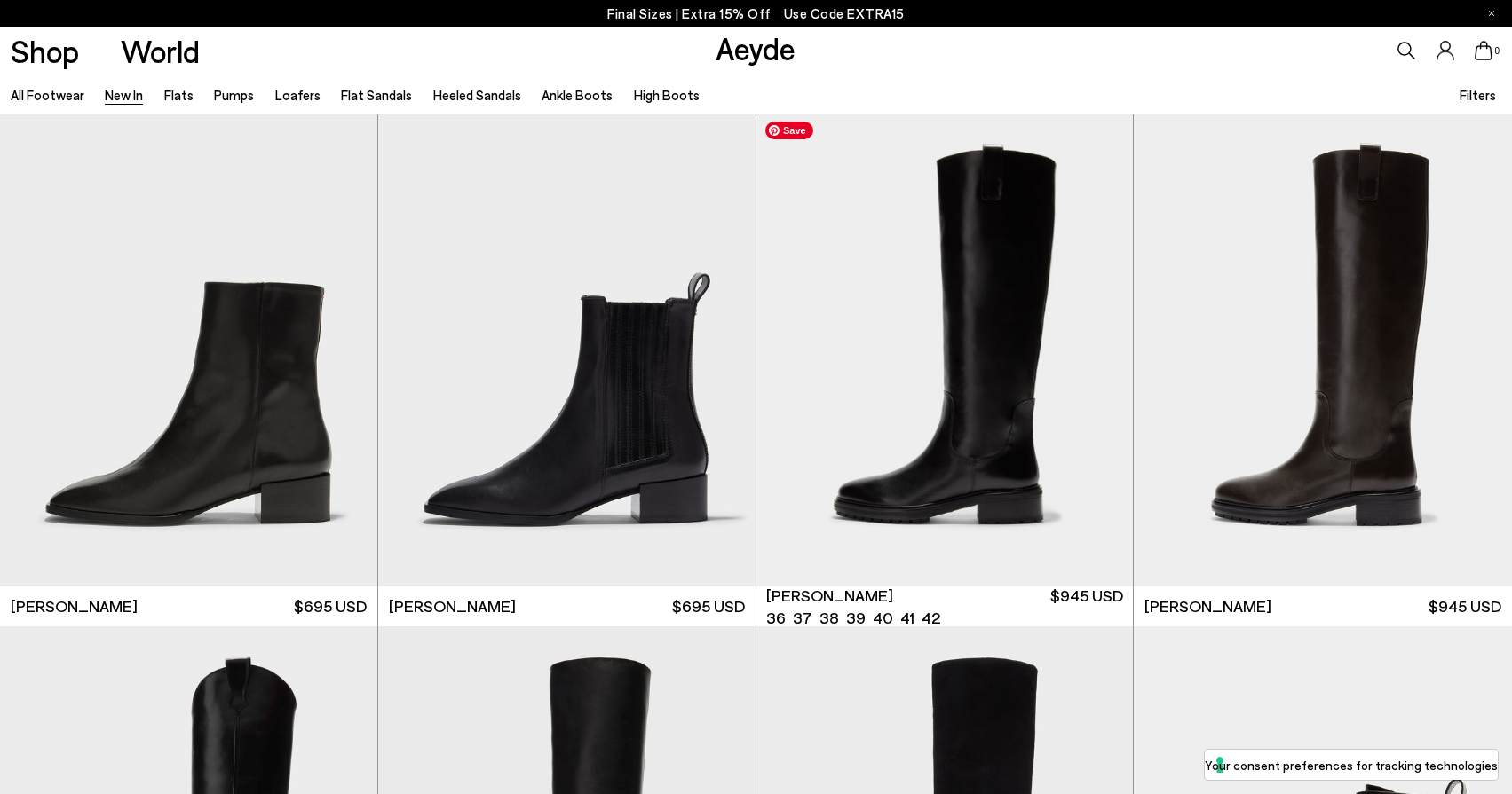
scroll to position [16436, 0]
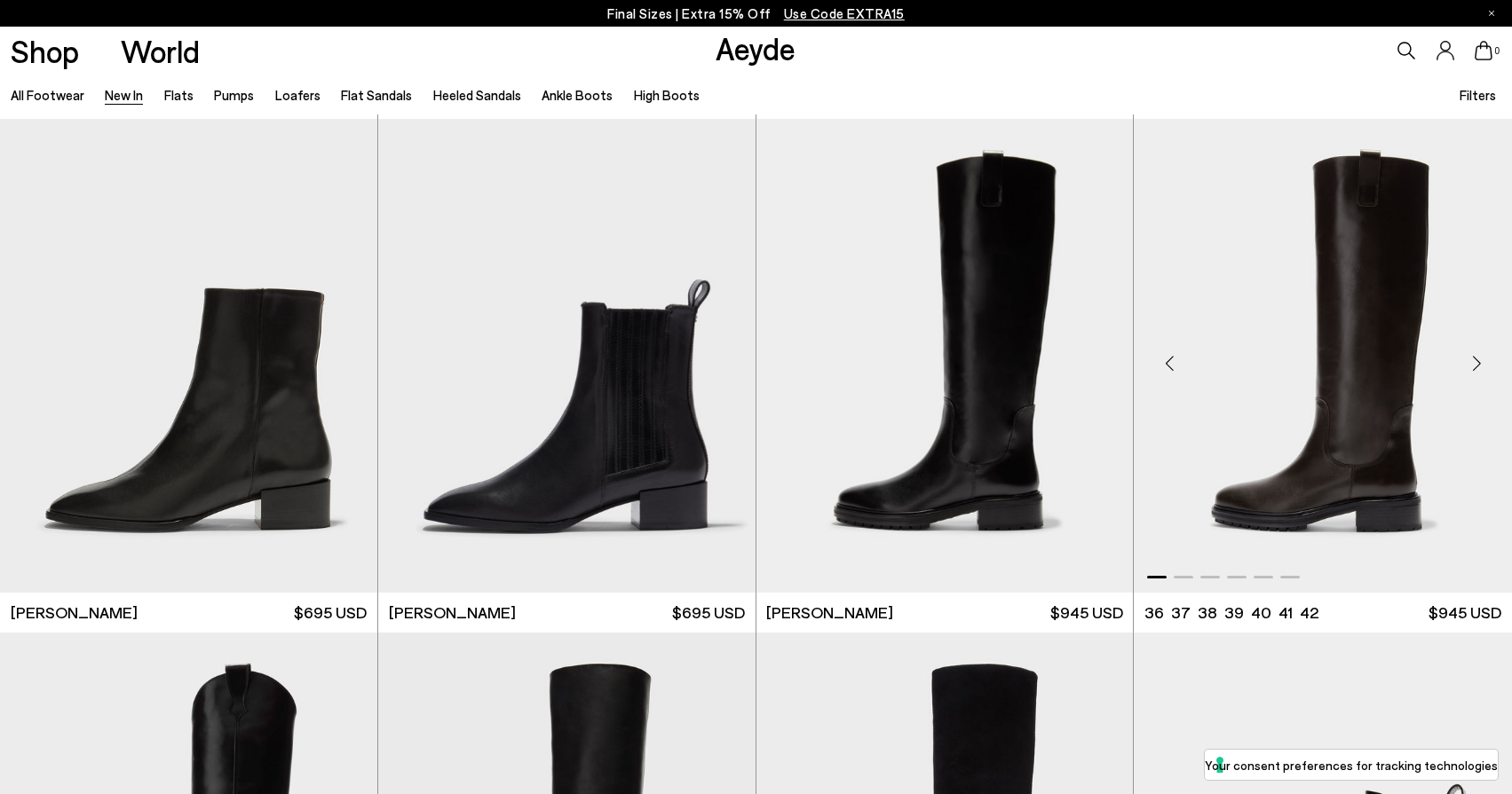
click at [1461, 360] on div "Next slide" at bounding box center [1476, 363] width 53 height 53
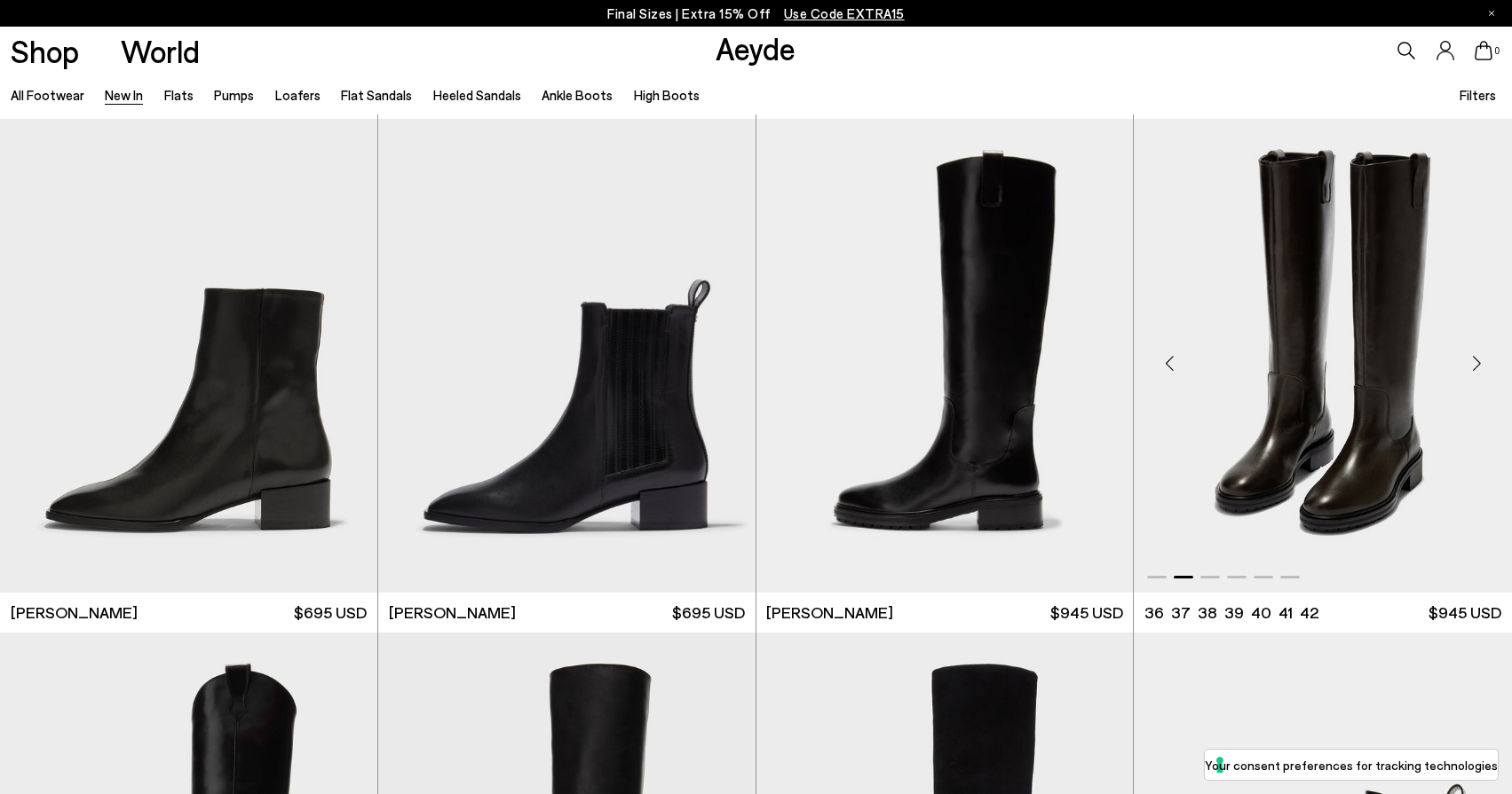
click at [1461, 360] on div "Next slide" at bounding box center [1476, 363] width 53 height 53
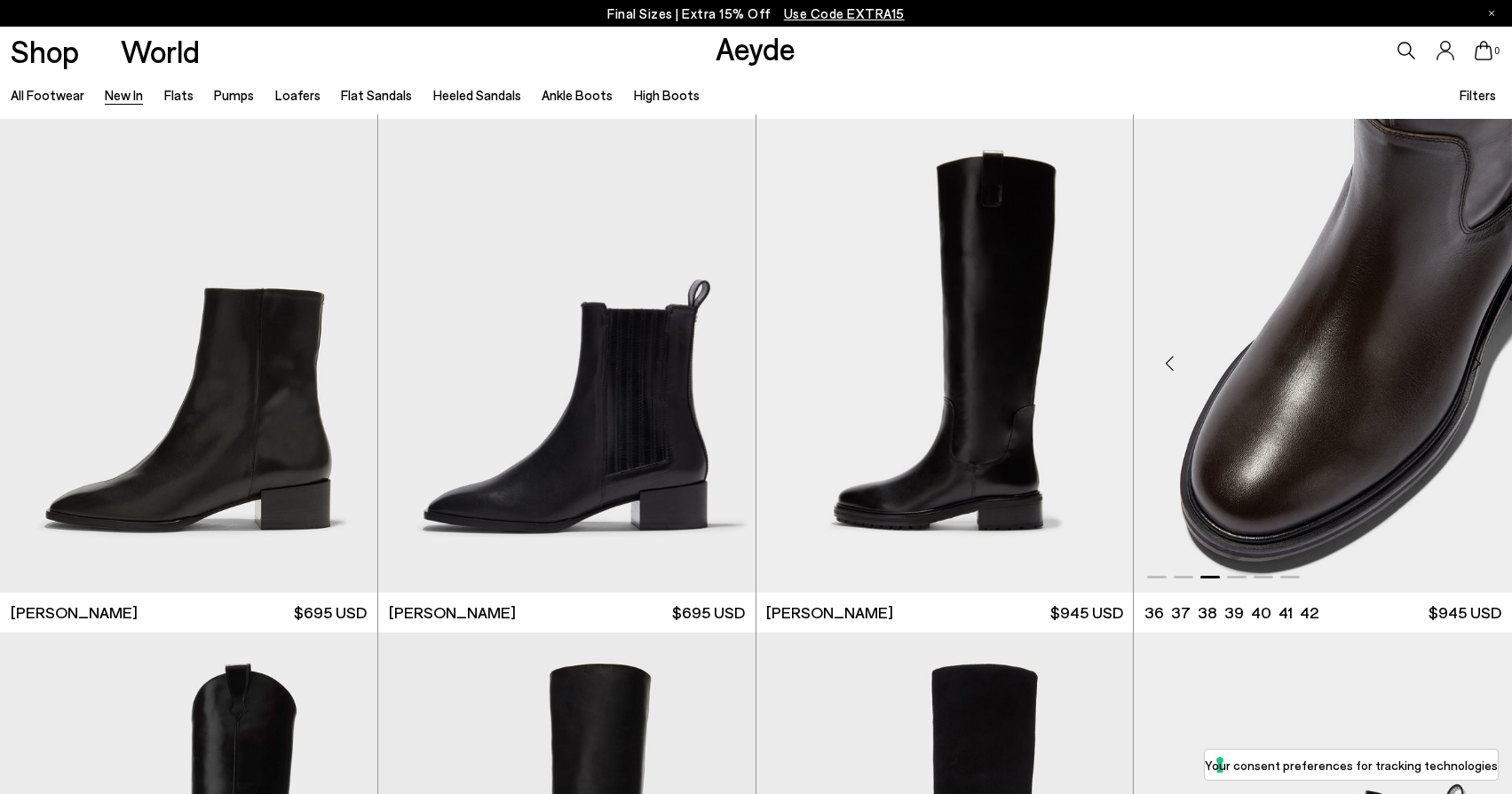
click at [1459, 360] on div "Next slide" at bounding box center [1476, 363] width 53 height 53
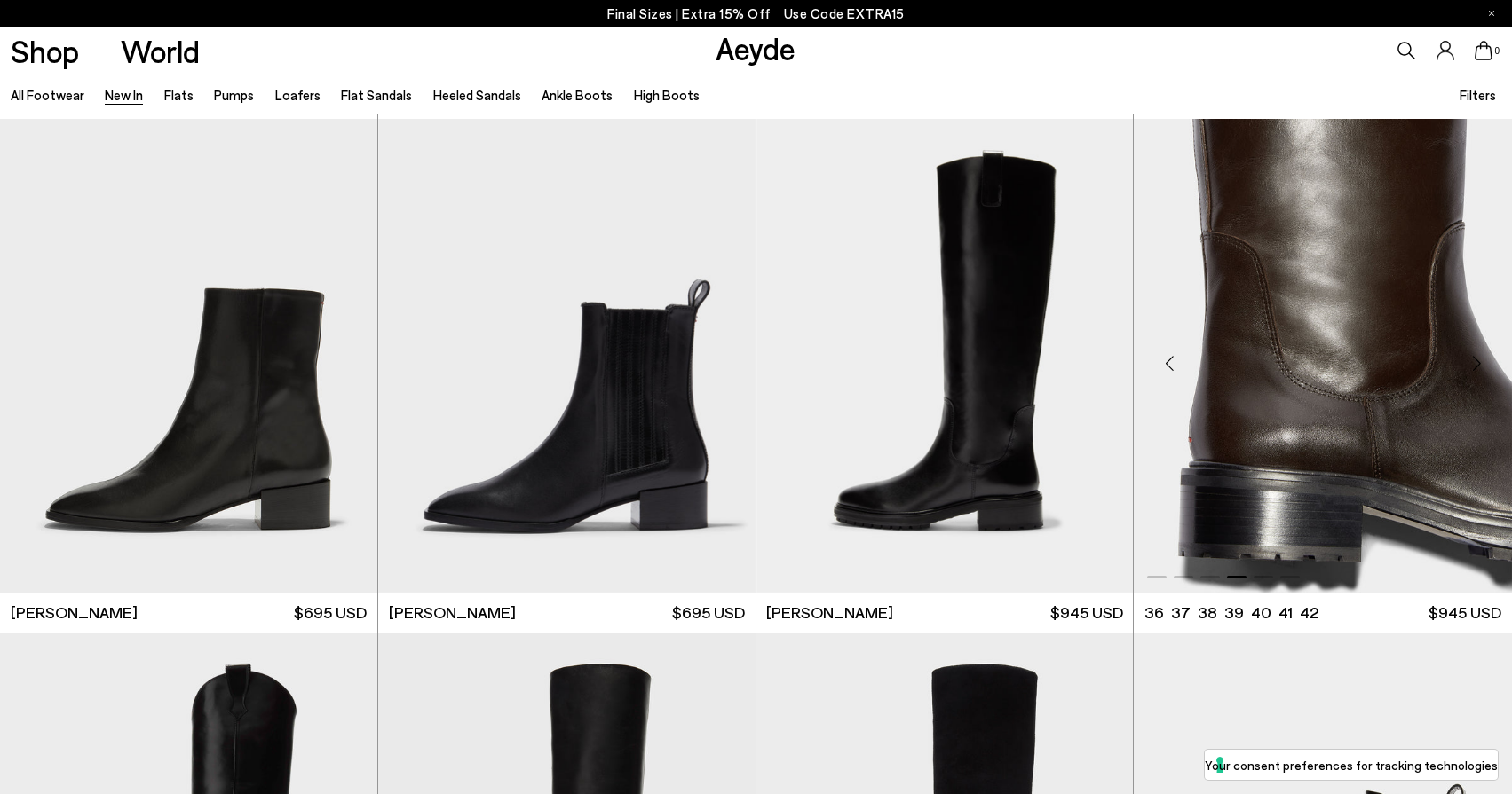
click at [1461, 360] on div "Next slide" at bounding box center [1476, 363] width 53 height 53
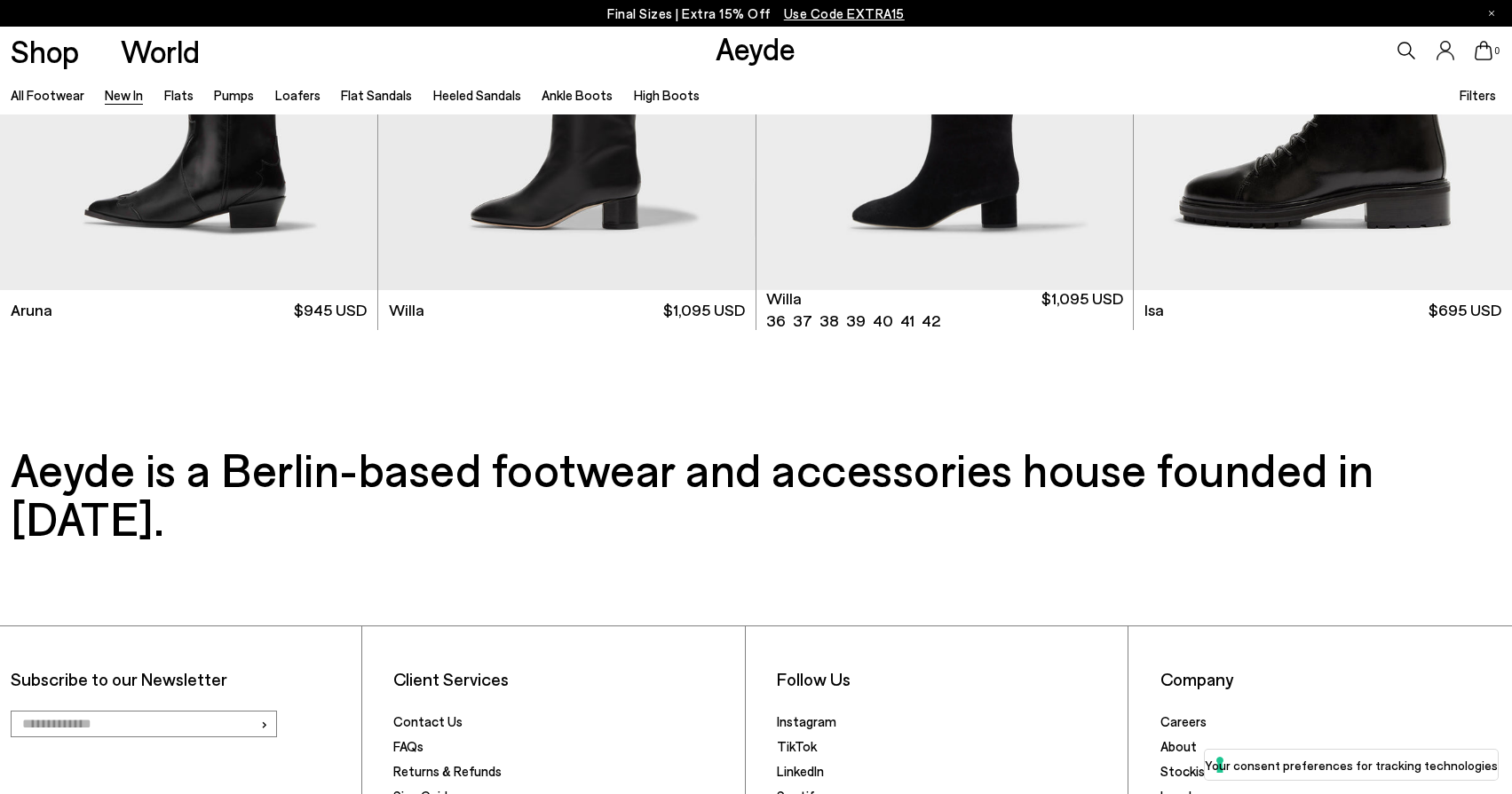
scroll to position [17480, 0]
